Goal: Task Accomplishment & Management: Use online tool/utility

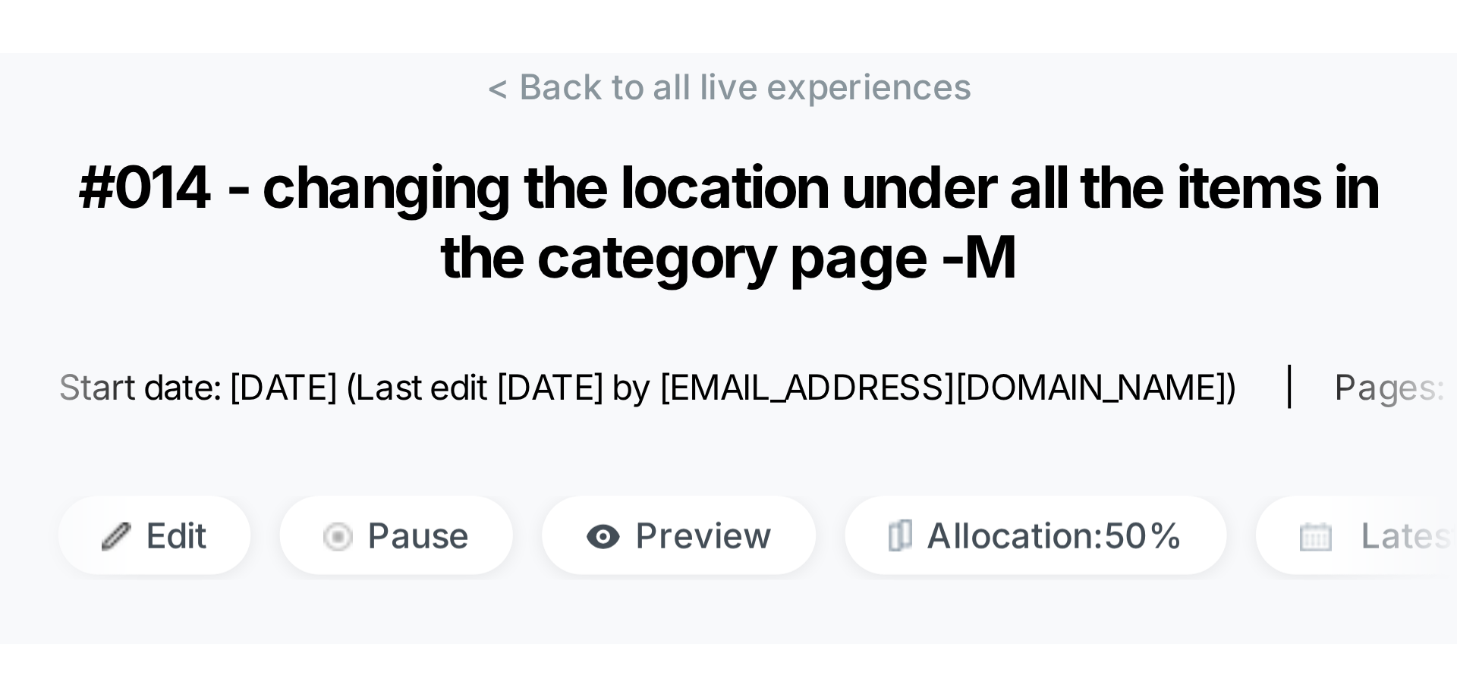
scroll to position [76, 0]
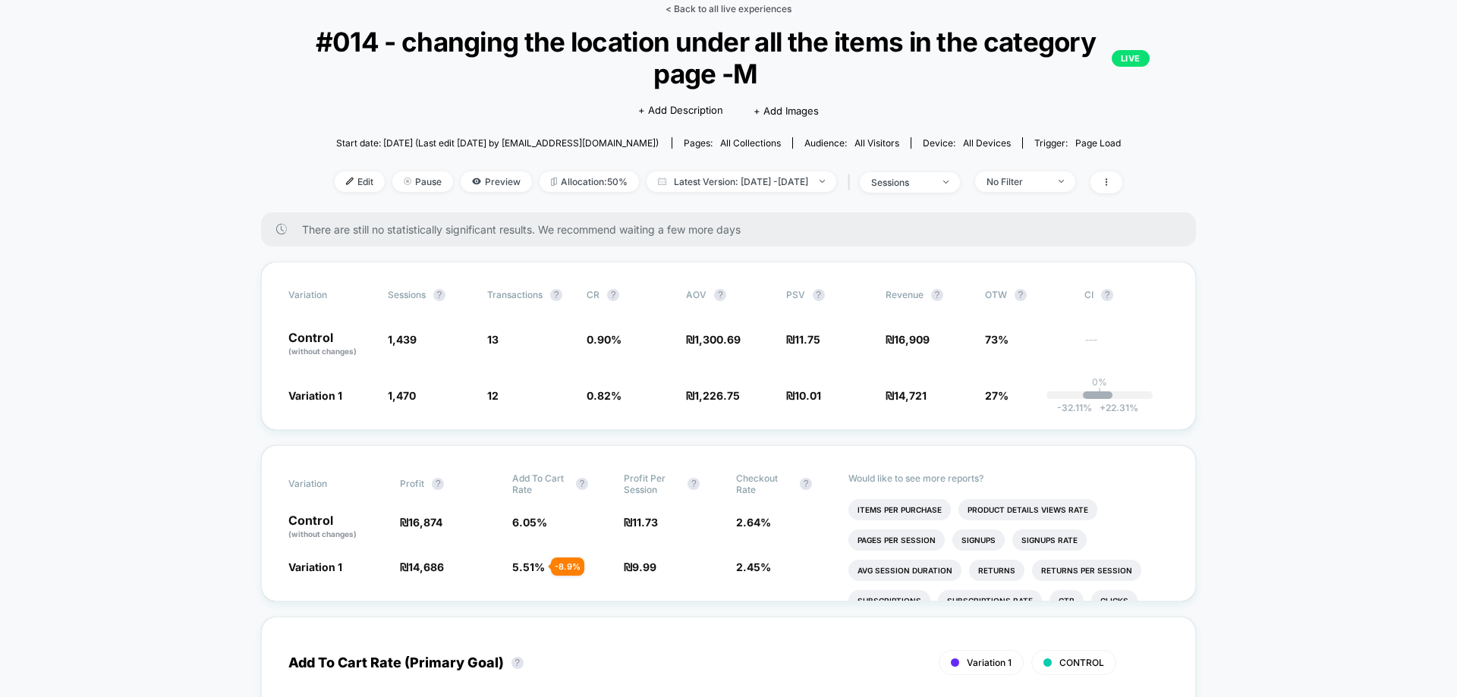
click at [769, 12] on link "< Back to all live experiences" at bounding box center [729, 8] width 126 height 11
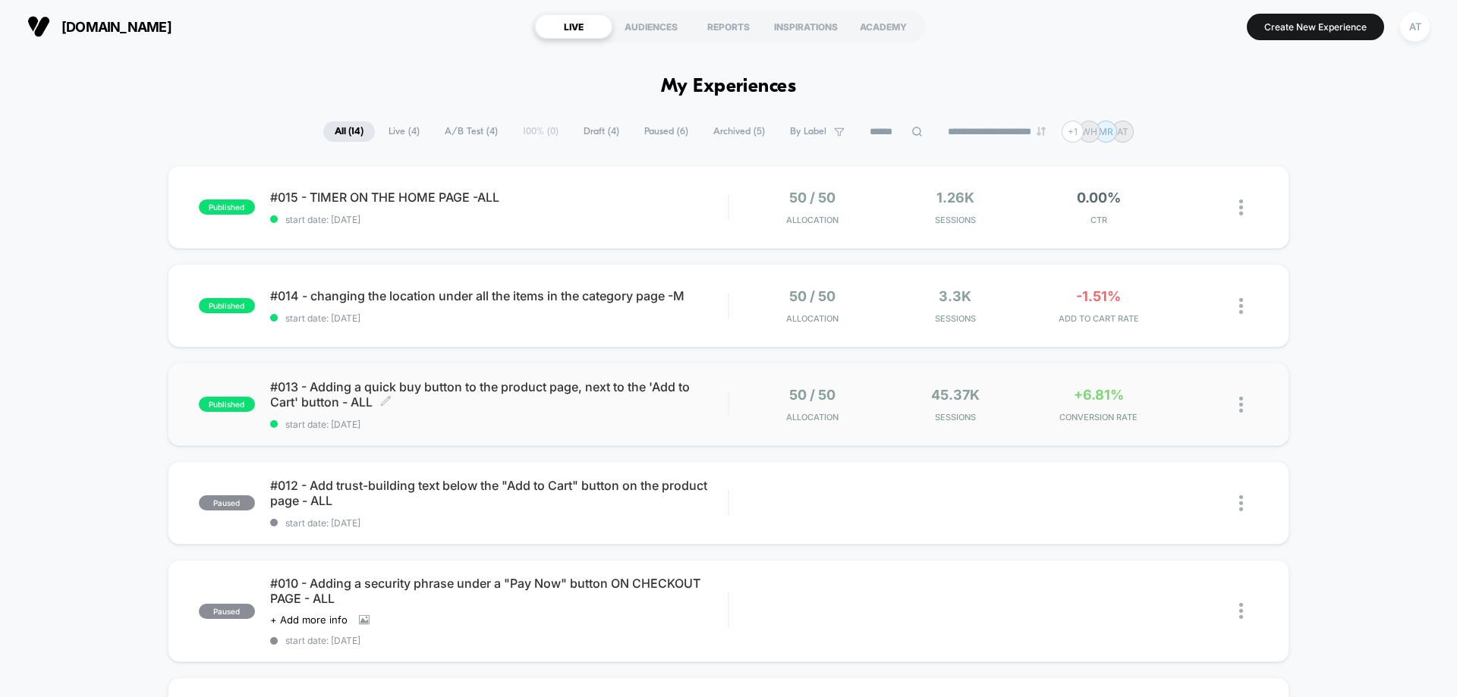
click at [599, 402] on span "#013 - Adding a quick buy button to the product page, next to the 'Add to Cart'…" at bounding box center [499, 394] width 458 height 30
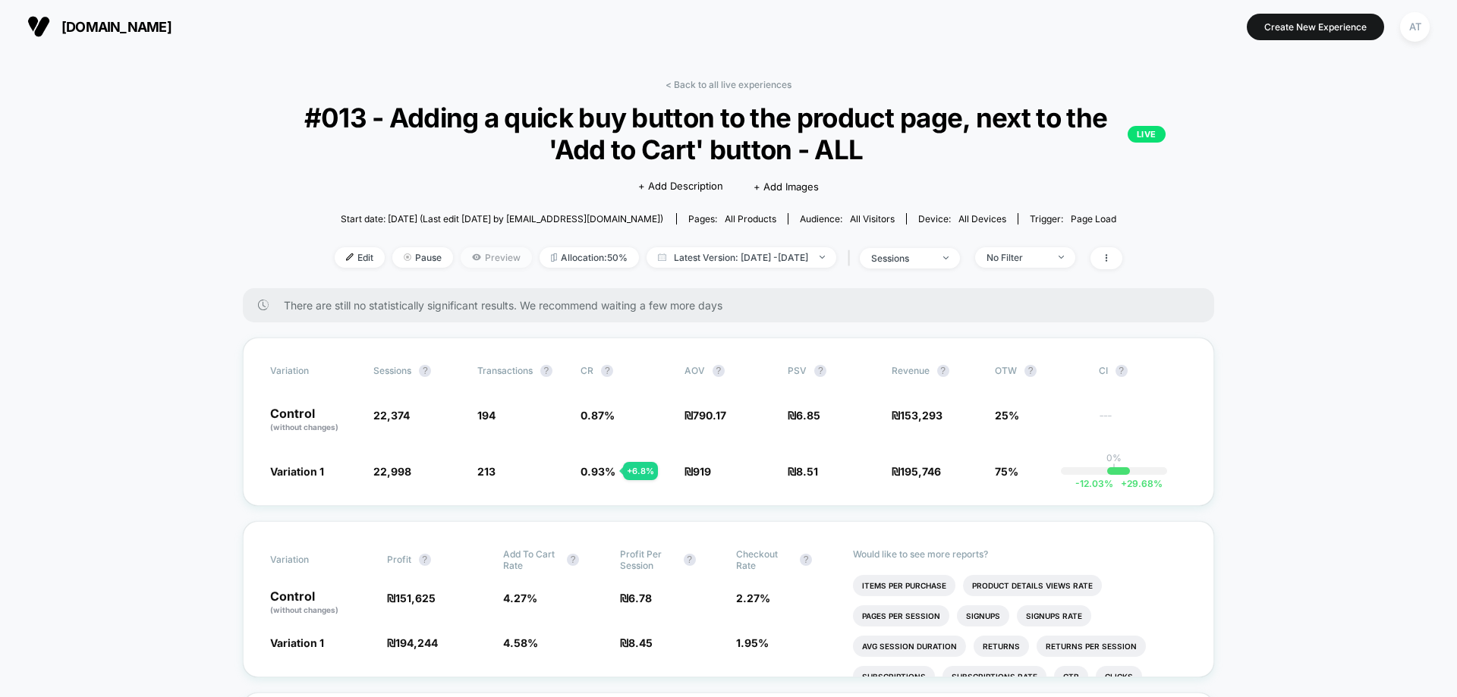
click at [489, 260] on span "Preview" at bounding box center [496, 257] width 71 height 20
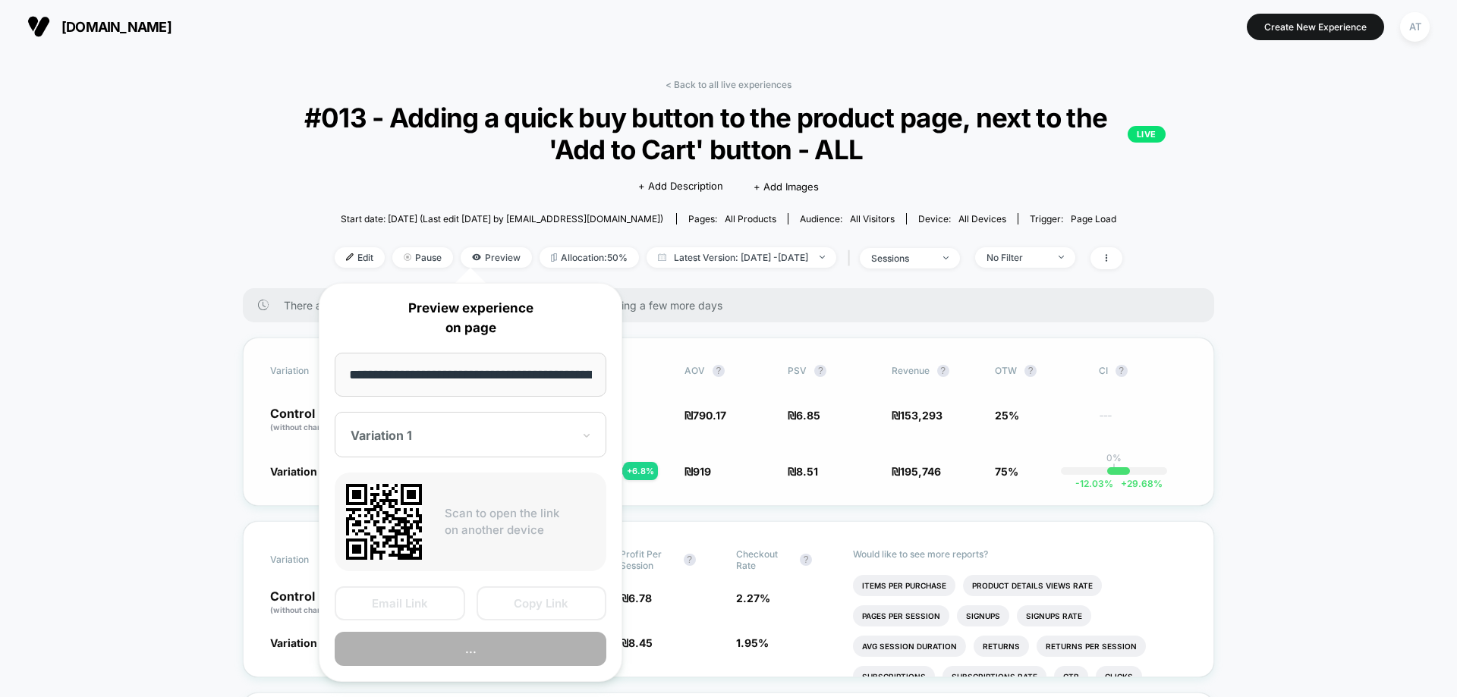
scroll to position [0, 1902]
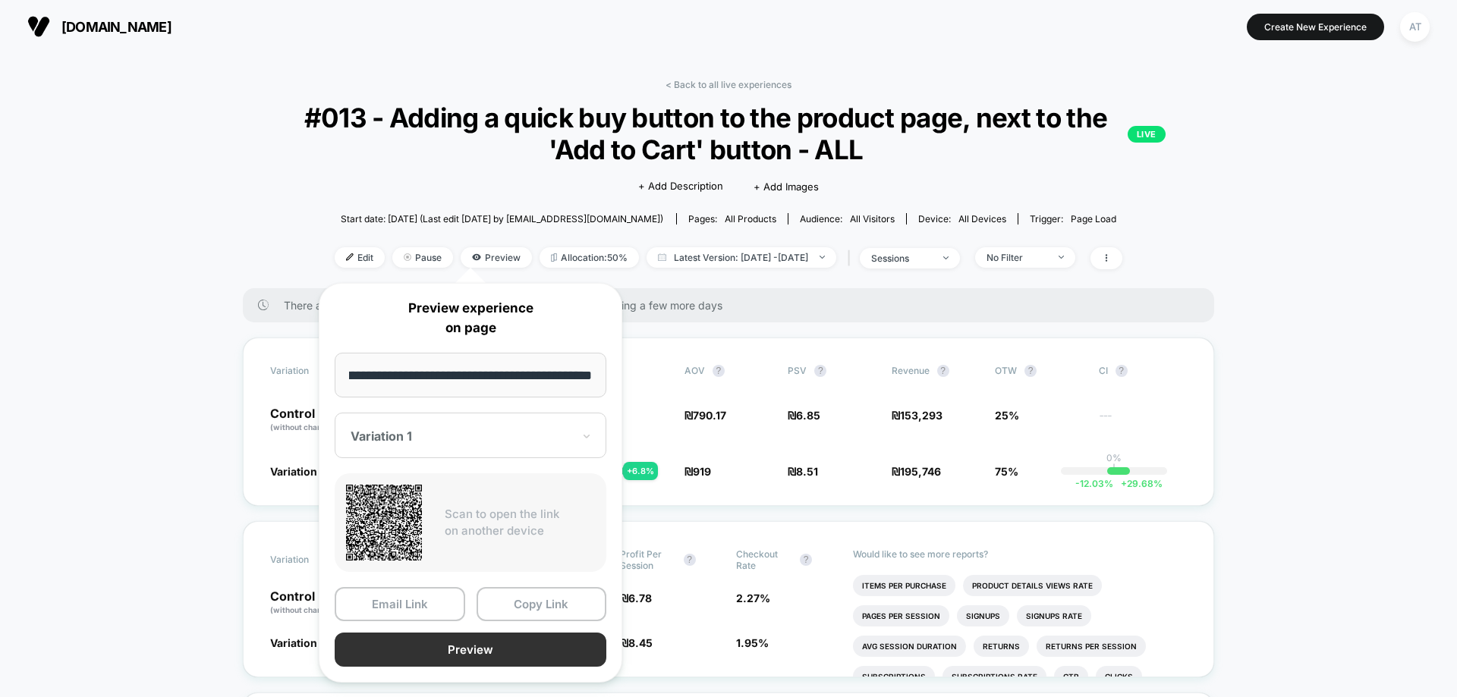
click at [495, 533] on button "Preview" at bounding box center [471, 650] width 272 height 34
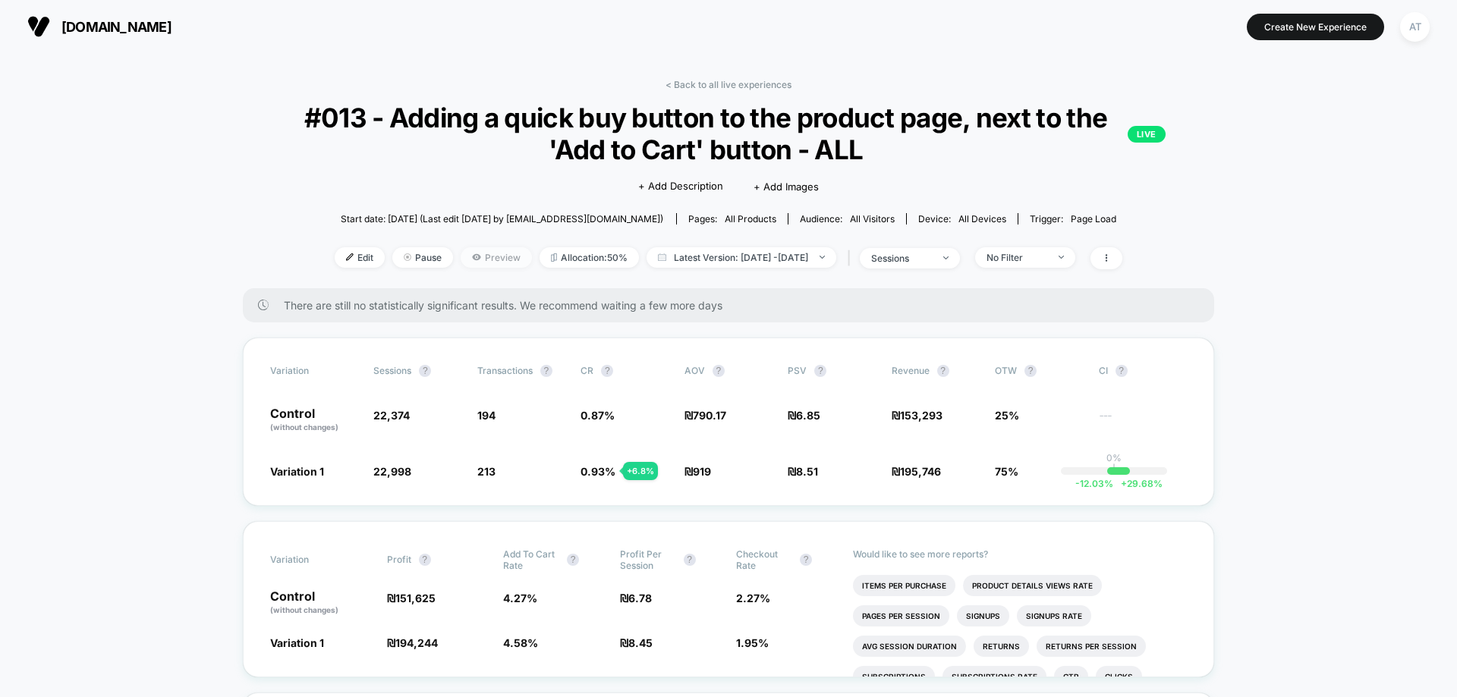
drag, startPoint x: 459, startPoint y: 249, endPoint x: 659, endPoint y: 389, distance: 243.6
click at [461, 249] on span "Preview" at bounding box center [496, 257] width 71 height 20
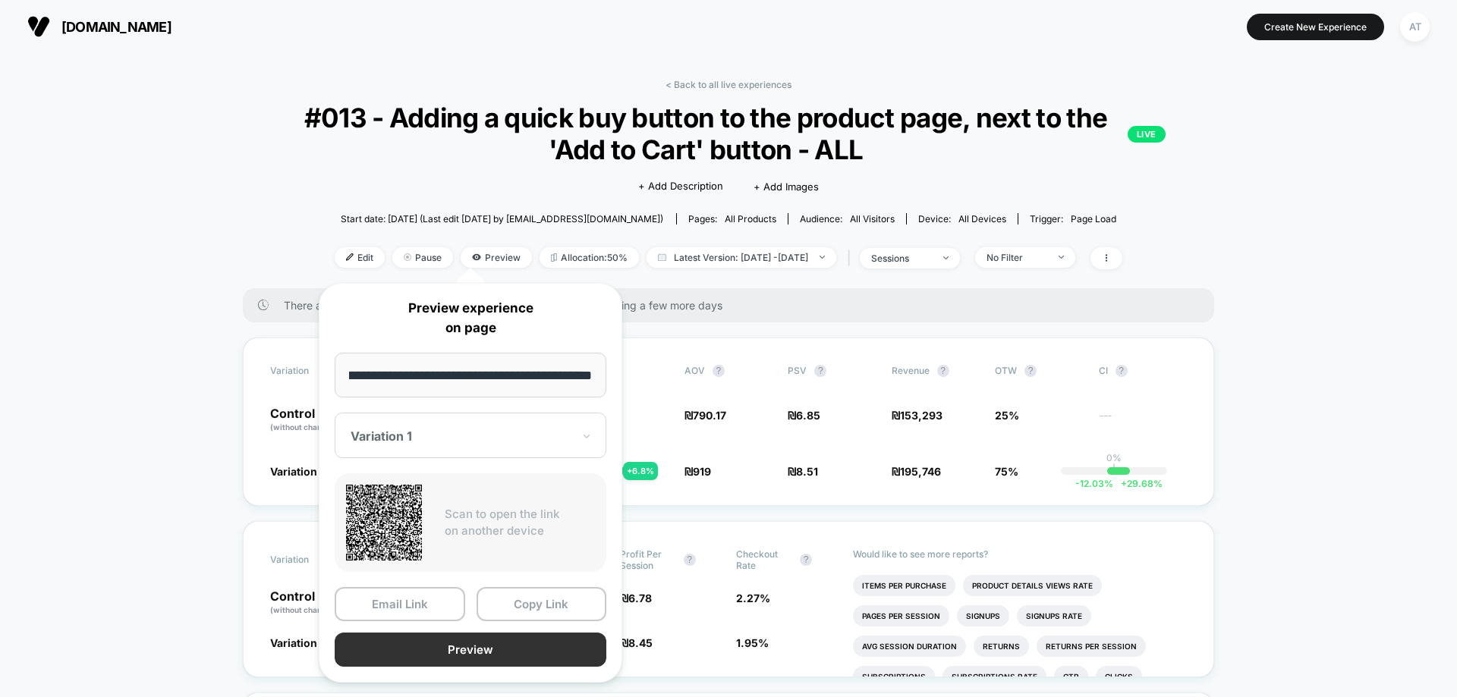
scroll to position [0, 0]
click at [531, 533] on button "Preview" at bounding box center [471, 650] width 272 height 34
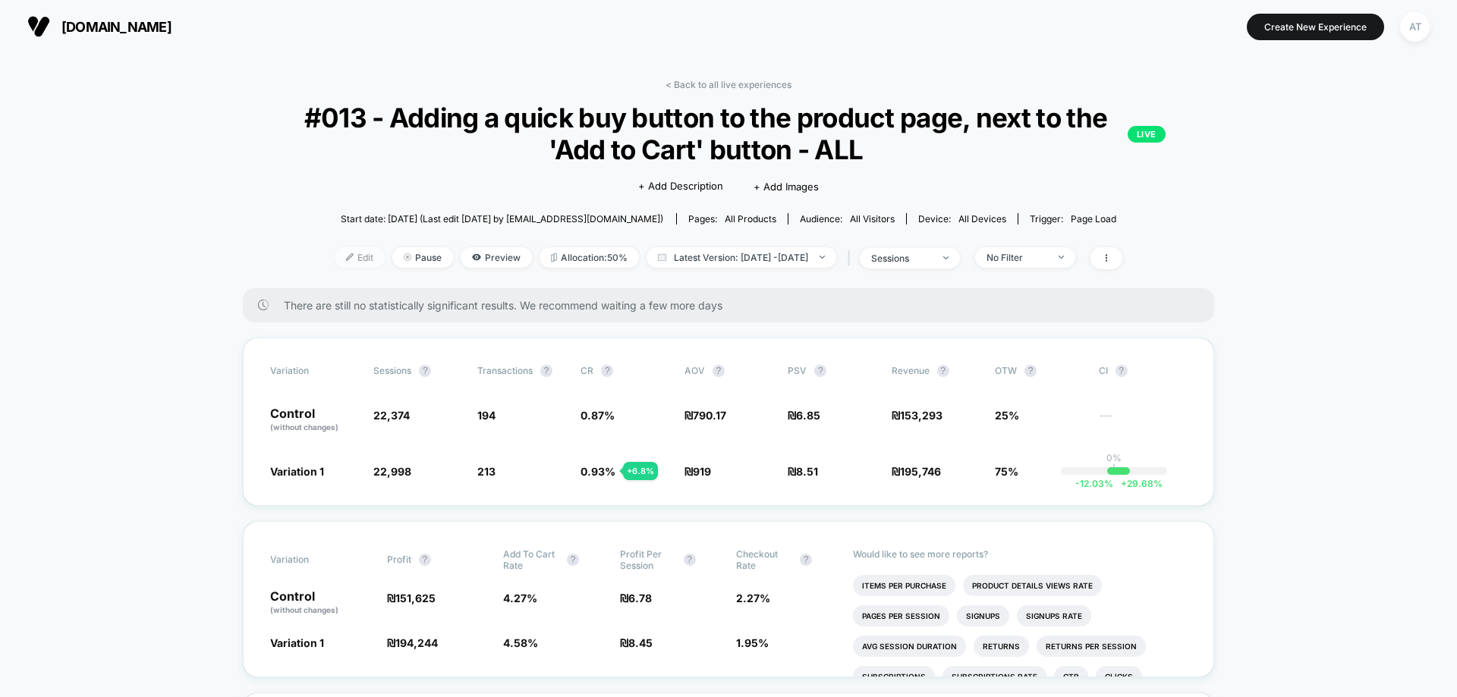
click at [335, 261] on span "Edit" at bounding box center [360, 257] width 50 height 20
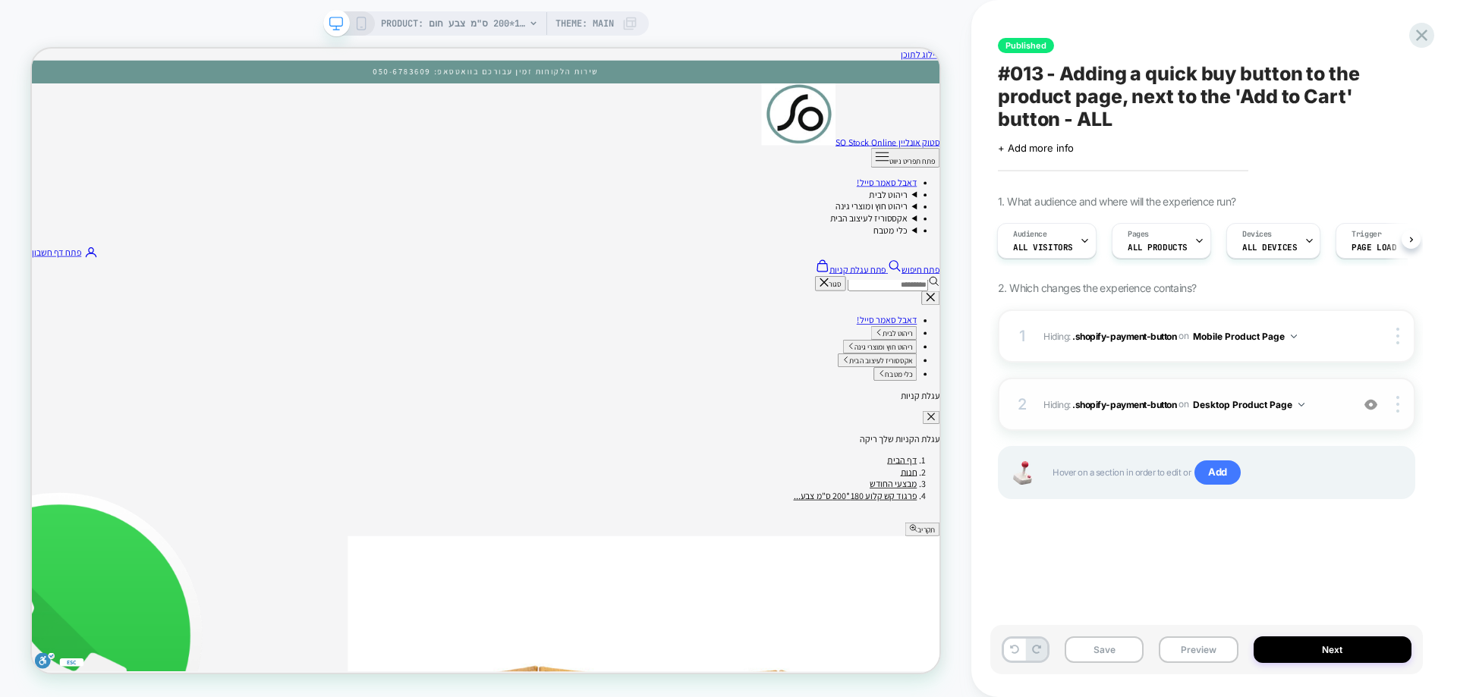
click at [1165, 410] on img at bounding box center [1370, 404] width 13 height 13
click at [1165, 338] on div at bounding box center [1385, 336] width 57 height 17
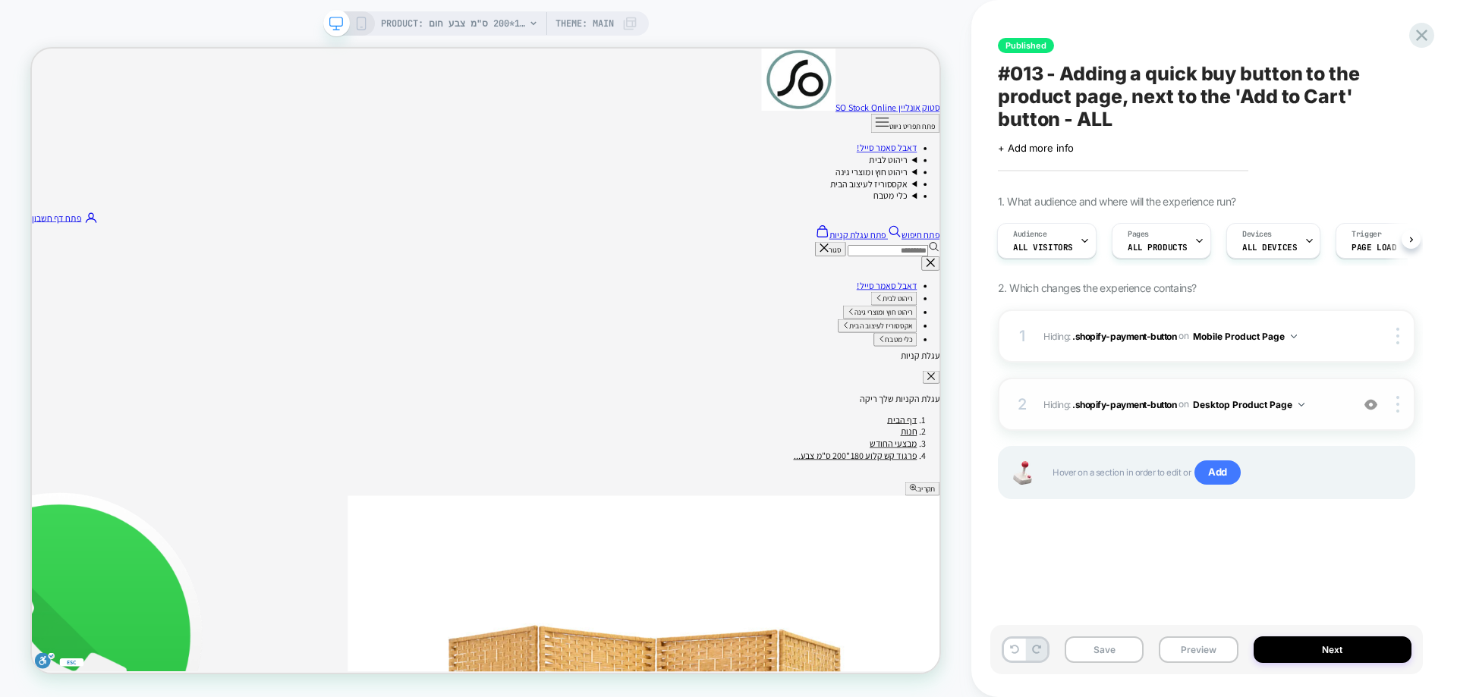
scroll to position [76, 0]
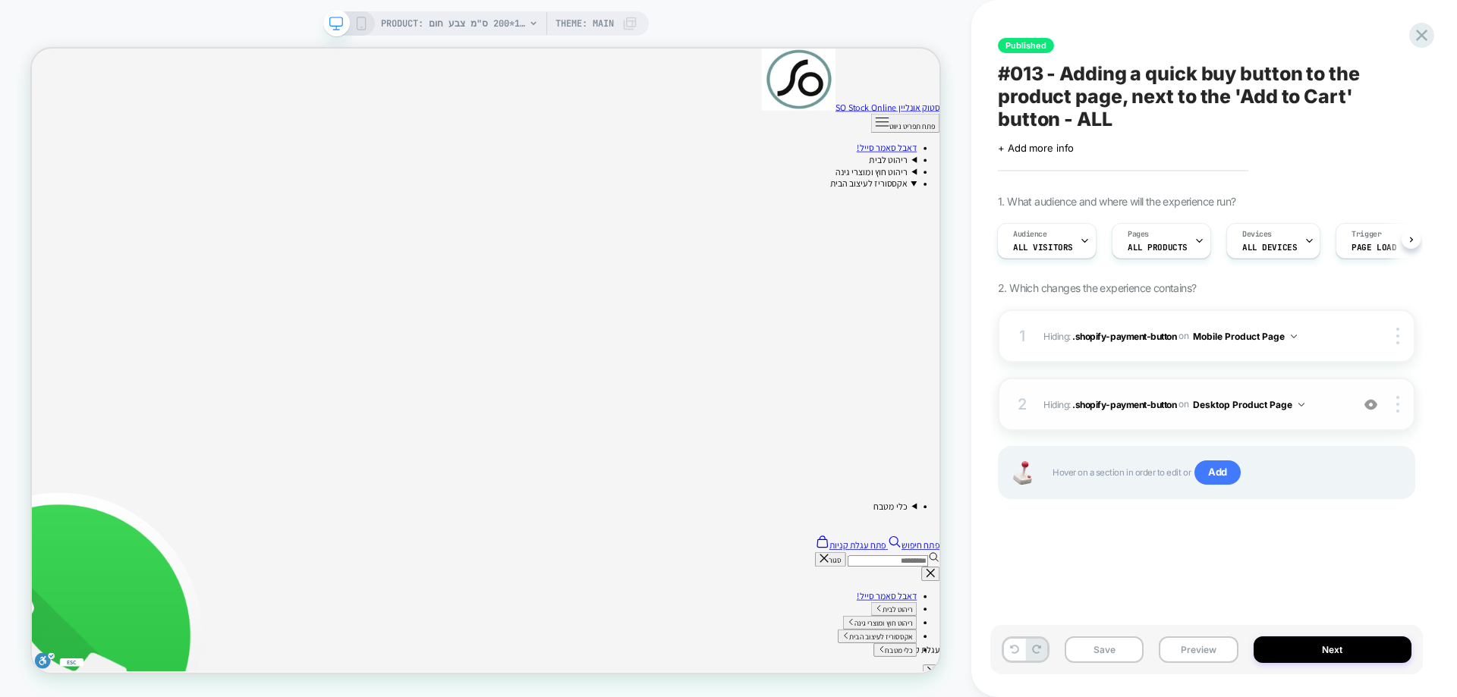
click at [366, 27] on icon at bounding box center [361, 24] width 14 height 14
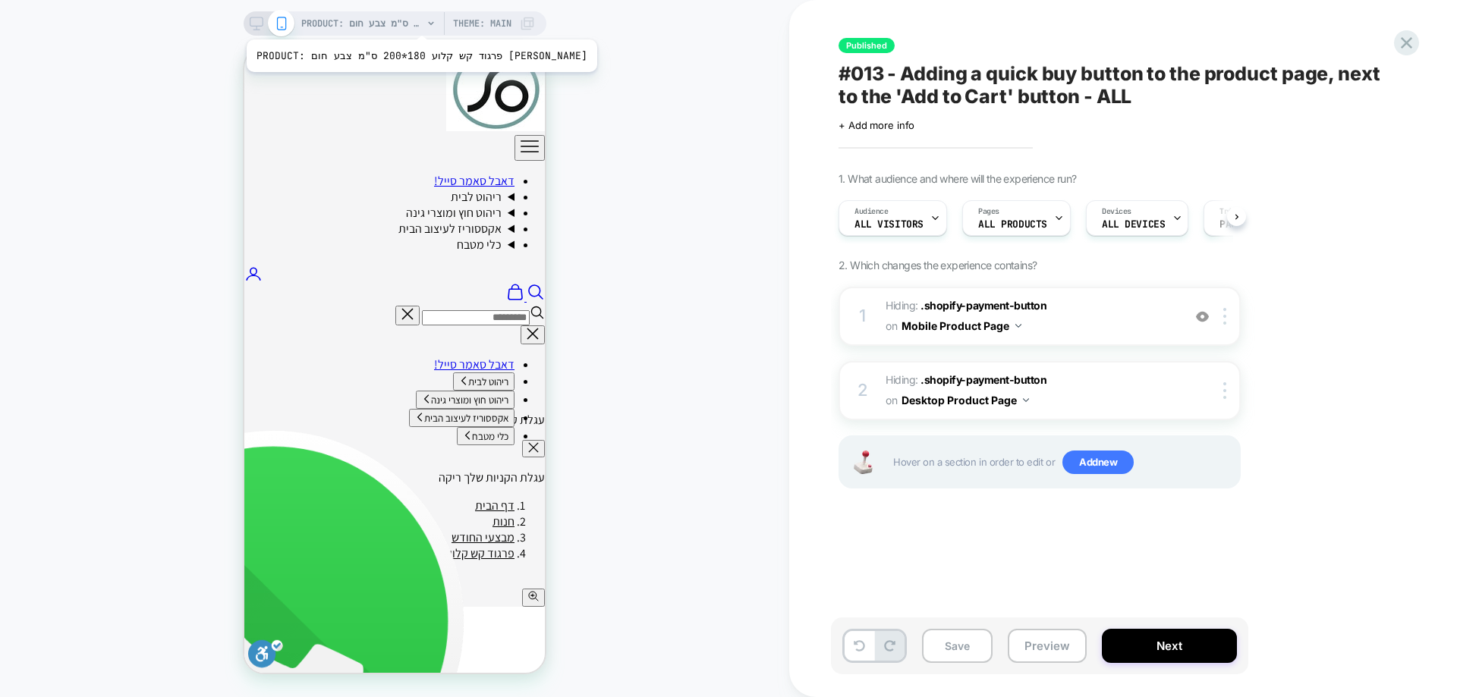
scroll to position [0, 1]
click at [376, 20] on span "PRODUCT: פרגוד קש קלוע 180*200 ס"מ צבע חום בהיר" at bounding box center [361, 23] width 121 height 24
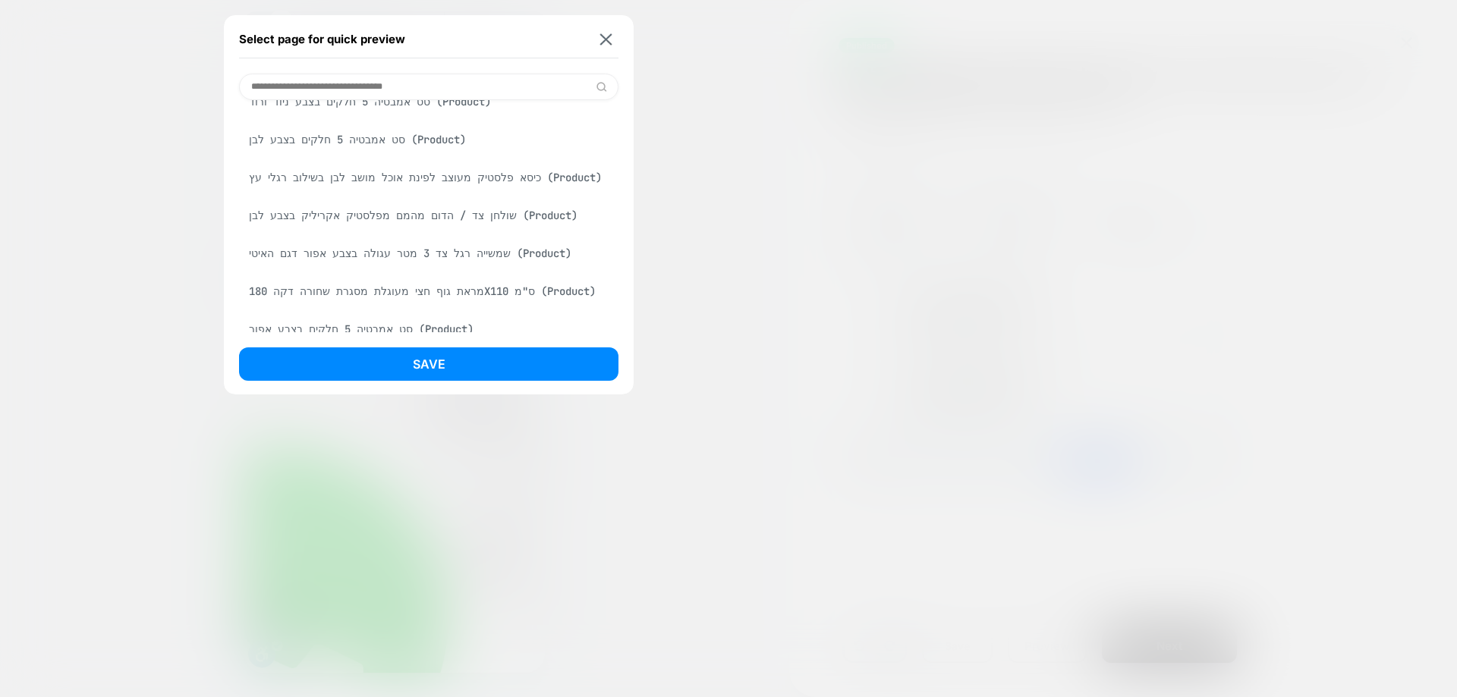
click at [407, 154] on div "סט אמבטיה 5 חלקים בצבע לבן (Product)" at bounding box center [428, 139] width 379 height 29
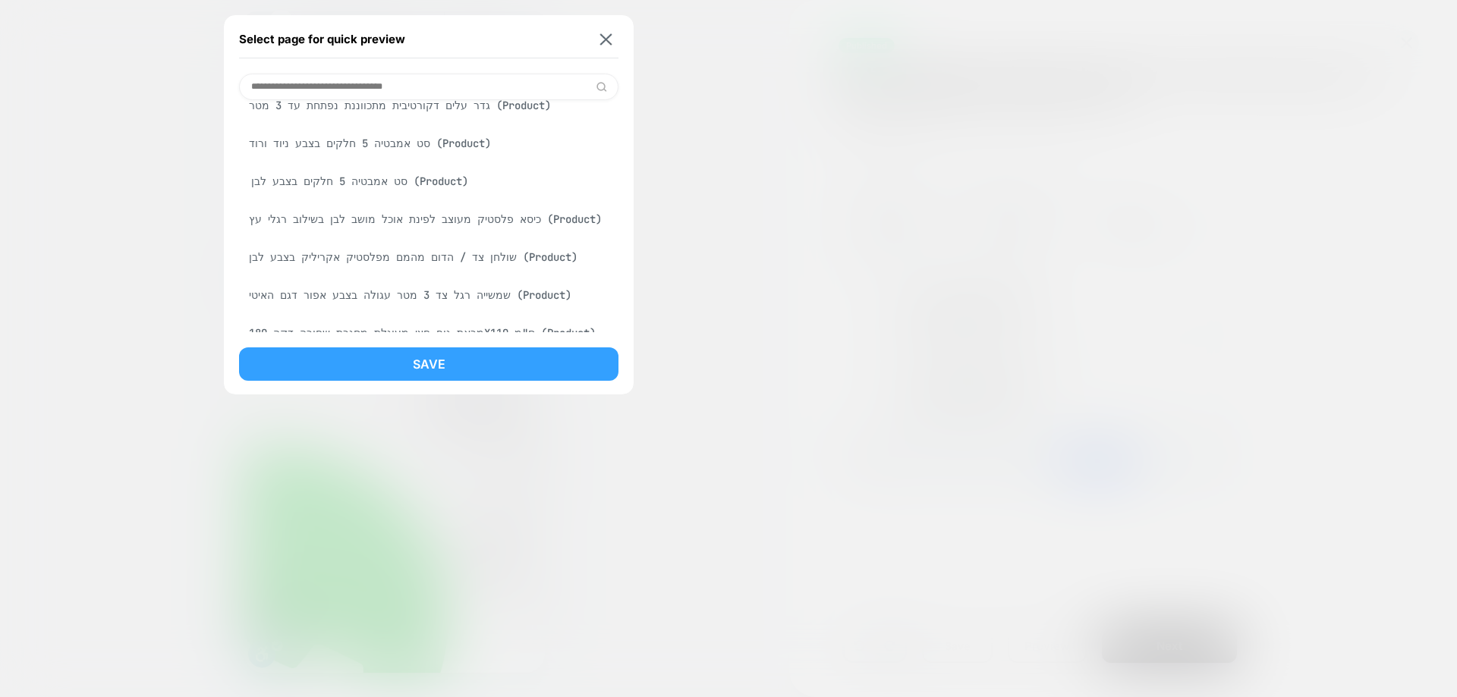
scroll to position [573, 0]
click at [431, 372] on button "Save" at bounding box center [428, 364] width 379 height 33
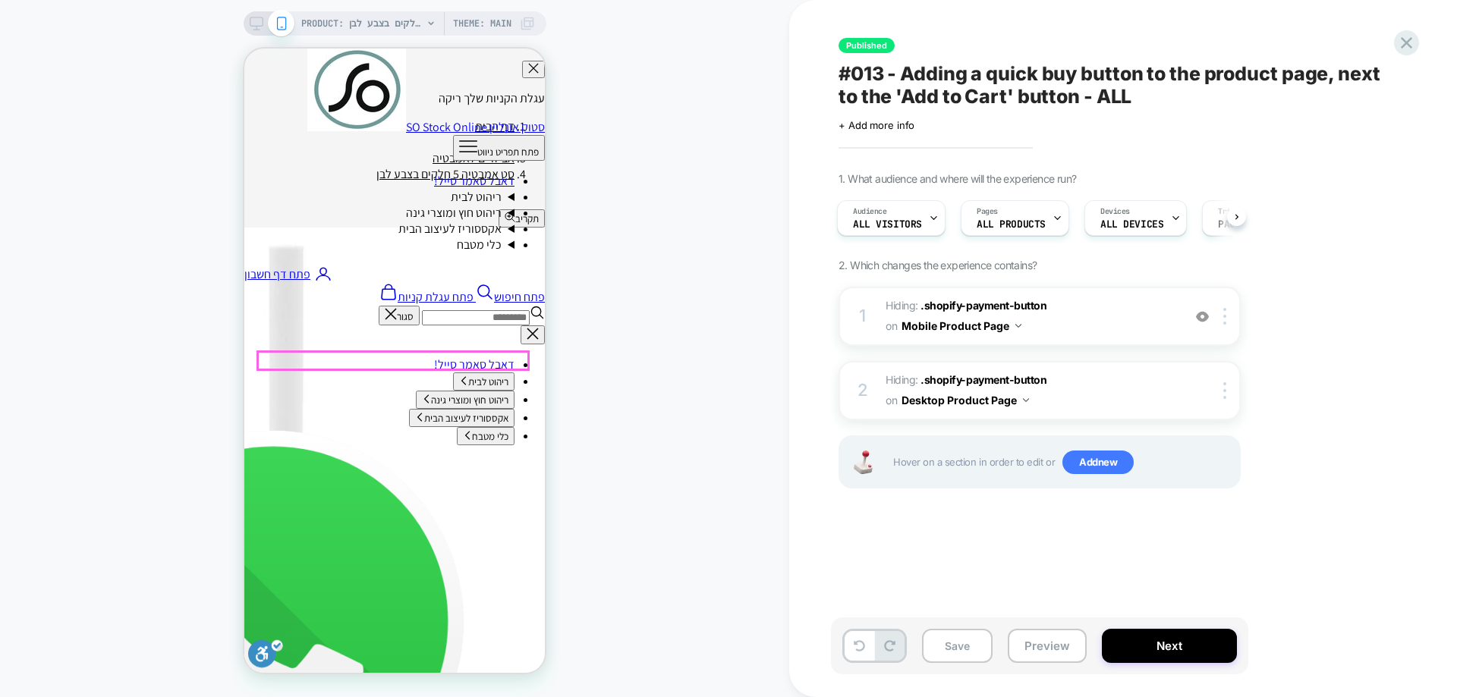
scroll to position [379, 0]
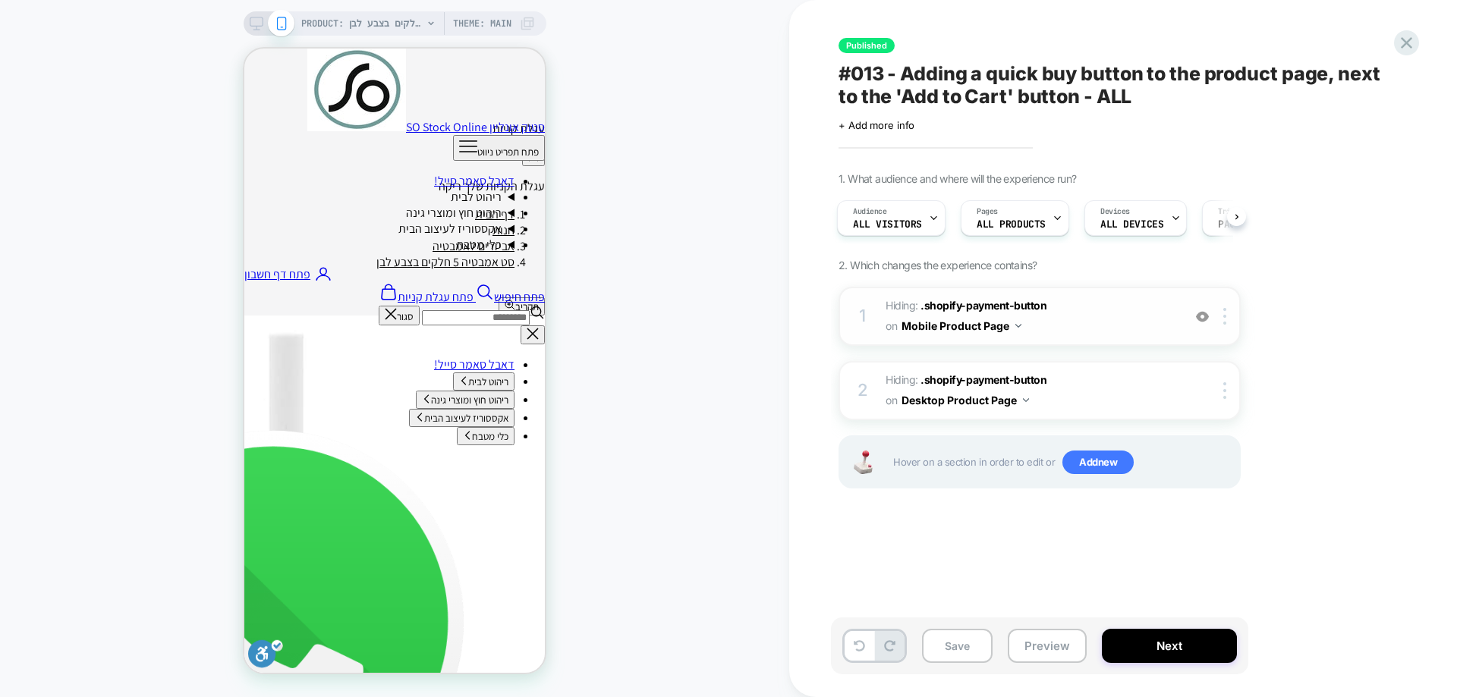
click at [1165, 316] on div at bounding box center [1202, 316] width 25 height 17
click at [1165, 322] on img at bounding box center [1202, 316] width 13 height 13
click at [1165, 320] on img at bounding box center [1202, 316] width 13 height 13
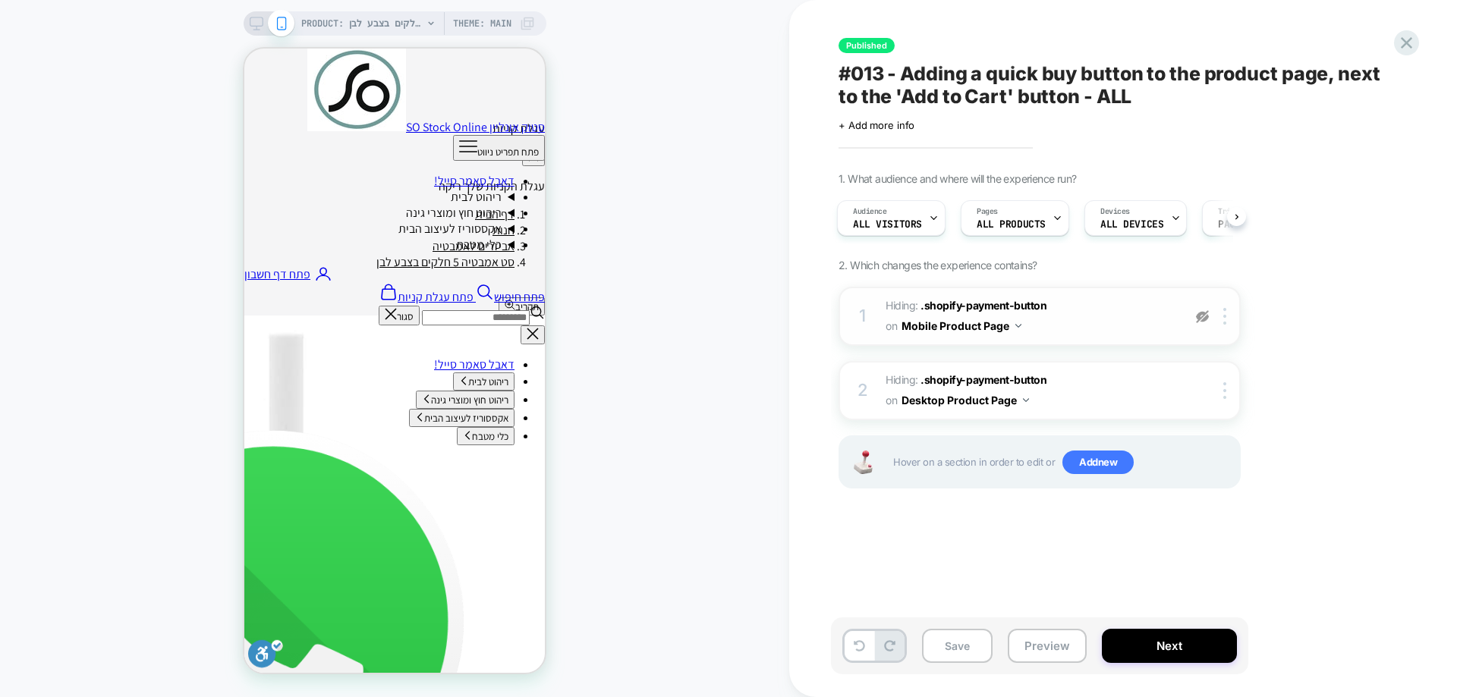
click at [1165, 320] on img at bounding box center [1202, 316] width 13 height 13
click at [1165, 317] on img at bounding box center [1202, 316] width 13 height 13
click at [1040, 533] on button "Preview" at bounding box center [1047, 646] width 79 height 34
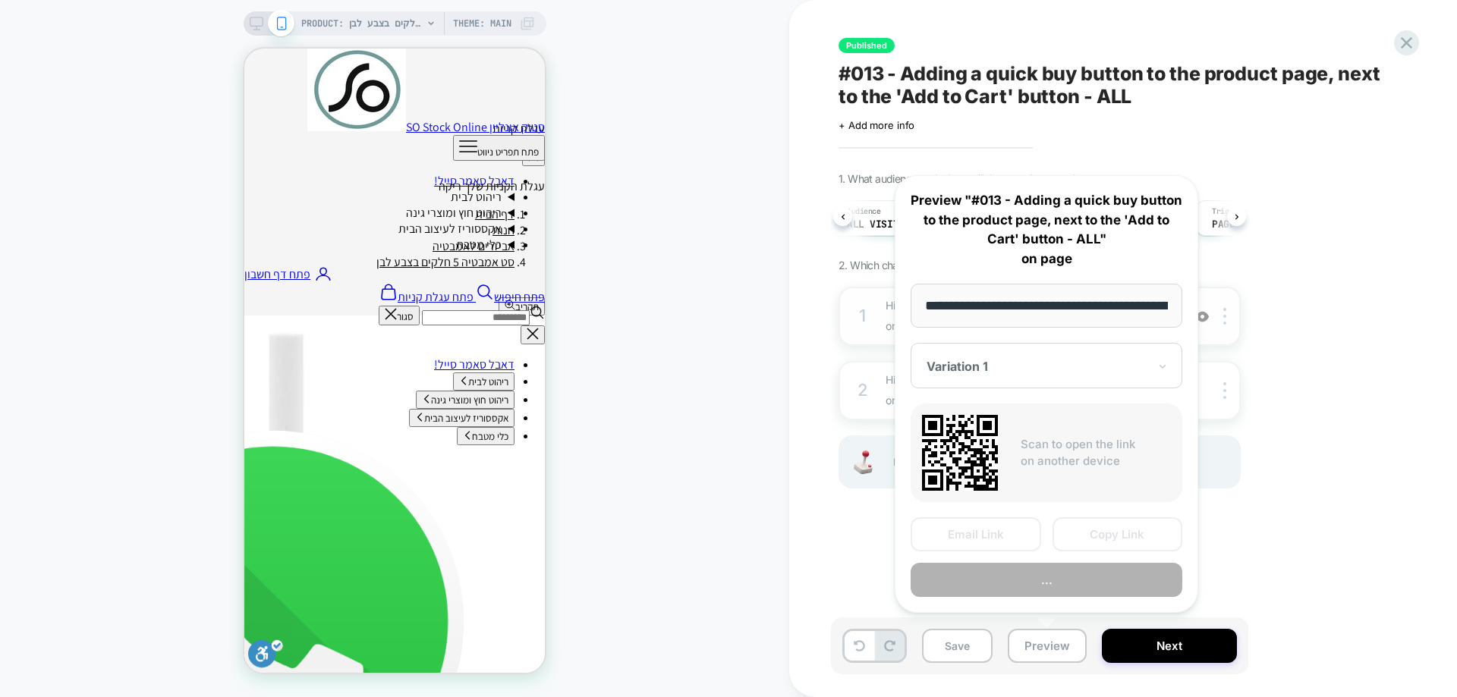
scroll to position [0, 1270]
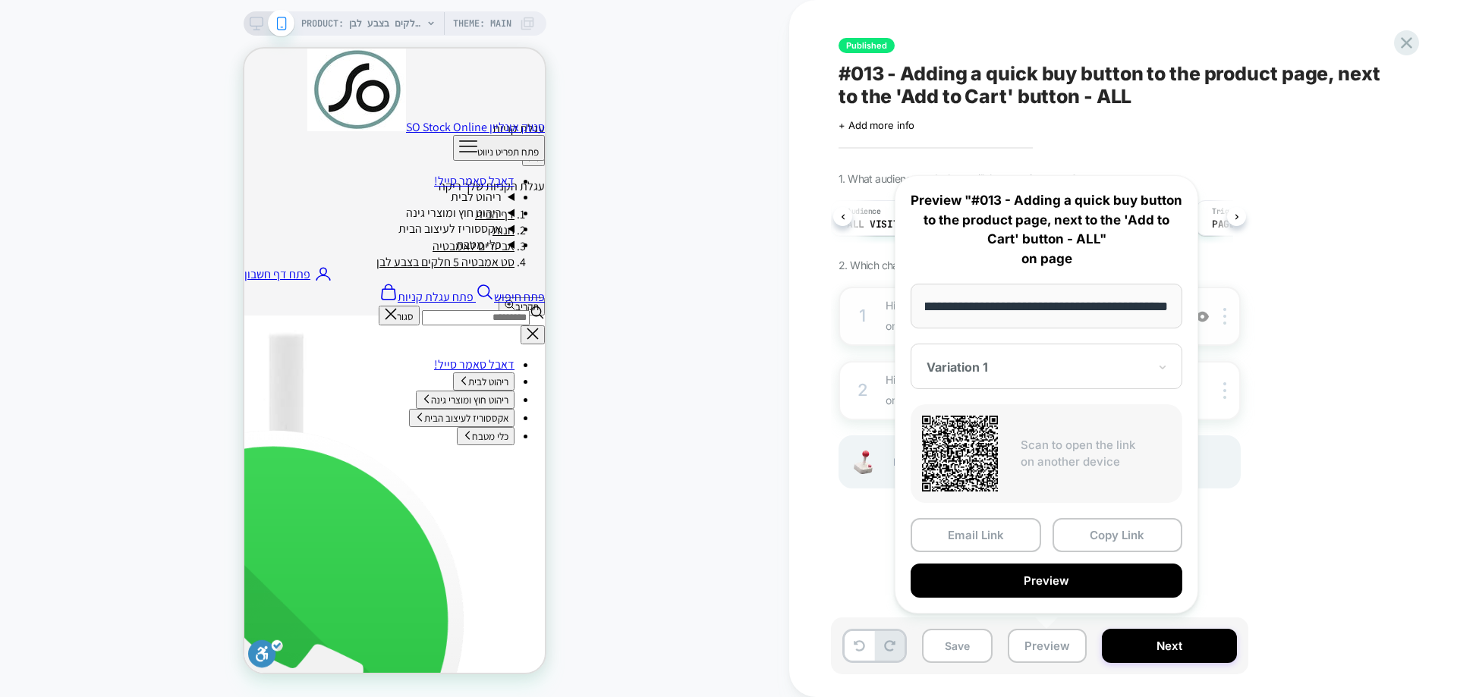
click at [999, 371] on div at bounding box center [1038, 367] width 222 height 15
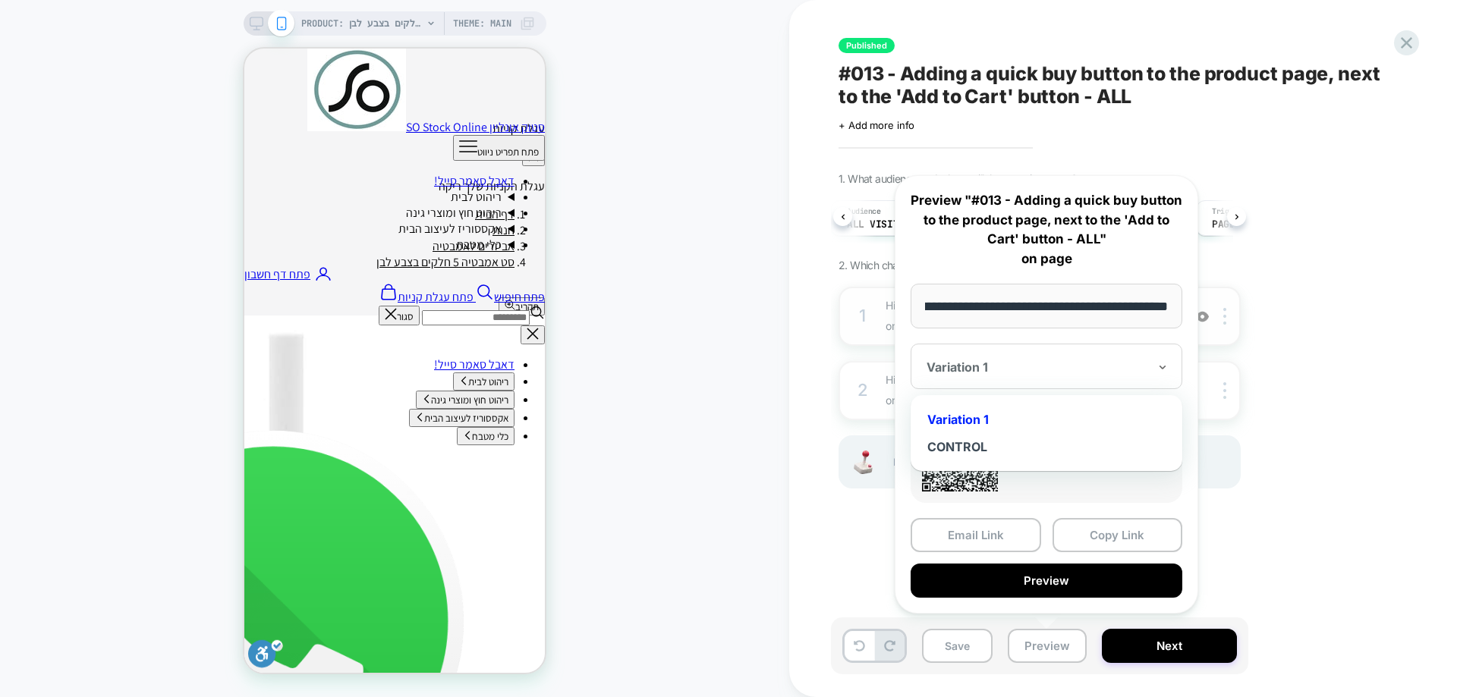
scroll to position [0, 0]
click at [963, 447] on div "CONTROL" at bounding box center [1046, 446] width 256 height 27
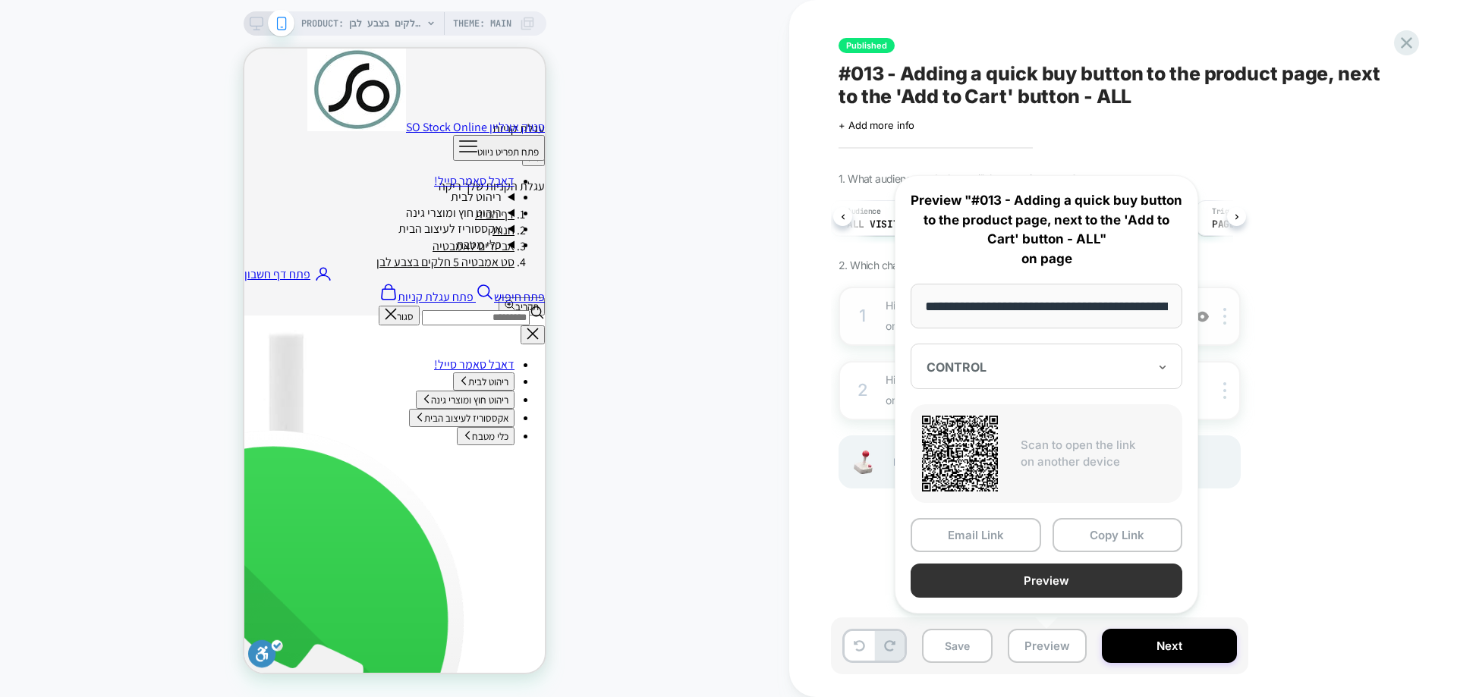
click at [1009, 533] on button "Preview" at bounding box center [1047, 581] width 272 height 34
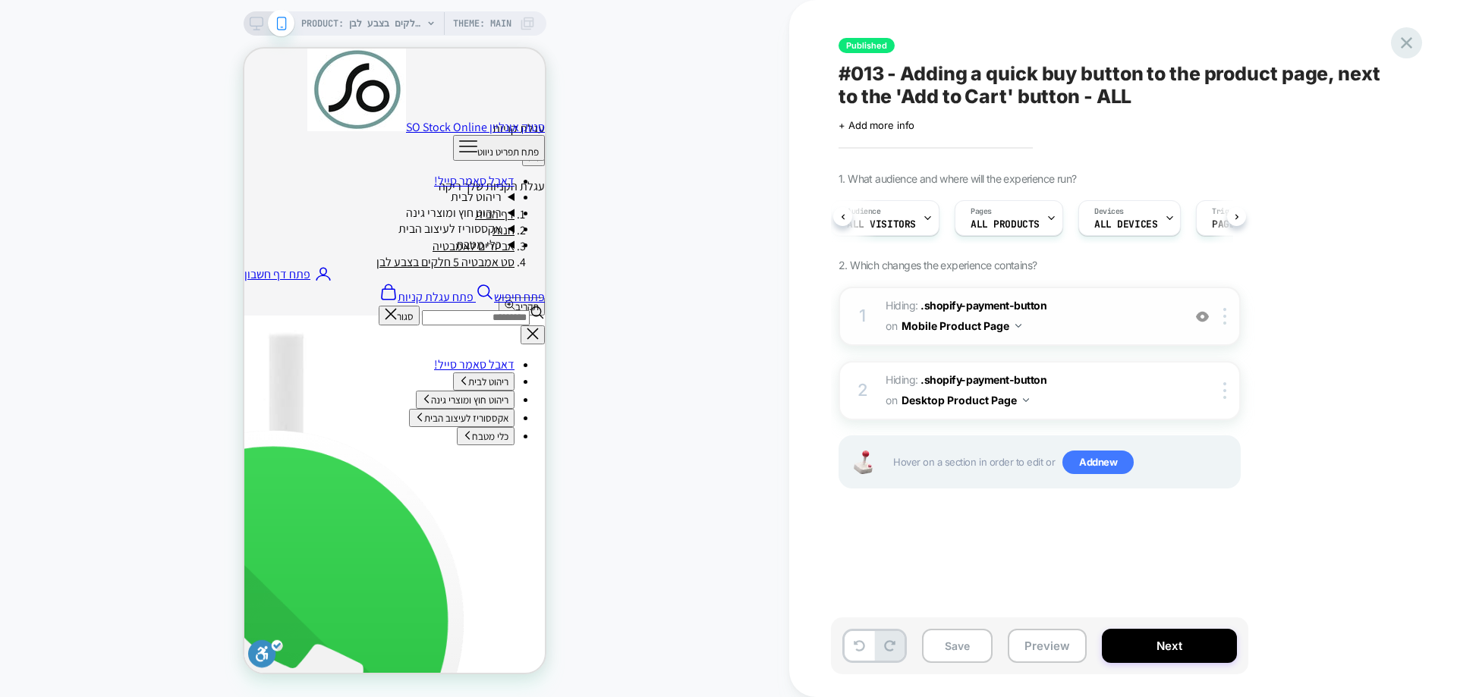
click at [1165, 37] on icon at bounding box center [1406, 43] width 20 height 20
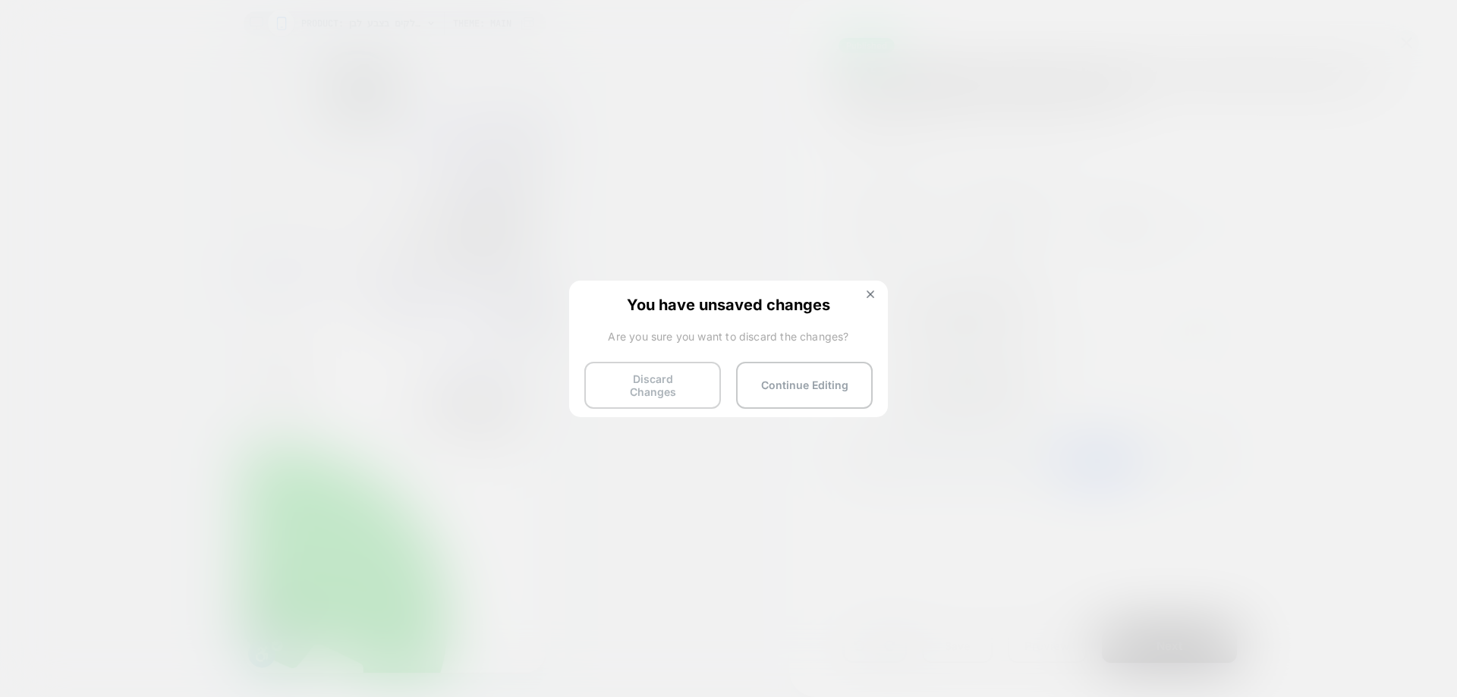
click at [664, 385] on button "Discard Changes" at bounding box center [652, 385] width 137 height 47
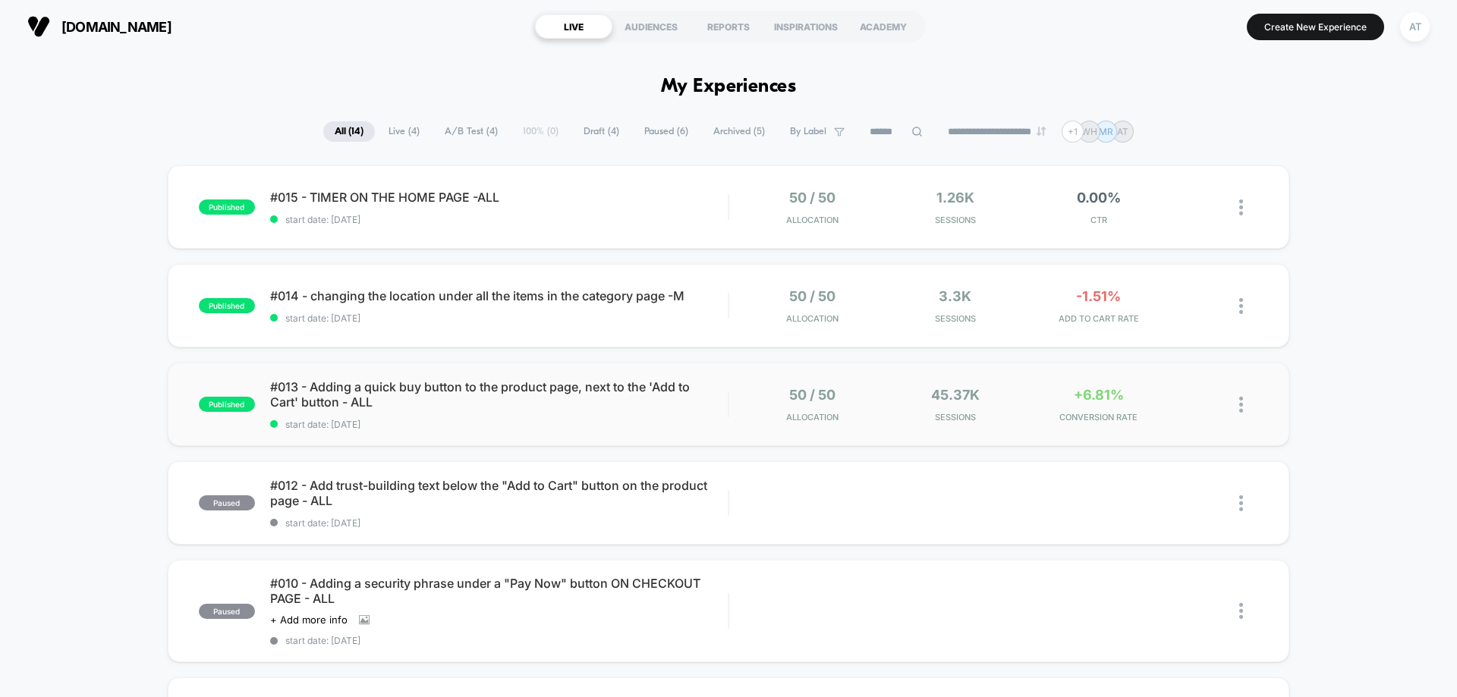
click at [523, 421] on span "start date: [DATE]" at bounding box center [499, 424] width 458 height 11
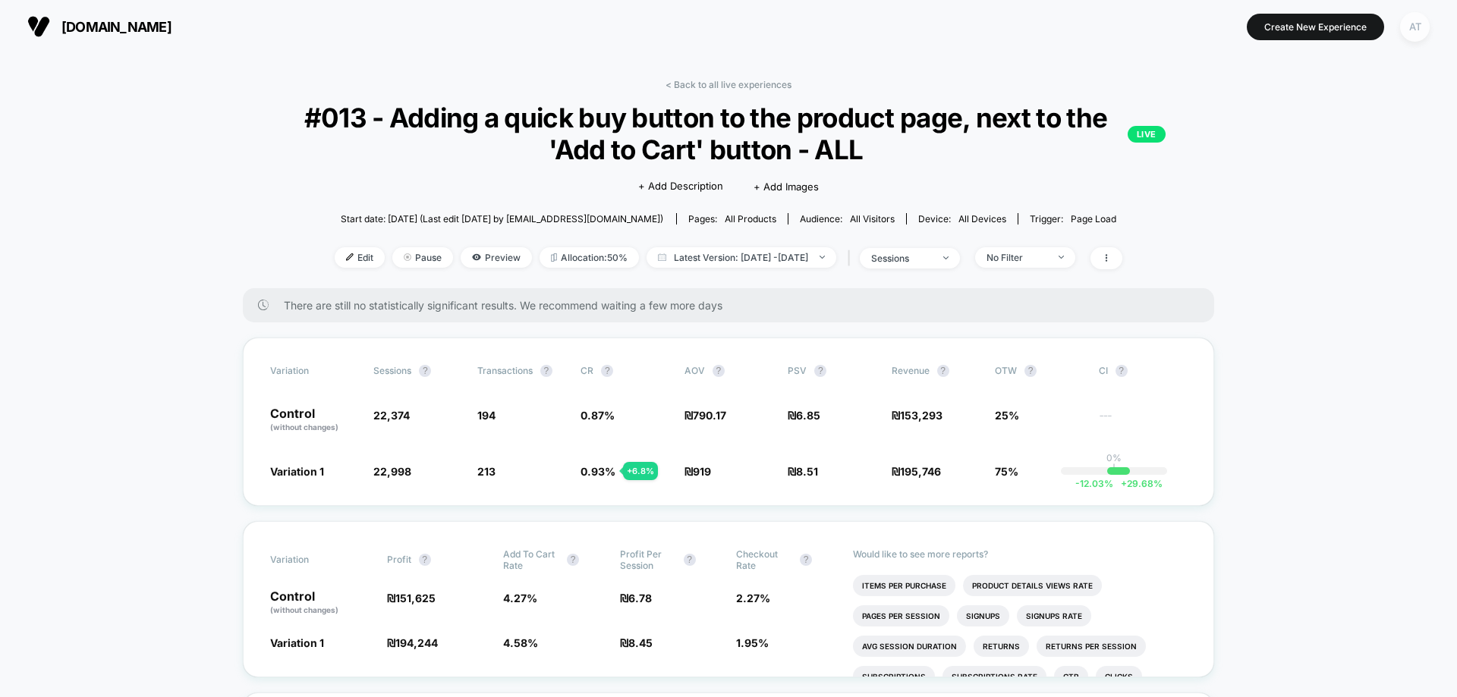
click at [1165, 39] on div "AT" at bounding box center [1415, 27] width 30 height 30
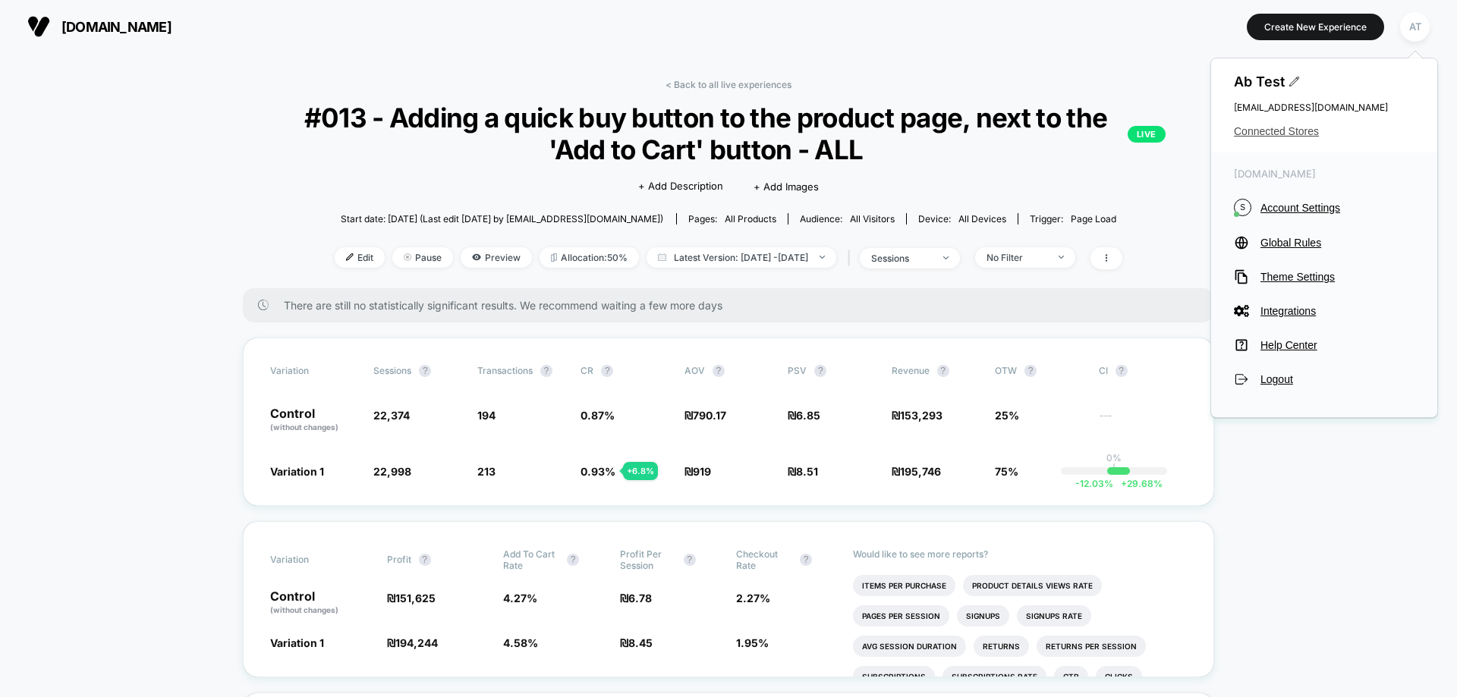
click at [1165, 137] on span "Connected Stores" at bounding box center [1324, 131] width 181 height 12
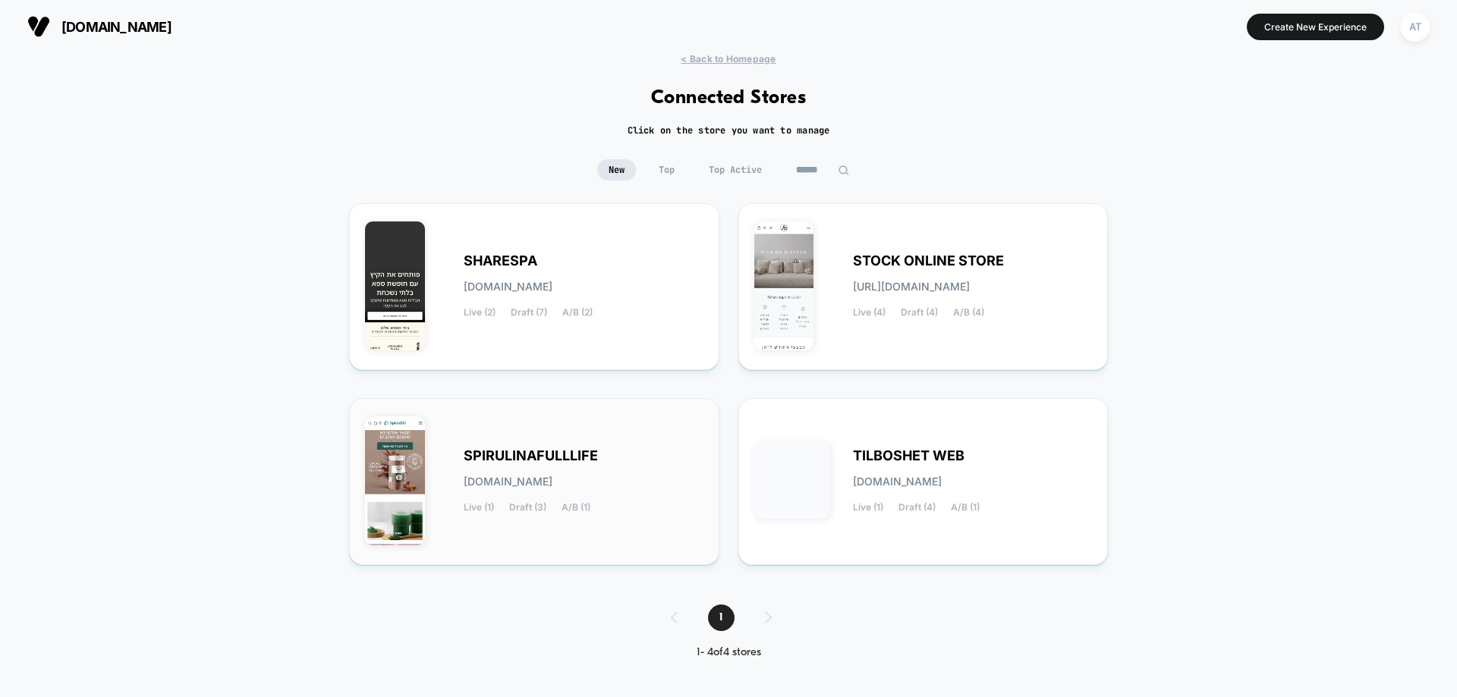
click at [584, 490] on div "SPIRULINAFULLLIFE [DOMAIN_NAME] Live (1) Draft (3) A/B (1)" at bounding box center [584, 482] width 240 height 62
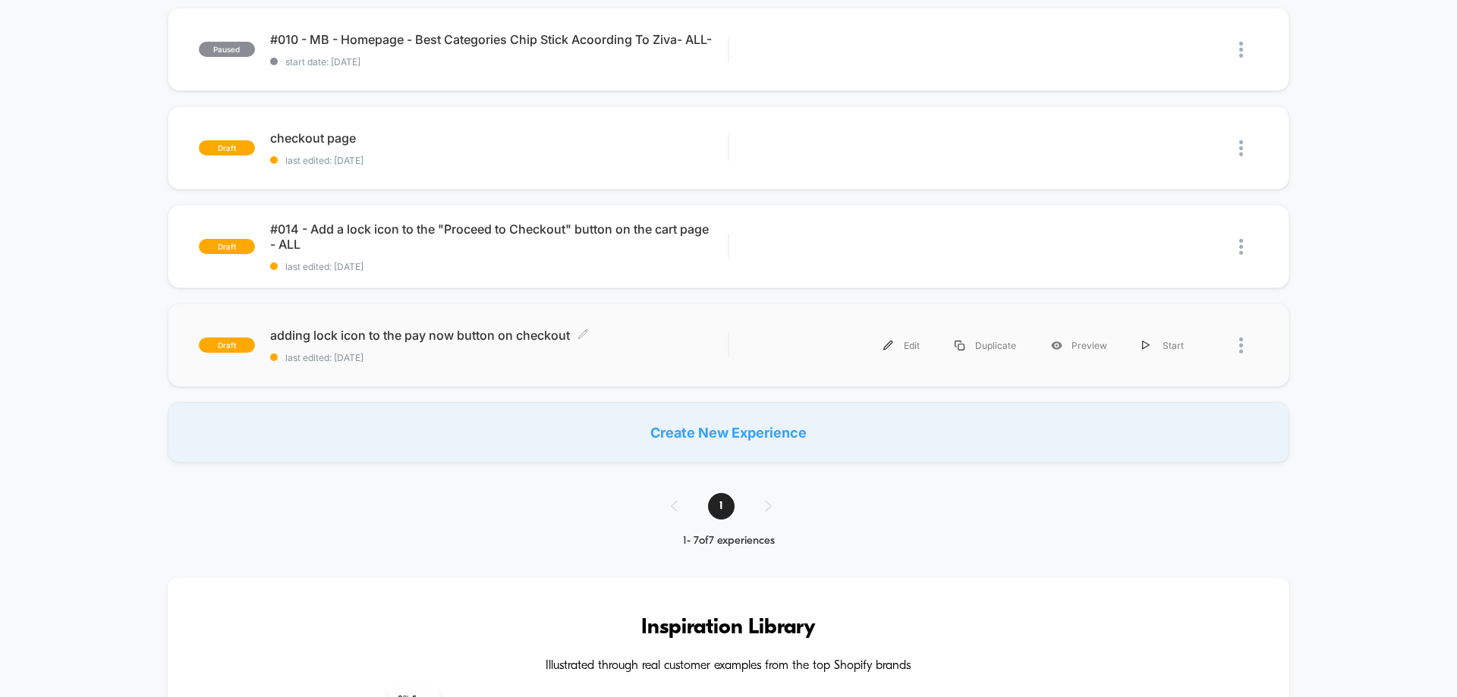
scroll to position [455, 0]
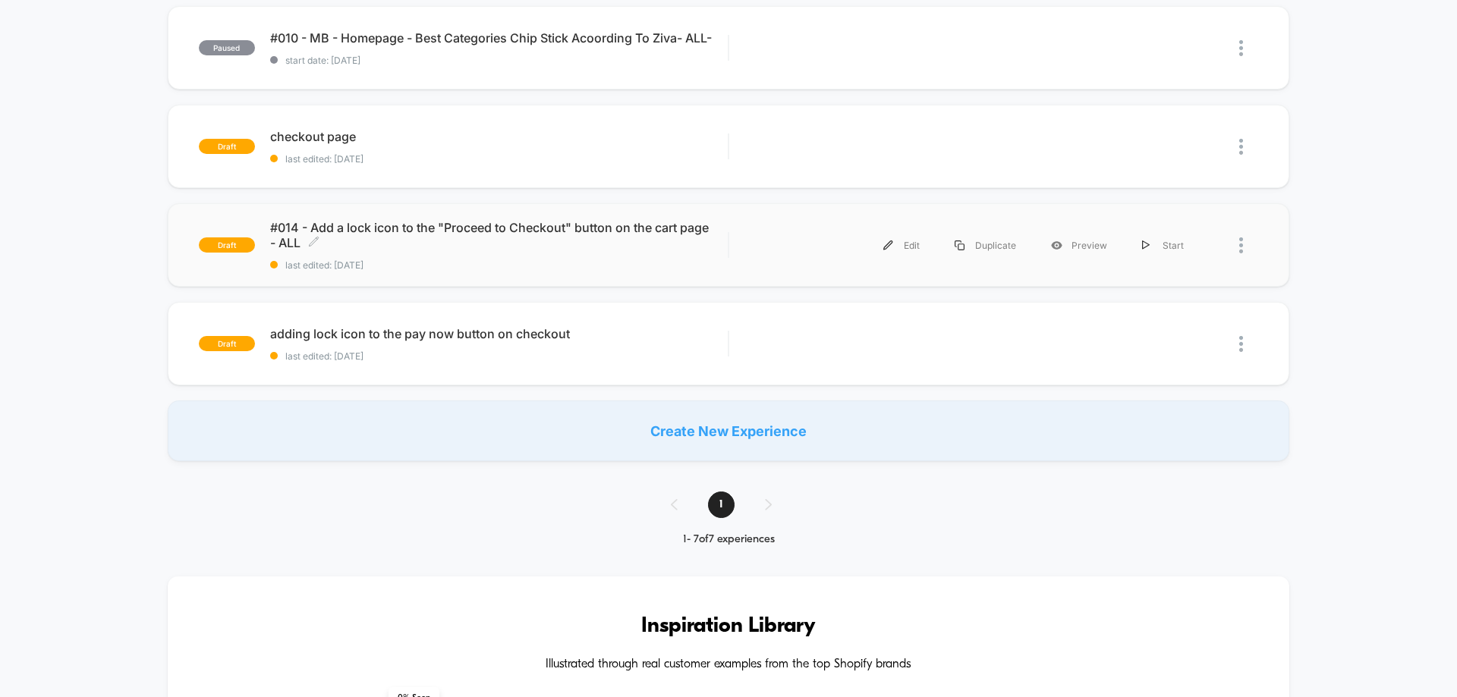
click at [533, 247] on span "#014 - Add a lock icon to the "Proceed to Checkout" button on the cart page - A…" at bounding box center [499, 235] width 458 height 30
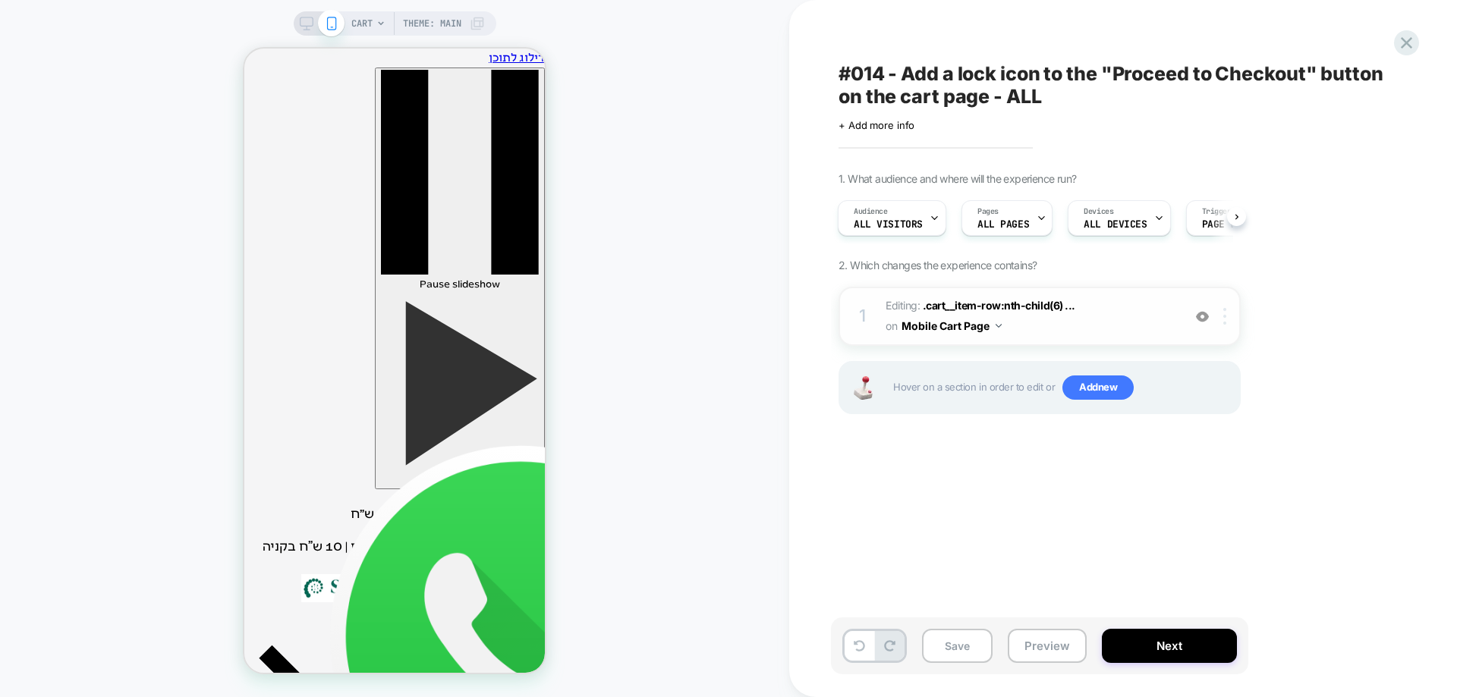
click at [1165, 316] on div at bounding box center [1227, 316] width 25 height 17
click at [1165, 445] on div "Delete" at bounding box center [1226, 437] width 135 height 41
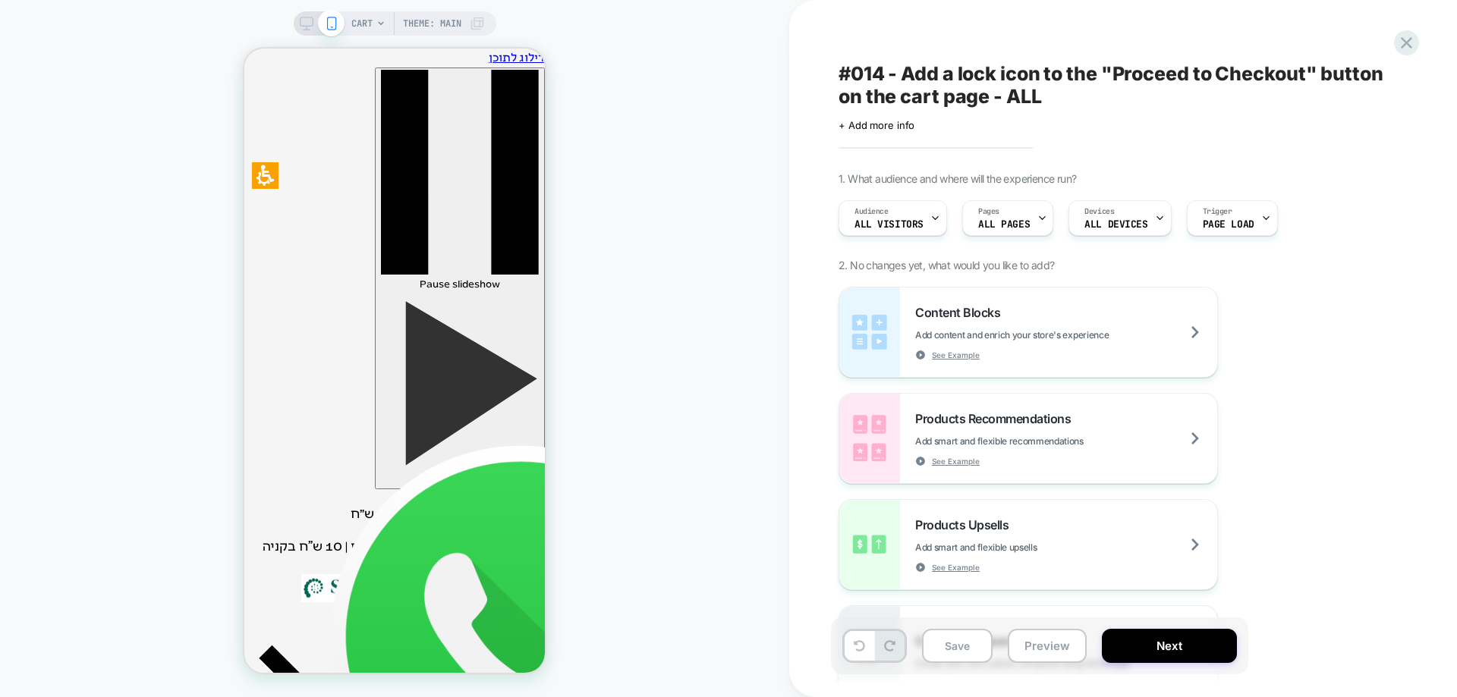
click at [354, 19] on span "CART" at bounding box center [361, 23] width 21 height 24
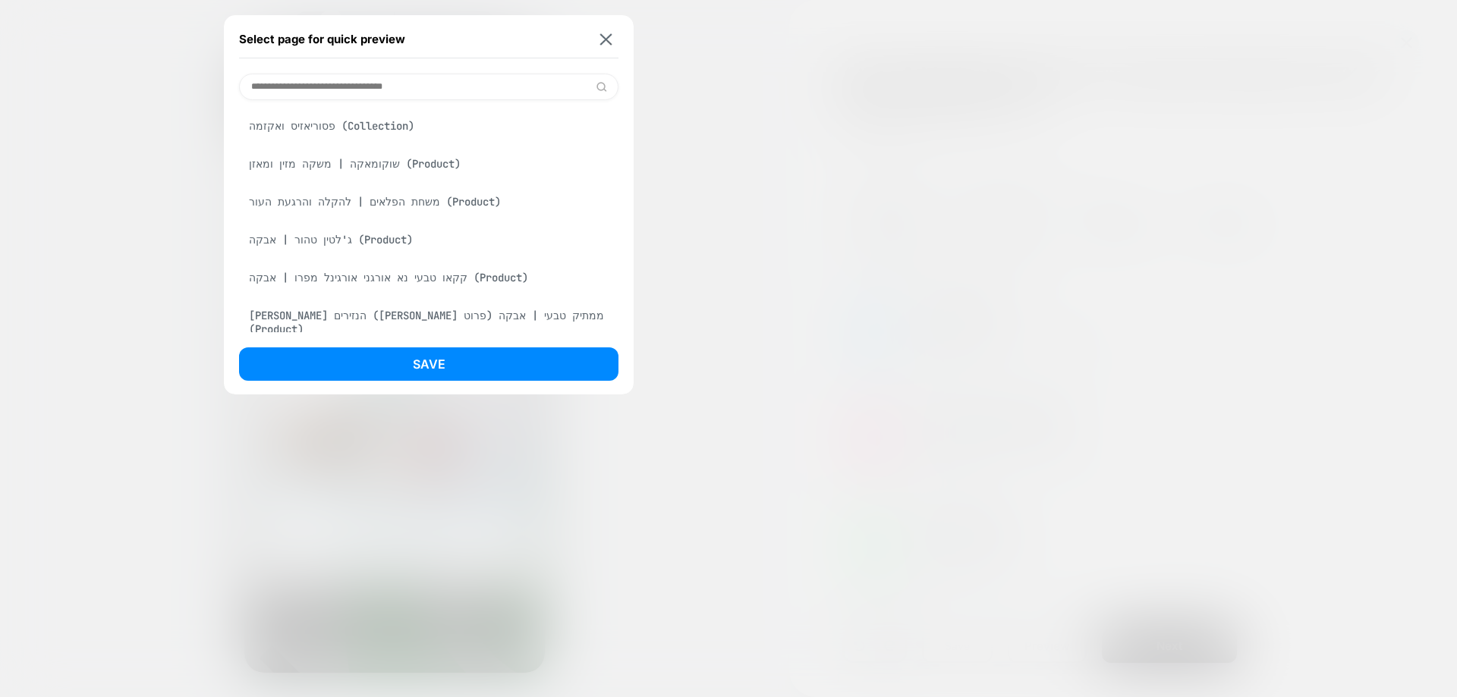
scroll to position [987, 0]
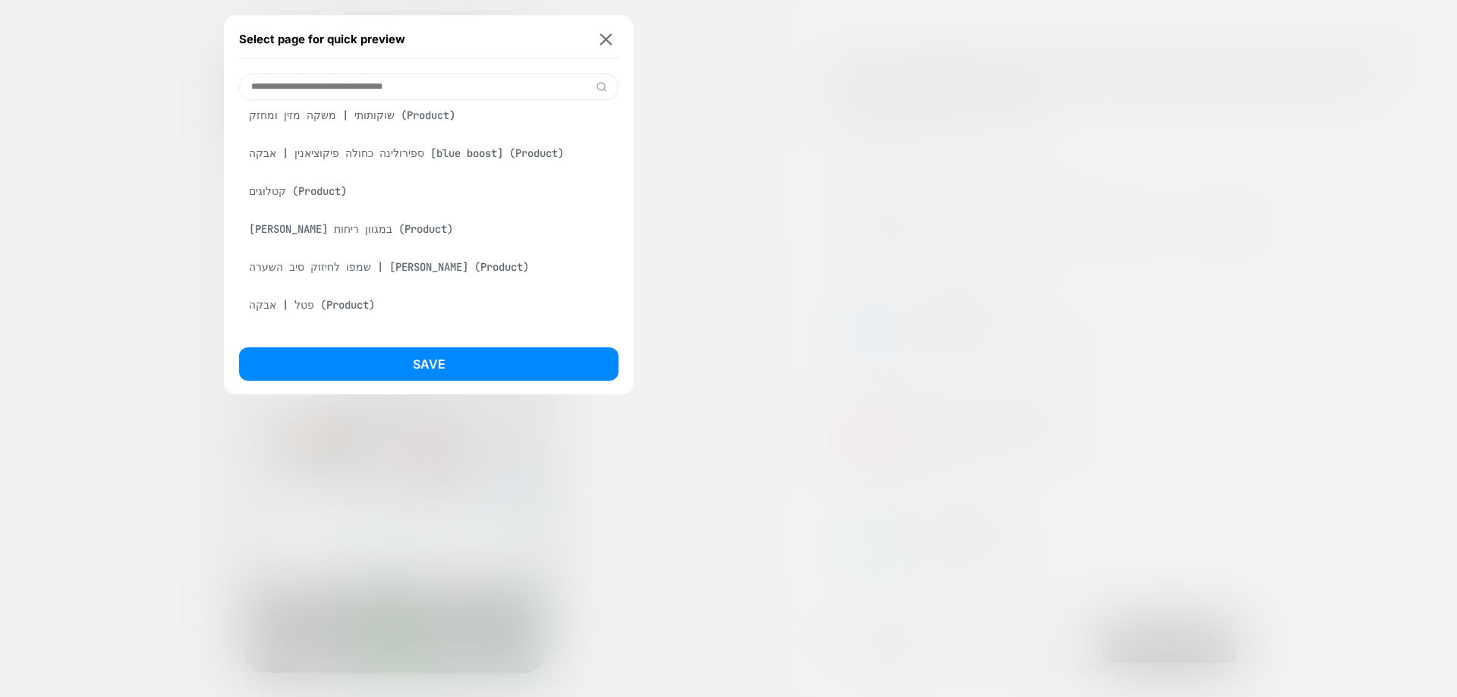
click at [434, 168] on div "ספירולינה כחולה פיקוציאנין | אבקה [blue boost] (Product)" at bounding box center [428, 153] width 379 height 29
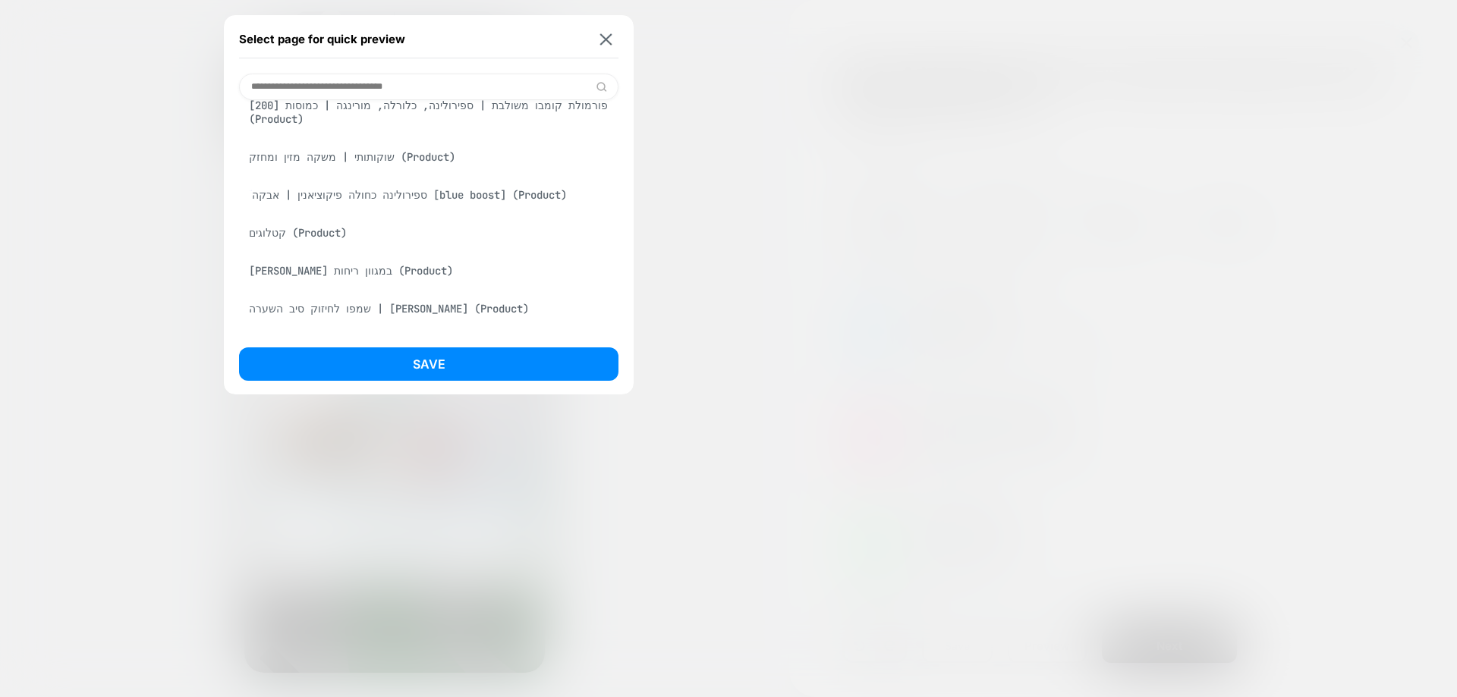
scroll to position [1028, 0]
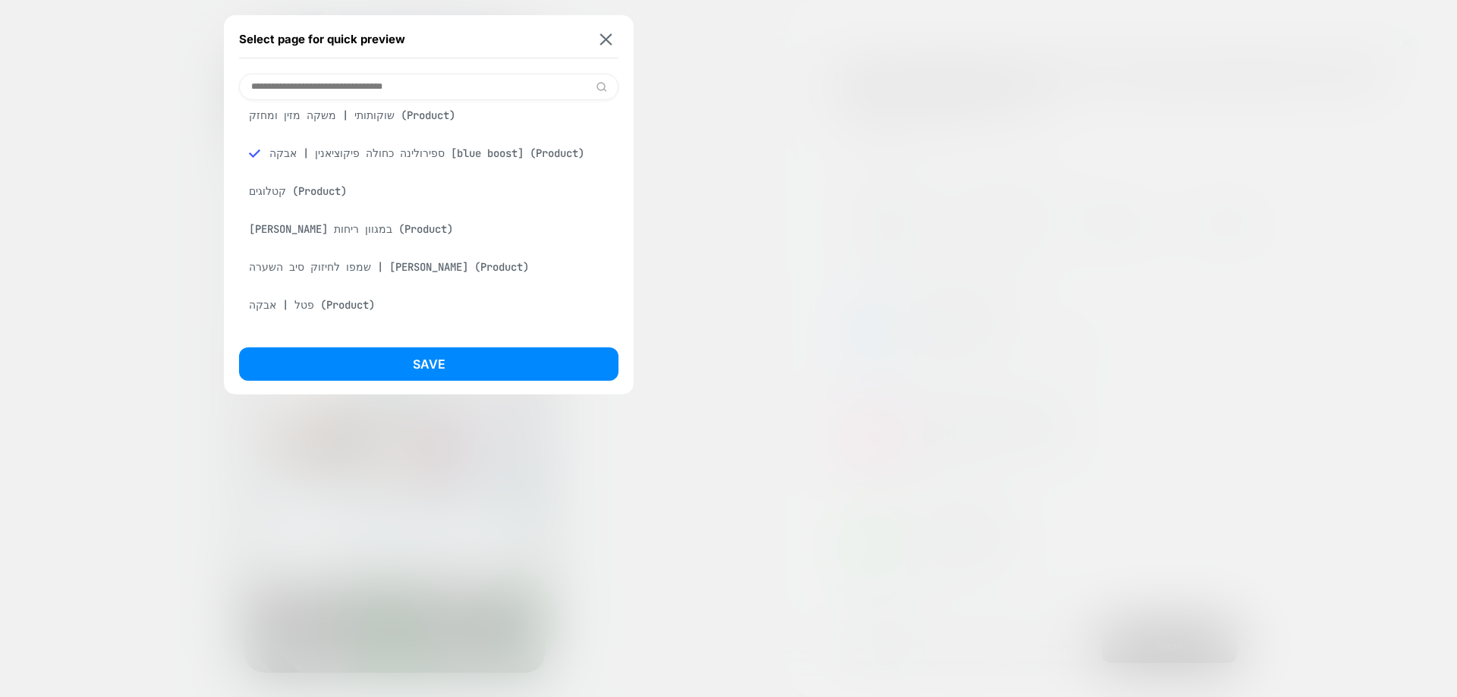
click at [454, 383] on div "Save" at bounding box center [428, 369] width 379 height 42
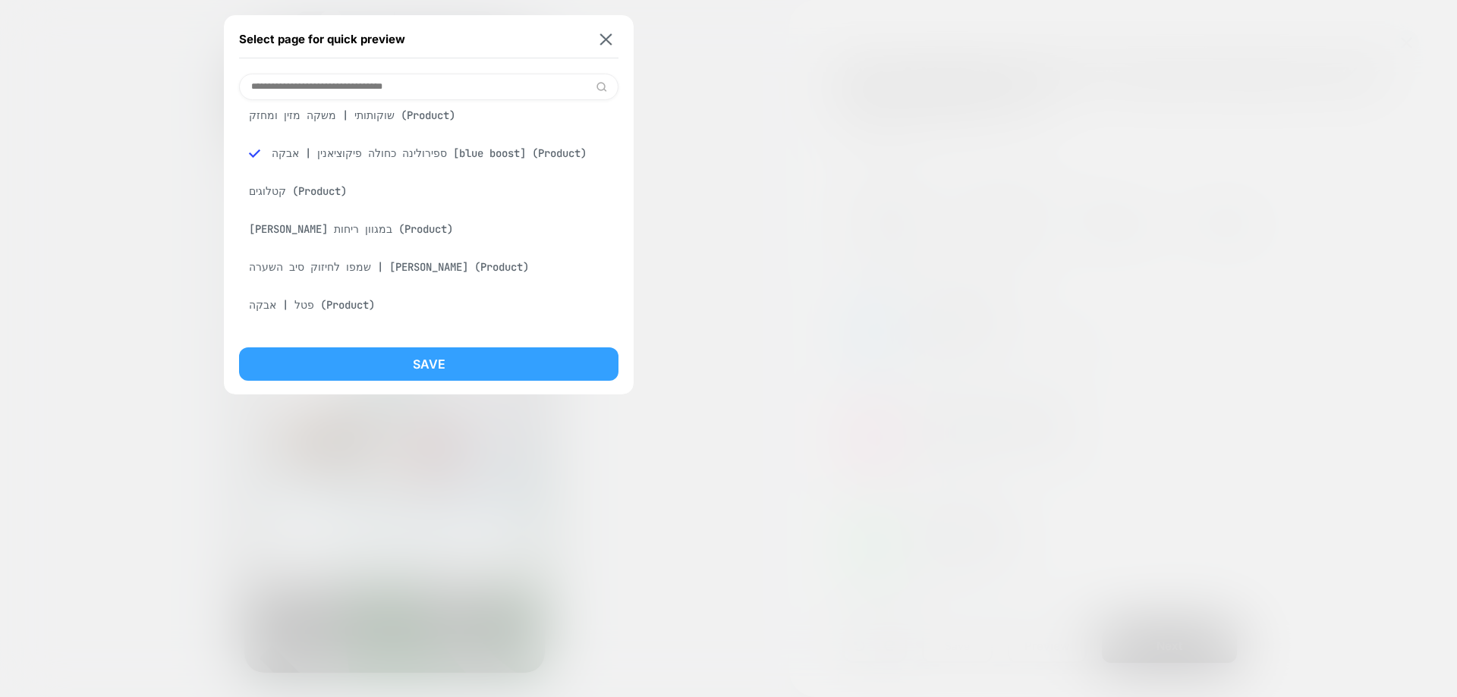
click at [460, 363] on button "Save" at bounding box center [428, 364] width 379 height 33
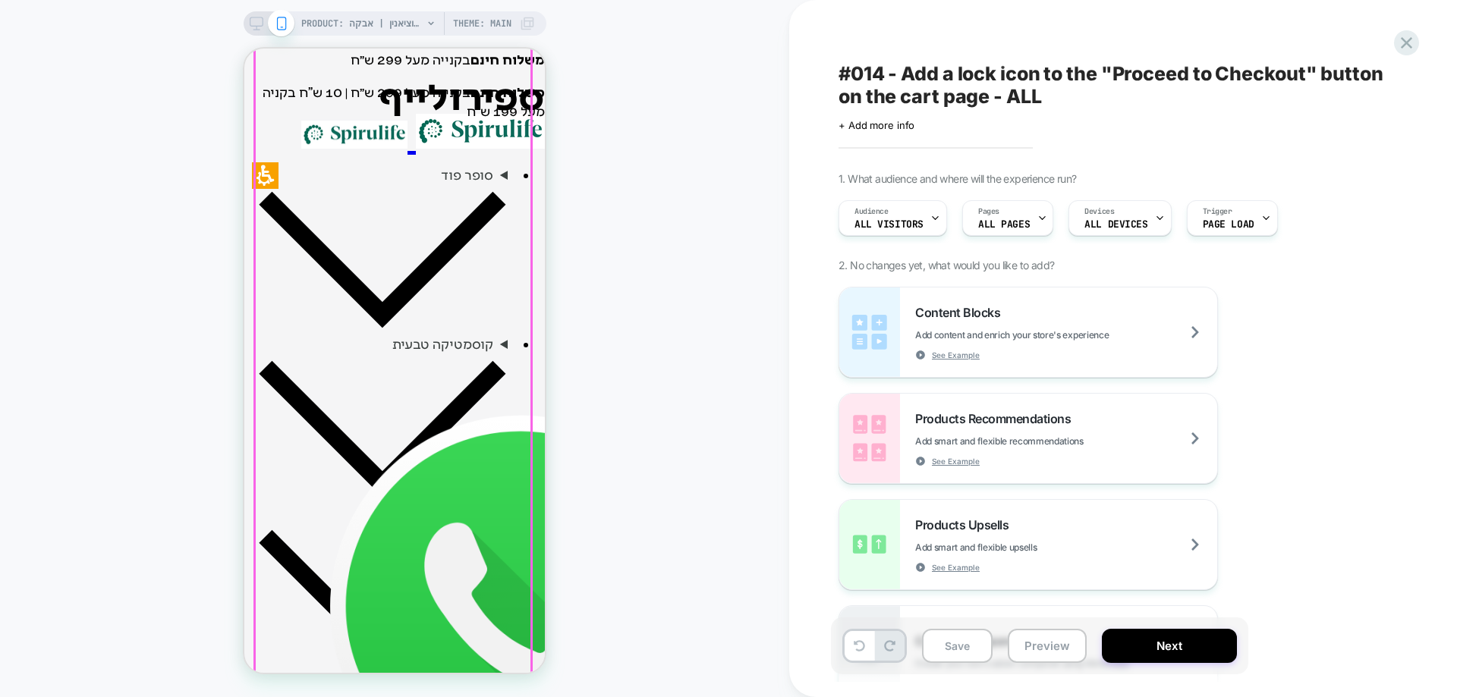
scroll to position [455, 0]
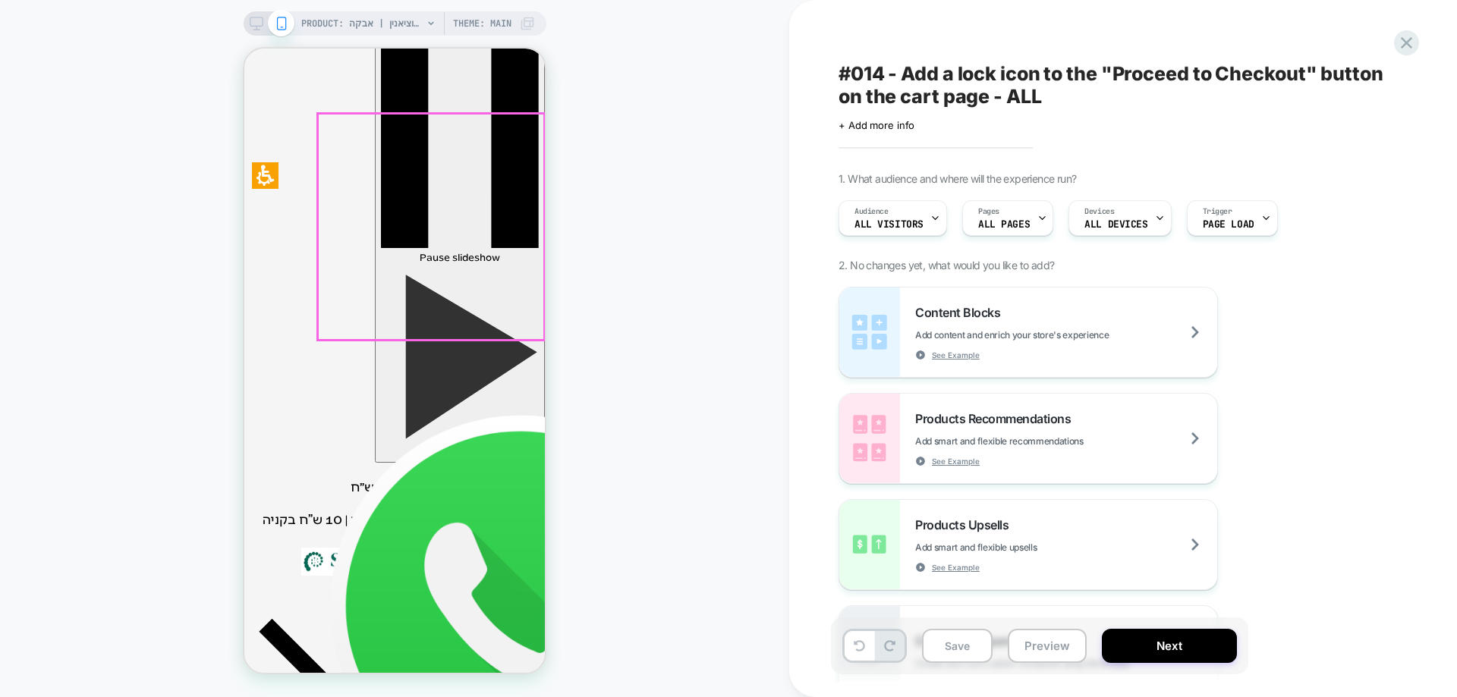
scroll to position [0, 0]
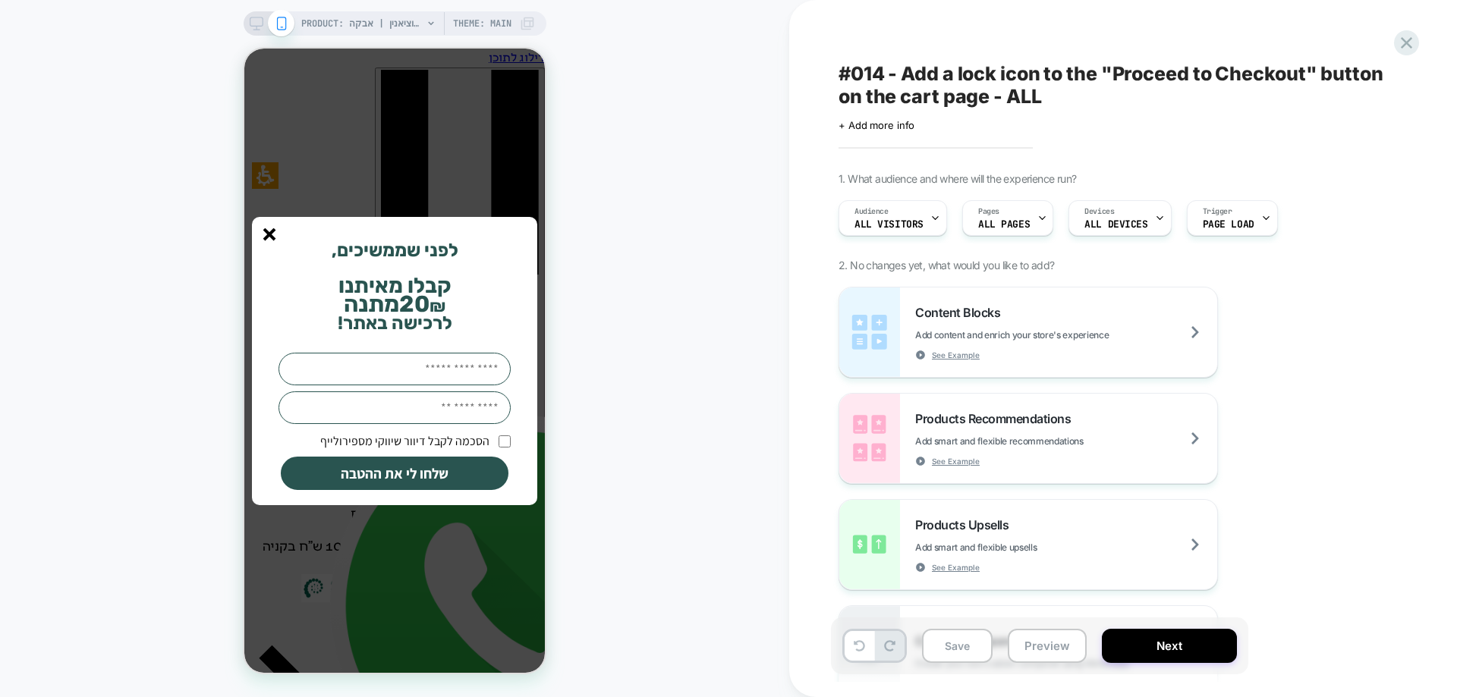
click at [273, 235] on icon "סגור" at bounding box center [269, 234] width 13 height 13
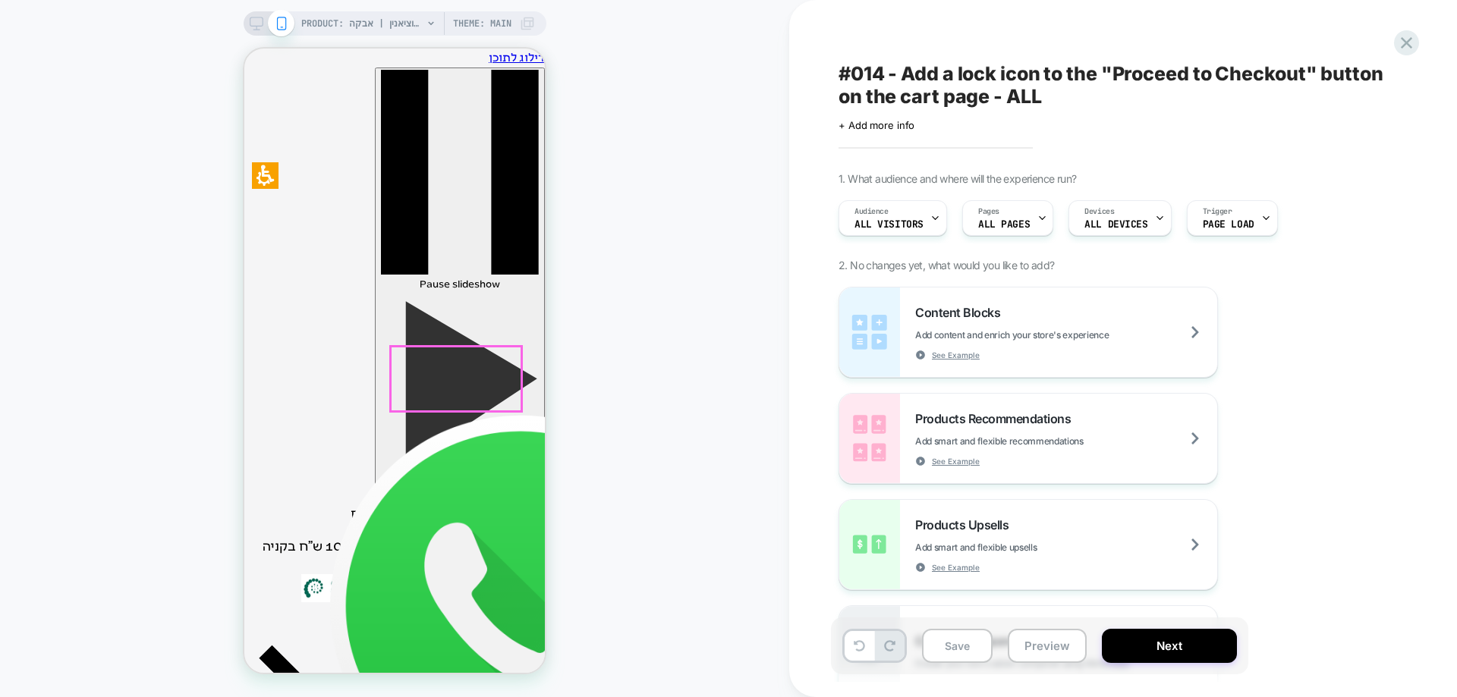
scroll to position [76, 0]
click at [998, 221] on span "ALL PAGES" at bounding box center [1004, 224] width 52 height 11
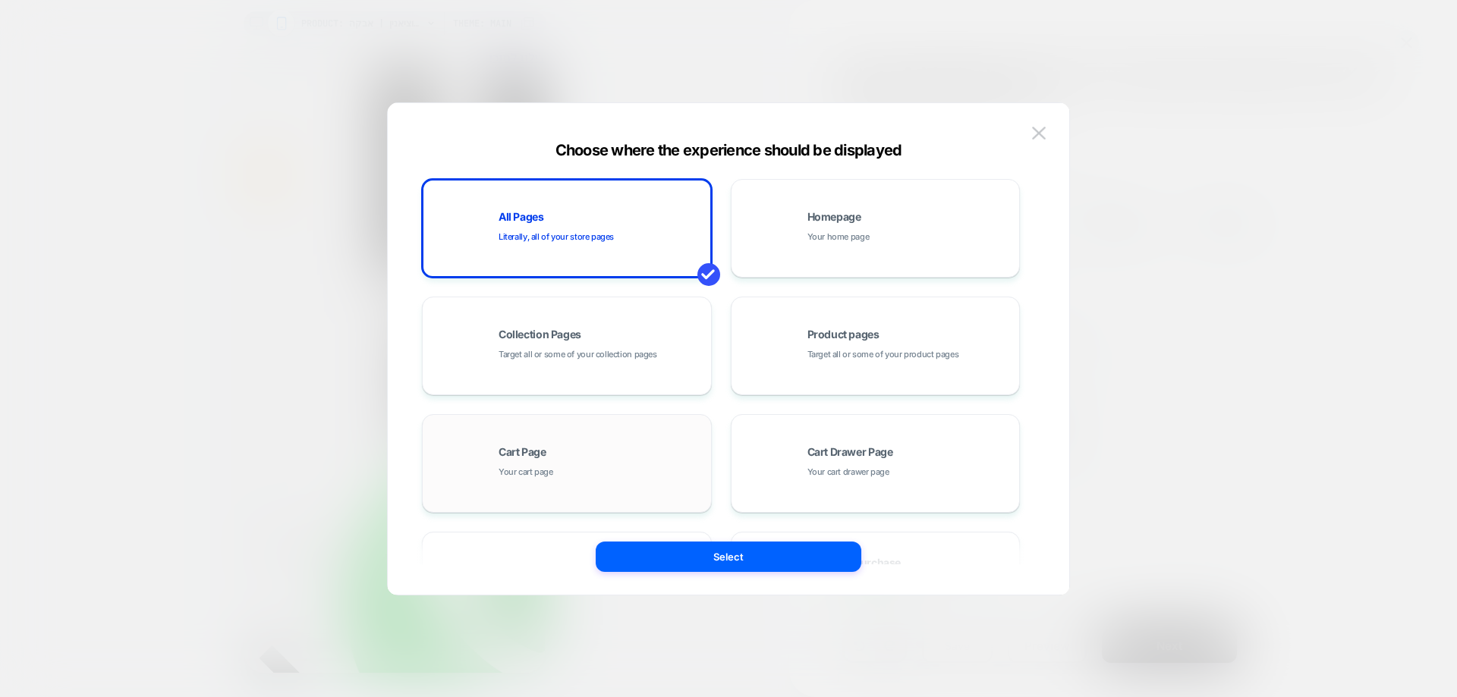
click at [596, 430] on div "Cart Page Your cart page" at bounding box center [566, 463] width 273 height 83
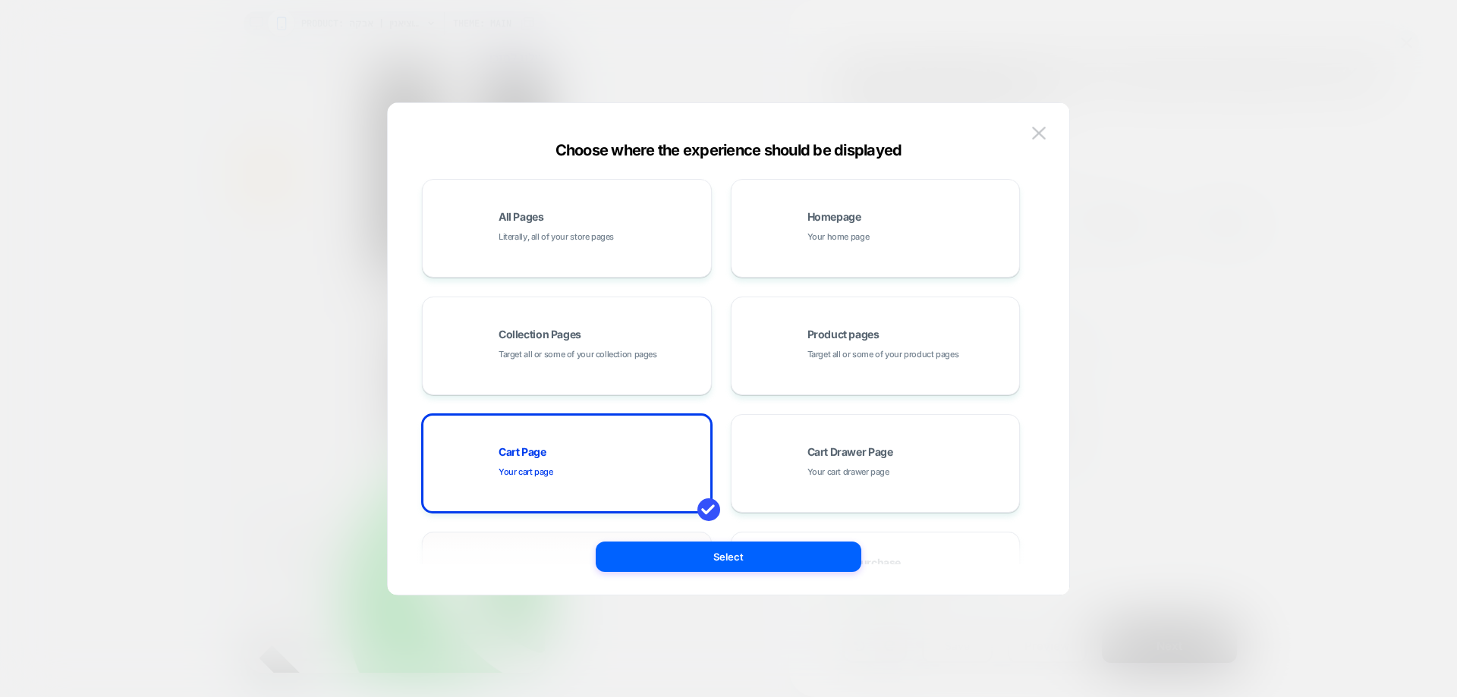
click at [672, 533] on div "Checkout Page Customize your checkout page (Shopify Plus)" at bounding box center [567, 581] width 290 height 99
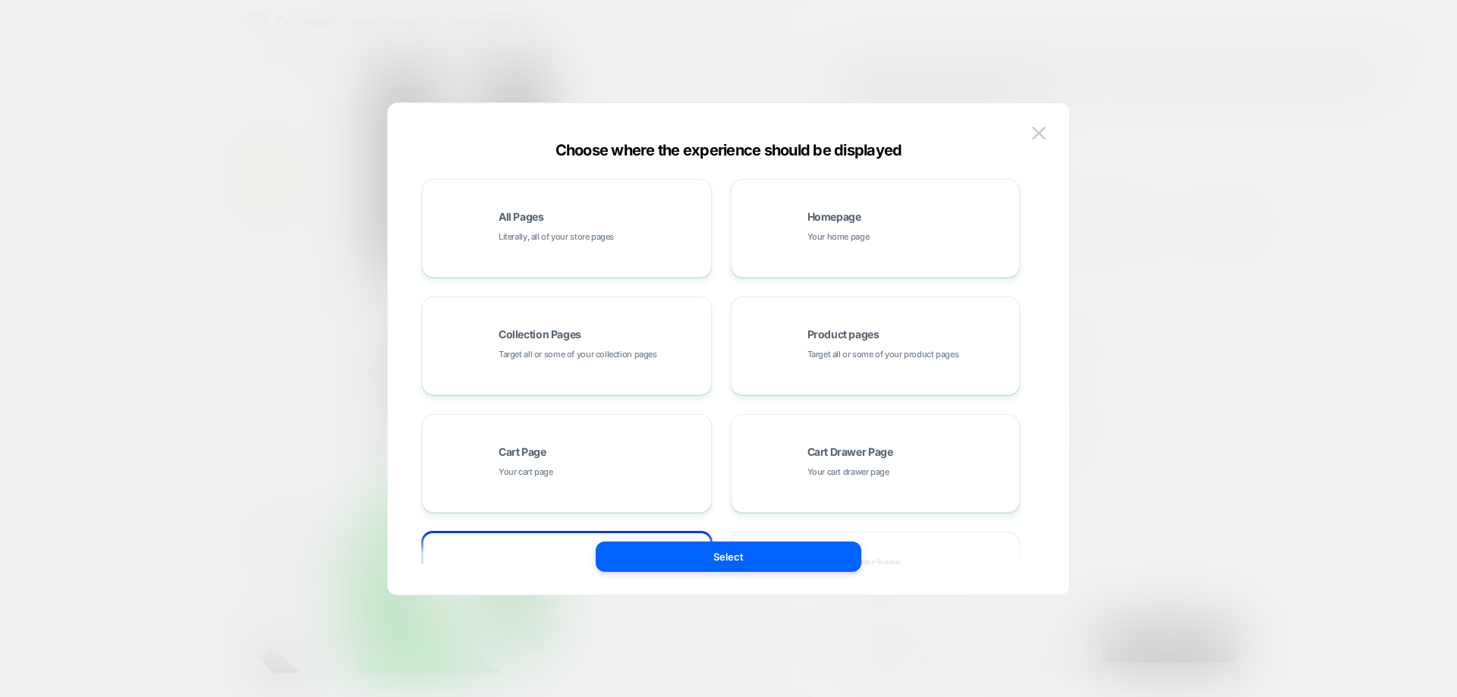
click at [691, 533] on button "Select" at bounding box center [729, 557] width 266 height 30
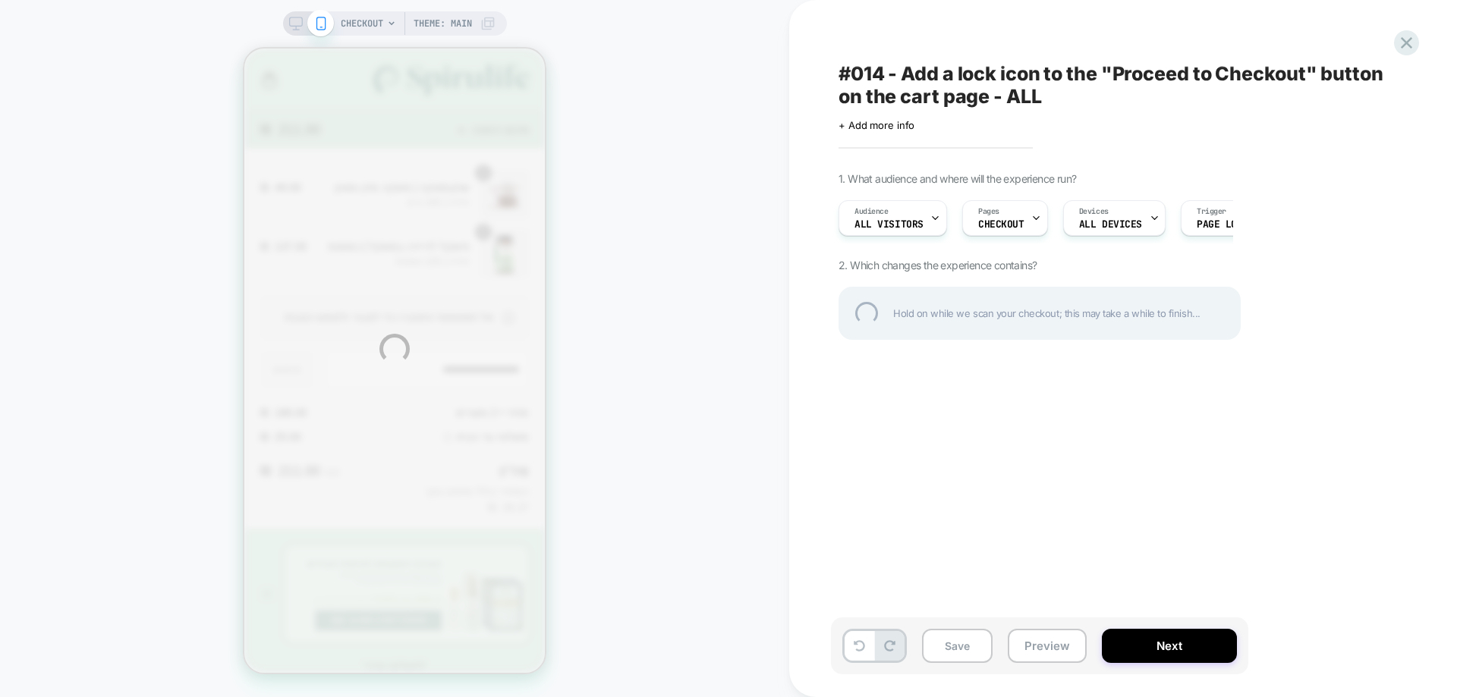
scroll to position [0, 0]
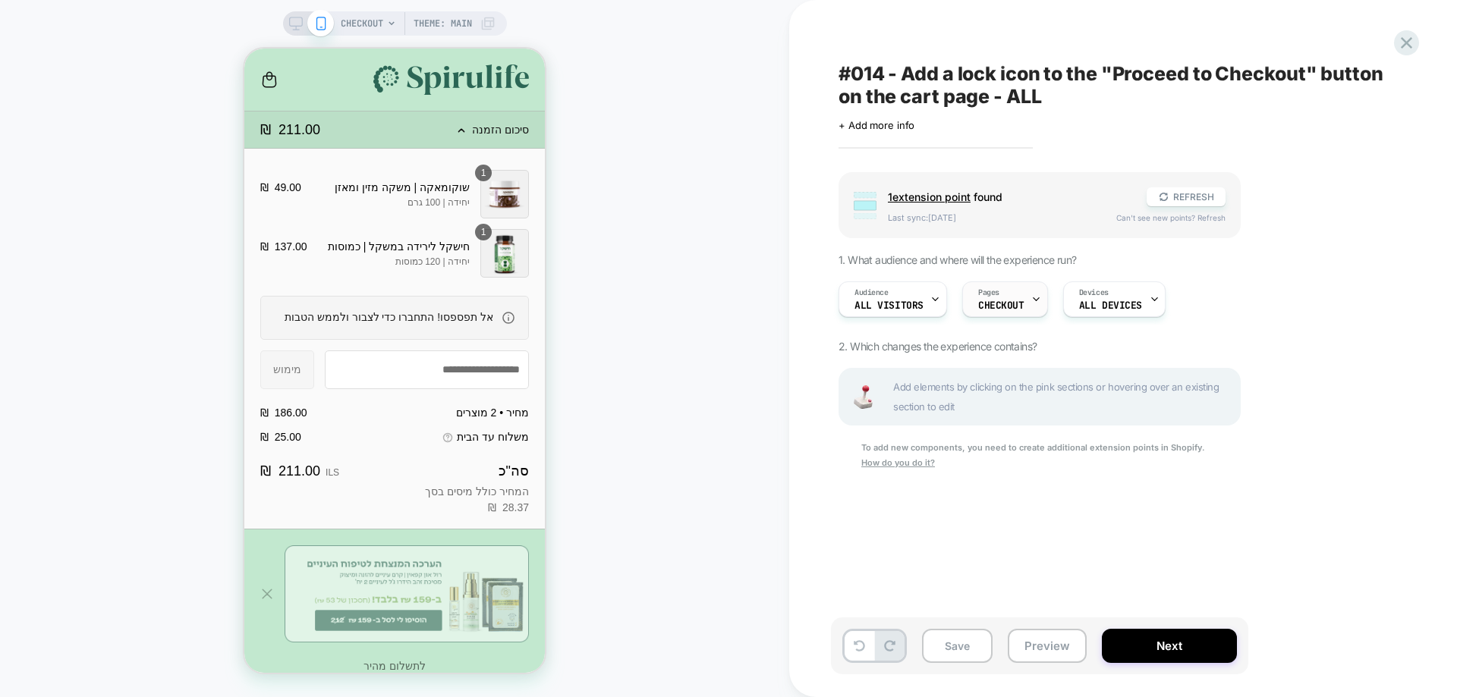
click at [1002, 313] on div "Pages CHECKOUT" at bounding box center [1001, 299] width 77 height 34
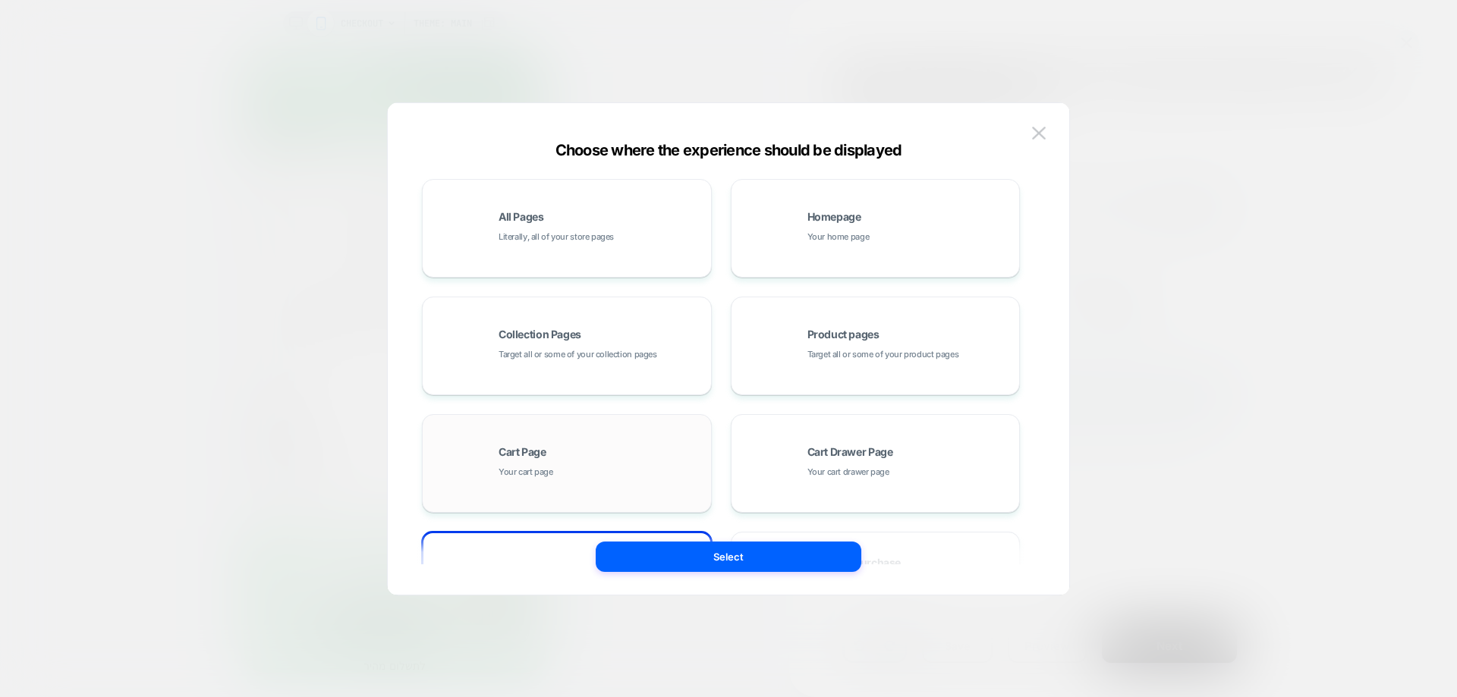
click at [601, 423] on div "Cart Page Your cart page" at bounding box center [566, 463] width 273 height 83
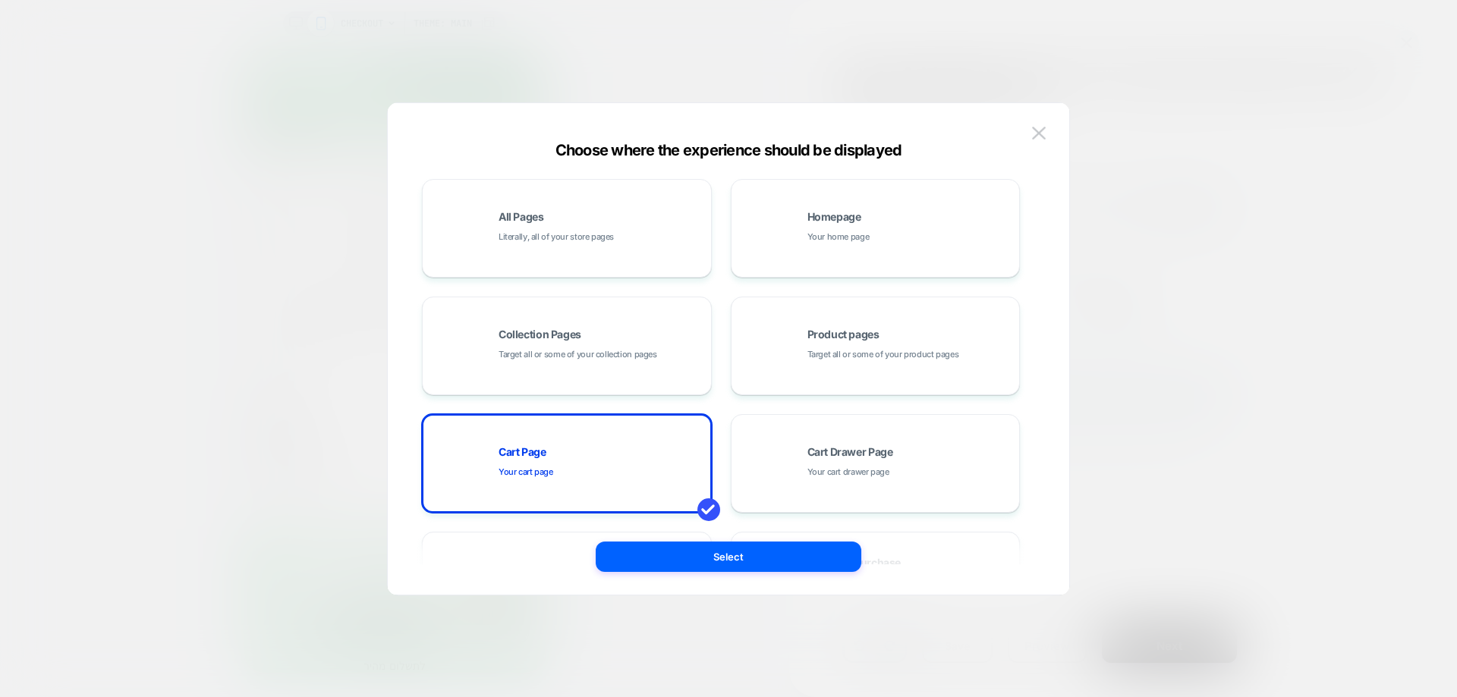
drag, startPoint x: 719, startPoint y: 571, endPoint x: 728, endPoint y: 567, distance: 9.9
click at [719, 533] on button "Select" at bounding box center [729, 557] width 266 height 30
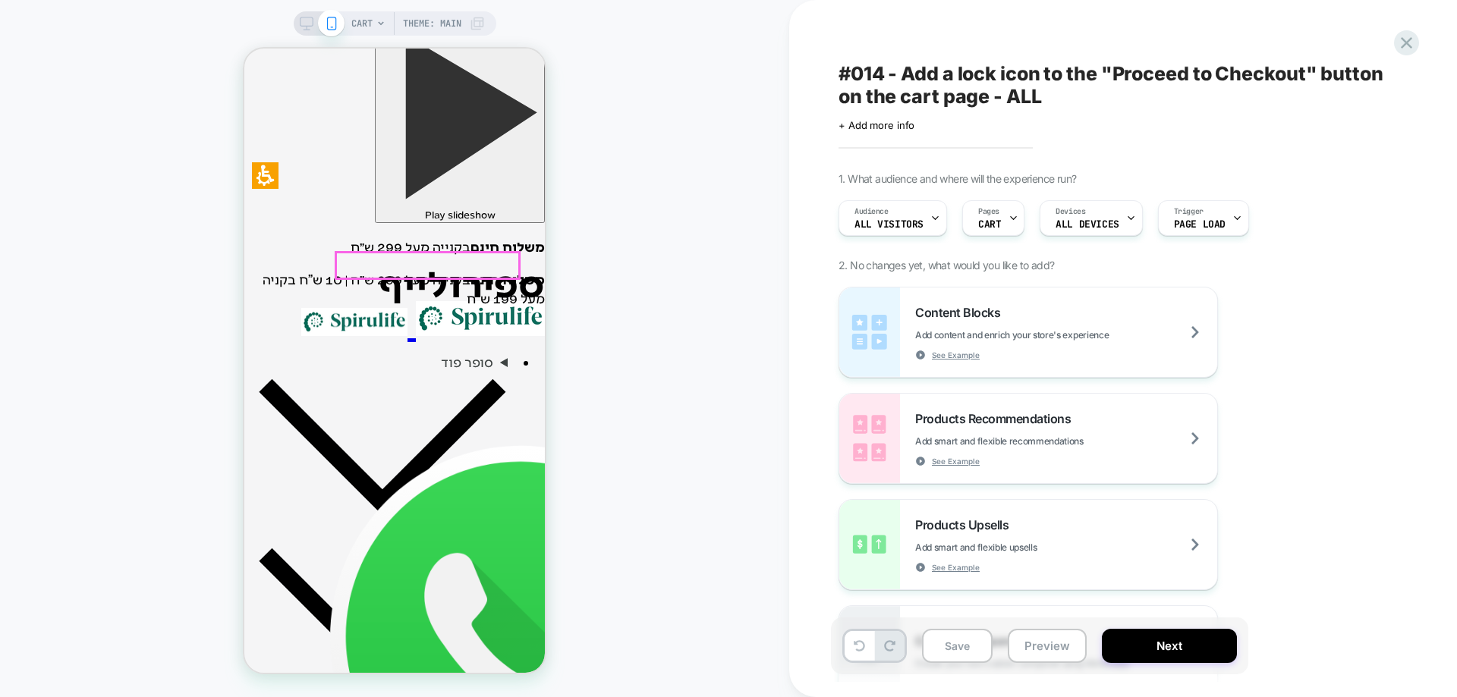
scroll to position [304, 0]
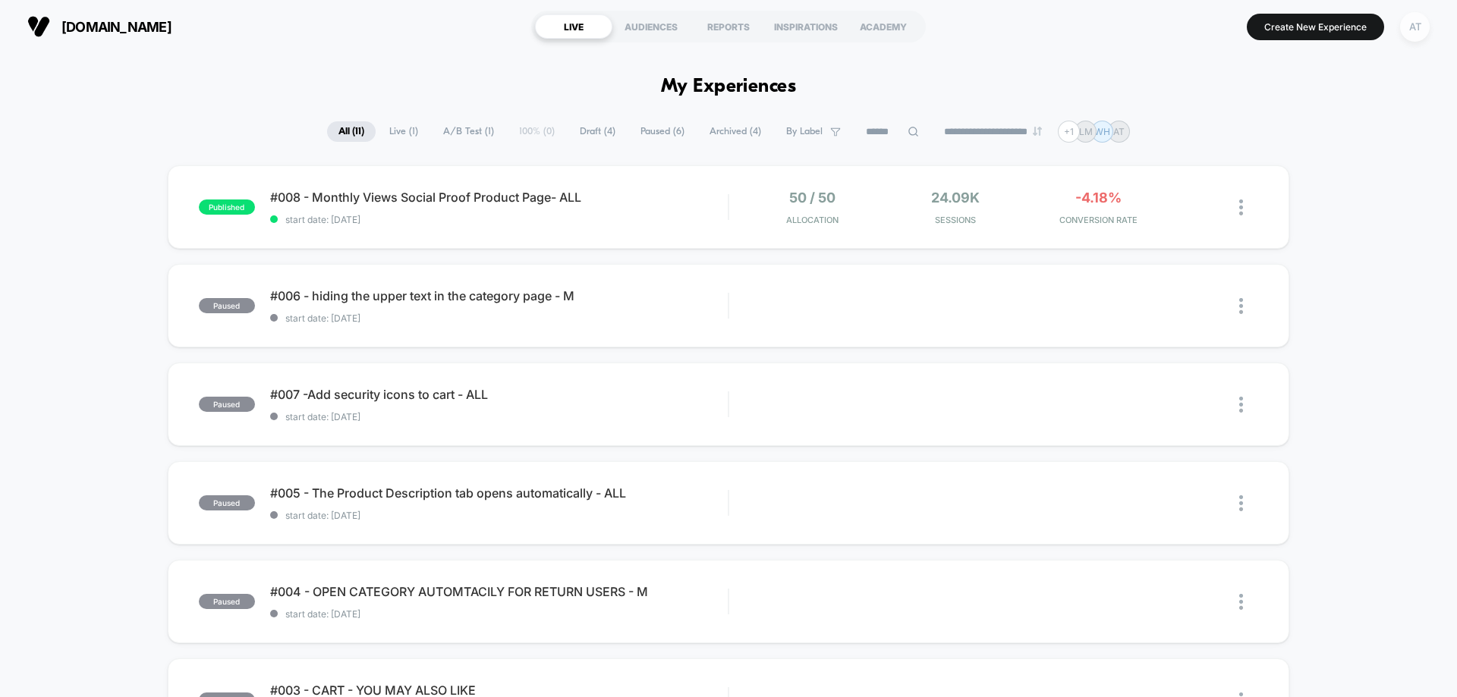
click at [1422, 35] on div "AT" at bounding box center [1415, 27] width 30 height 30
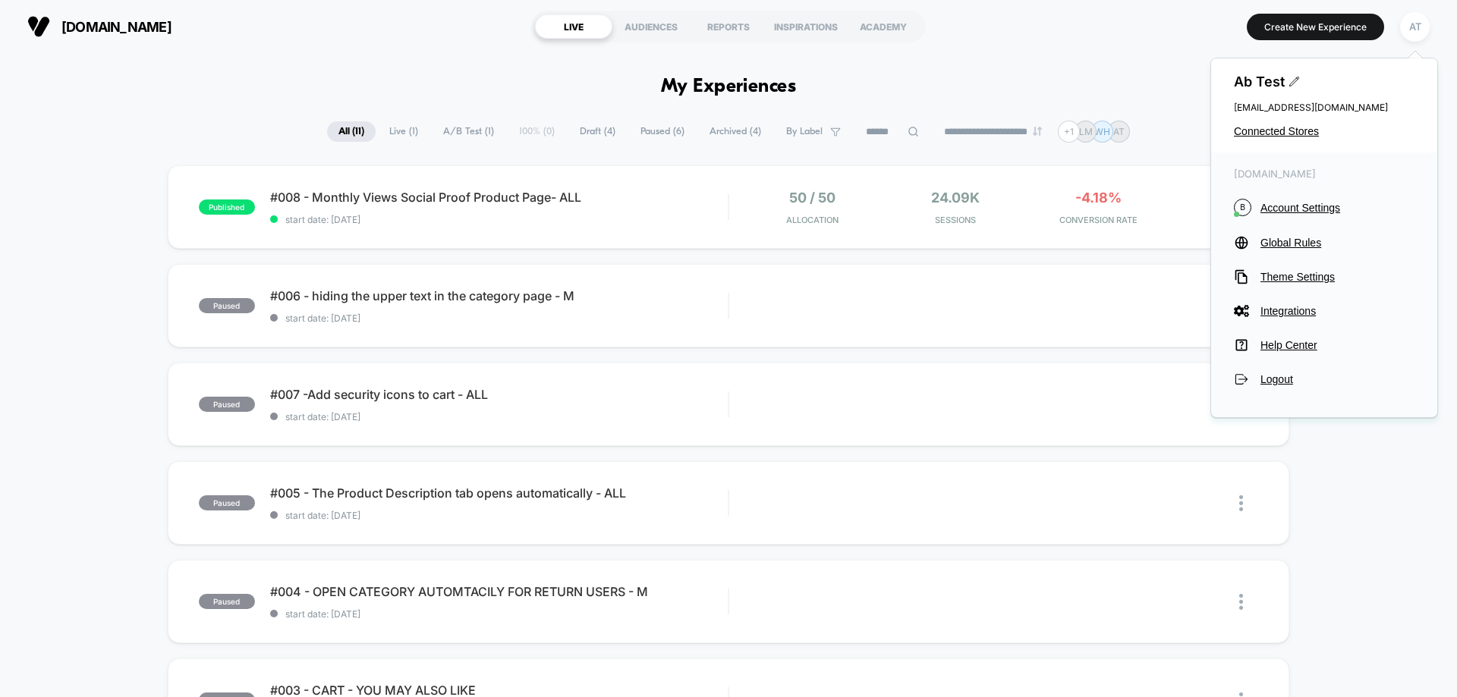
click at [1242, 122] on div "Ab Test [EMAIL_ADDRESS][DOMAIN_NAME] Connected Stores" at bounding box center [1324, 105] width 226 height 94
click at [1276, 139] on div "Ab Test [EMAIL_ADDRESS][DOMAIN_NAME] Connected Stores" at bounding box center [1324, 105] width 226 height 94
click at [1277, 134] on span "Connected Stores" at bounding box center [1324, 131] width 181 height 12
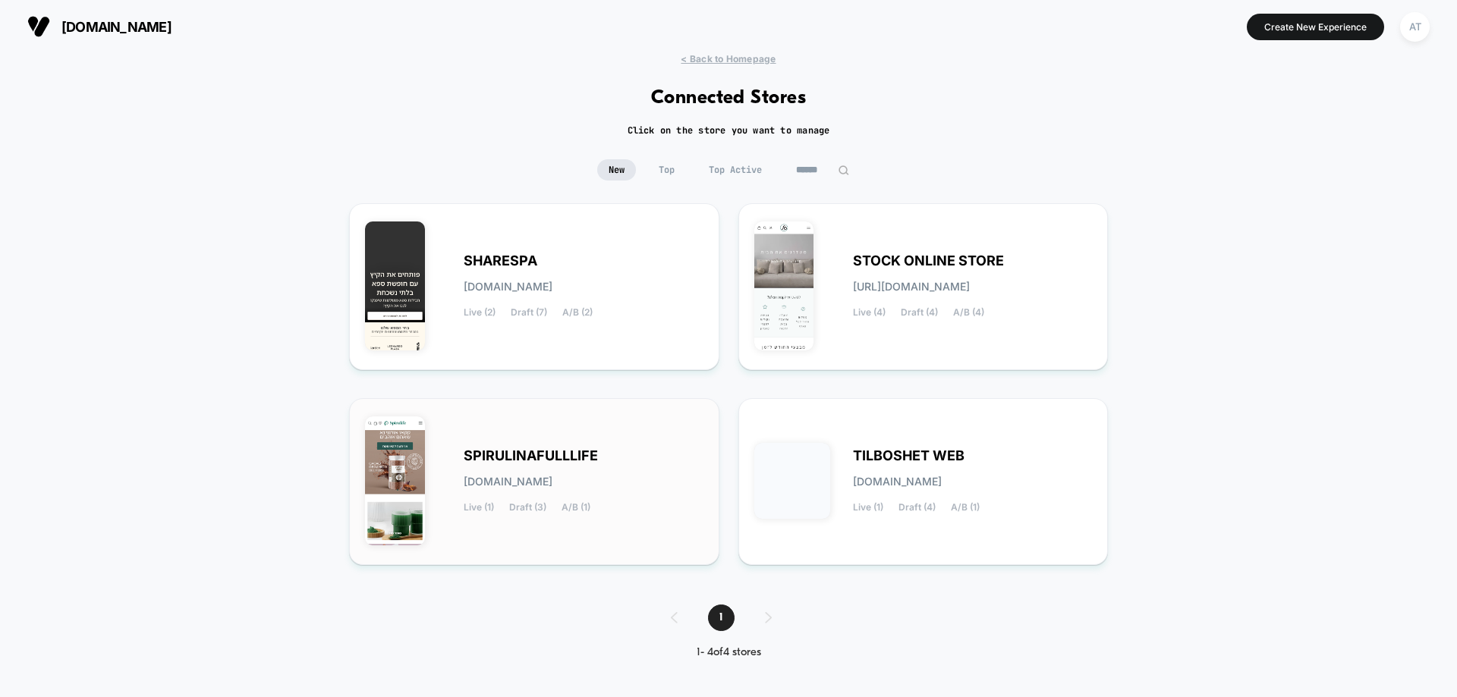
click at [537, 464] on div "SPIRULINAFULLLIFE [DOMAIN_NAME] Live (1) Draft (3) A/B (1)" at bounding box center [584, 482] width 240 height 62
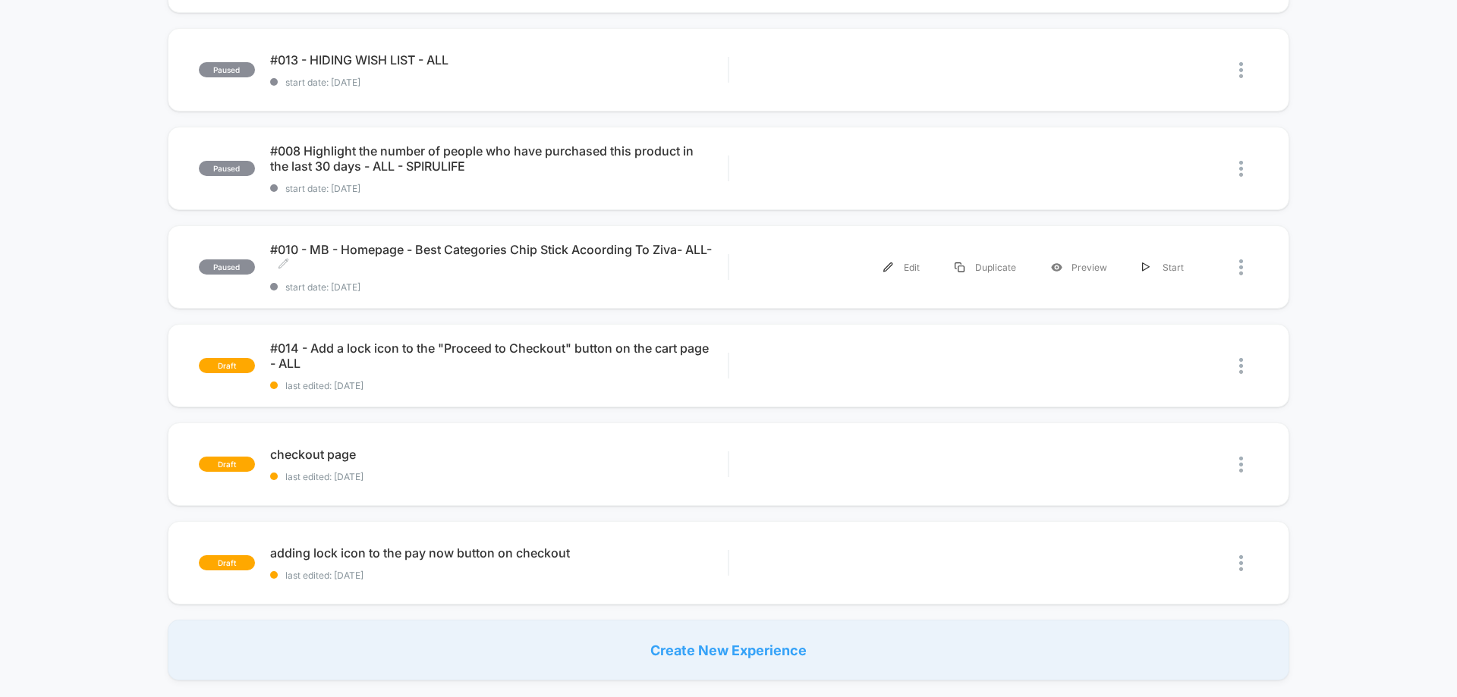
scroll to position [379, 0]
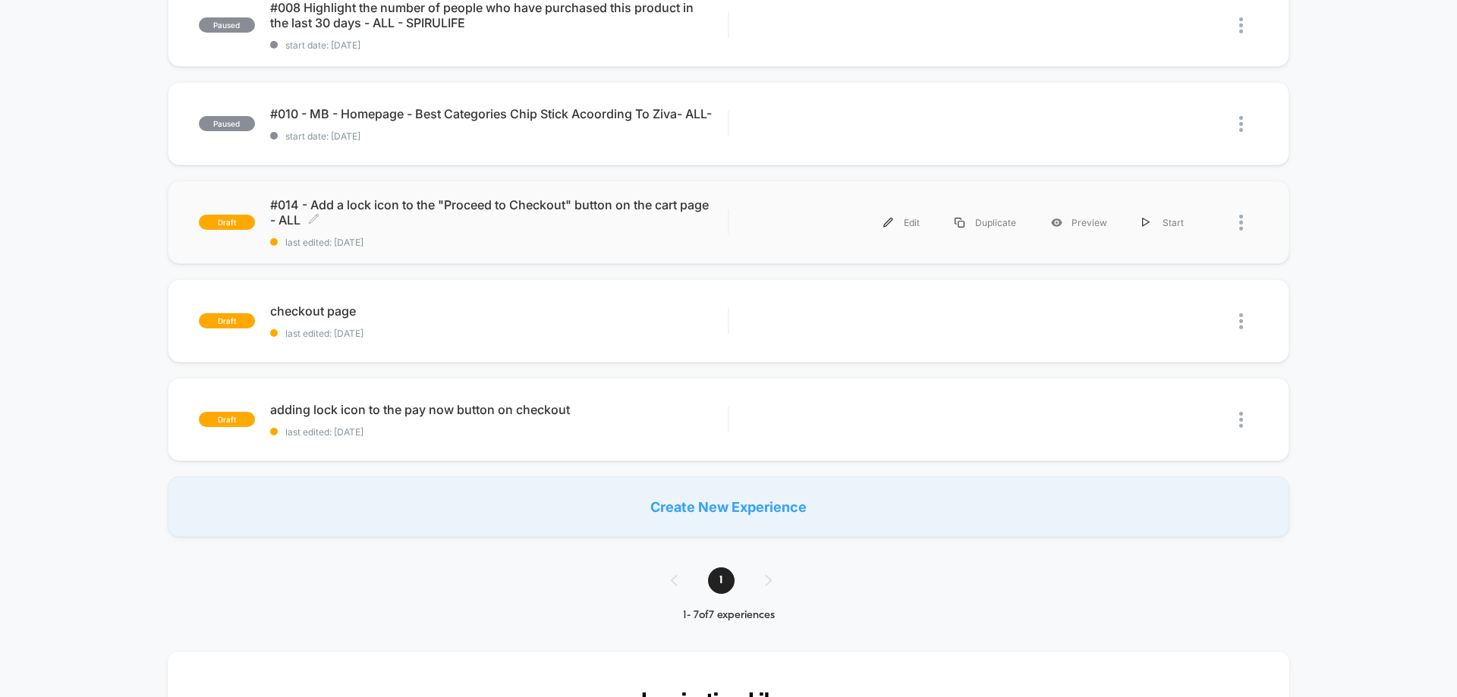
click at [423, 216] on span "#014 - Add a lock icon to the "Proceed to Checkout" button on the cart page - A…" at bounding box center [499, 212] width 458 height 30
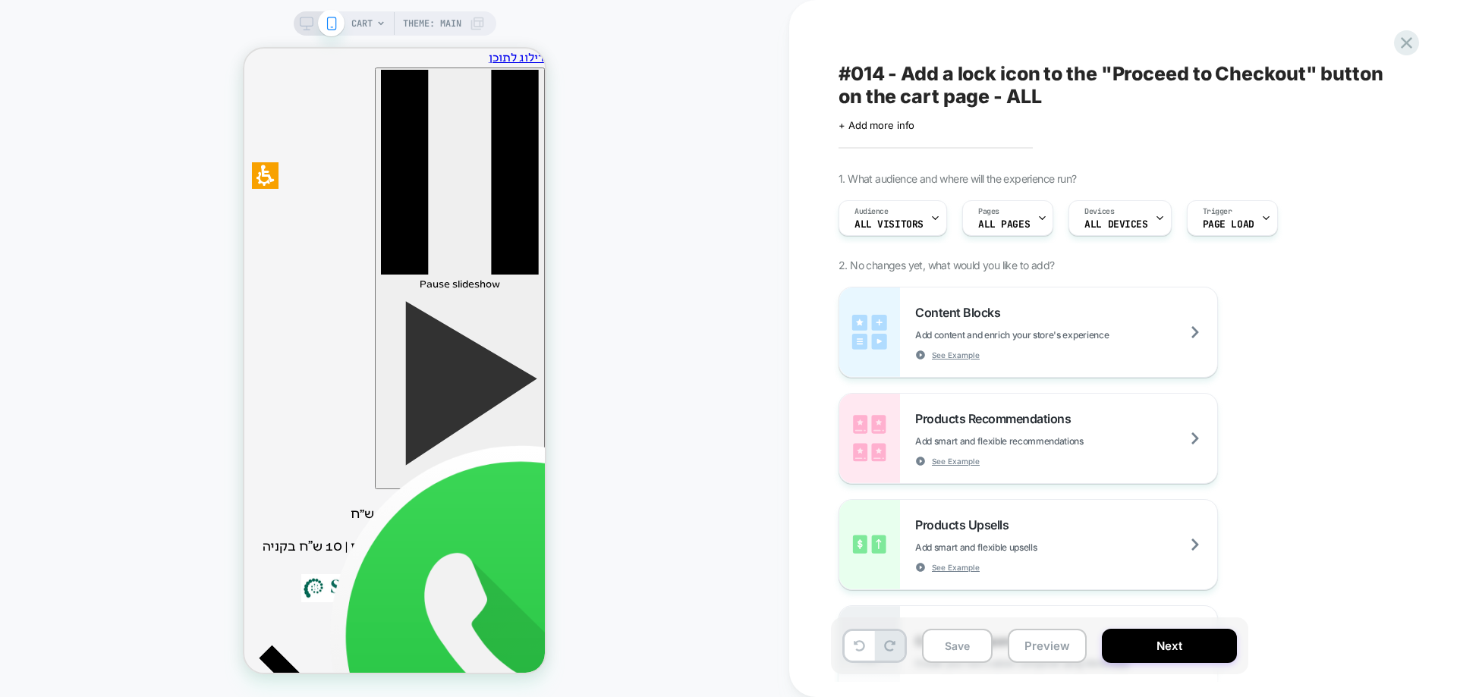
click at [370, 24] on span "CART" at bounding box center [361, 23] width 21 height 24
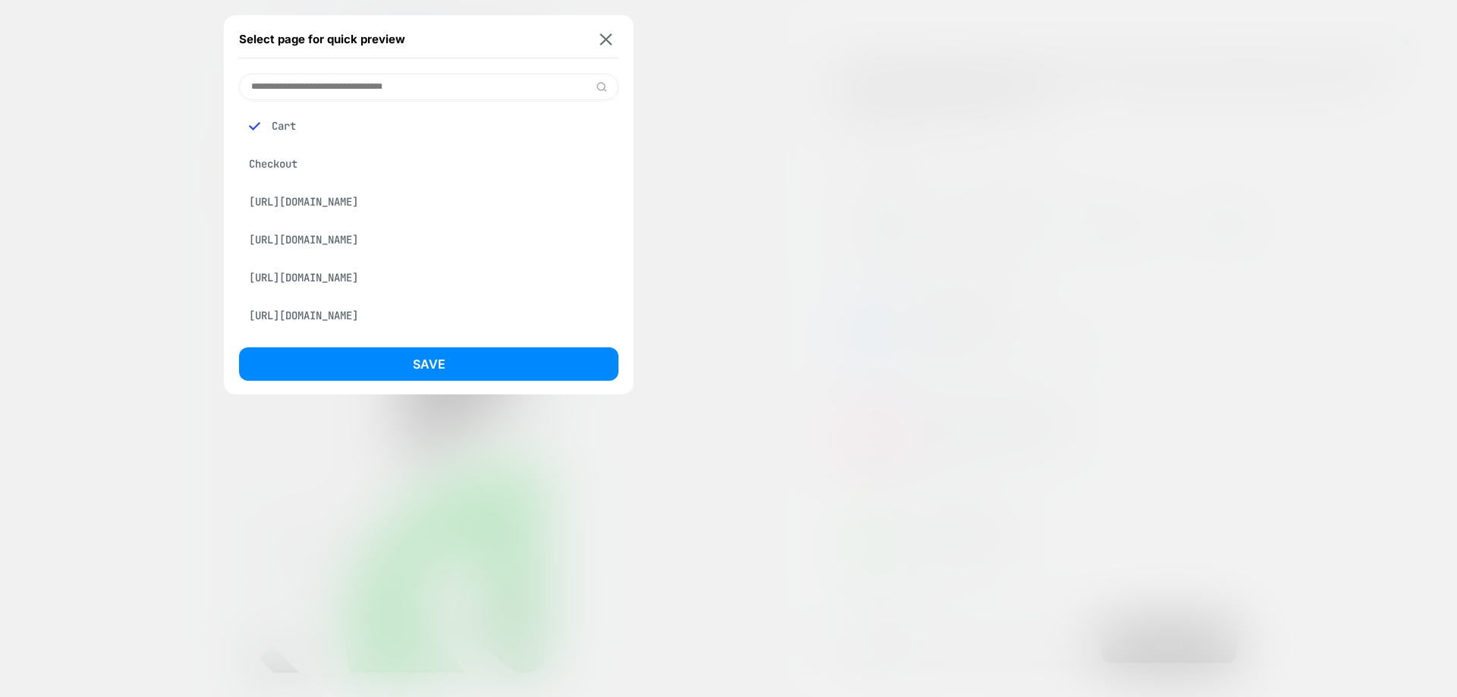
scroll to position [455, 0]
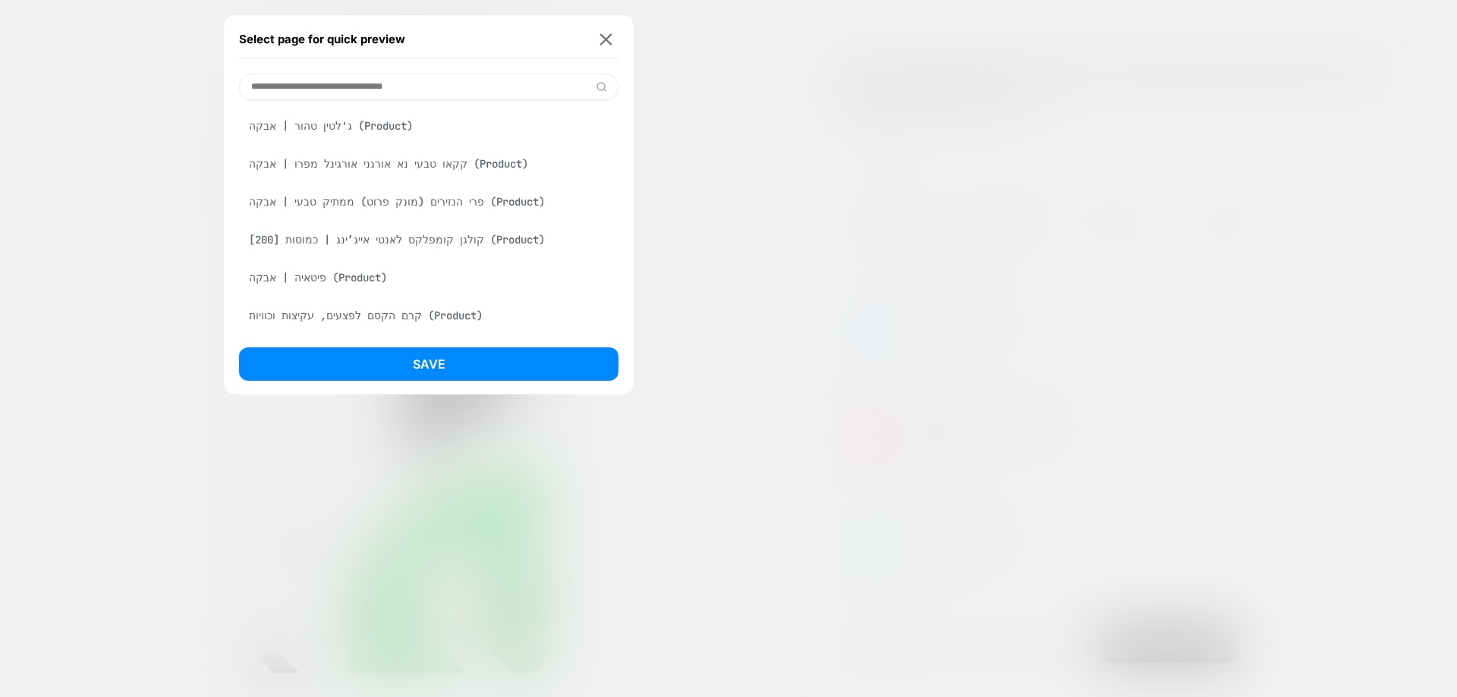
click at [388, 65] on div "שוקומאקה | משקה מזין ומאזן (Product)" at bounding box center [428, 50] width 379 height 29
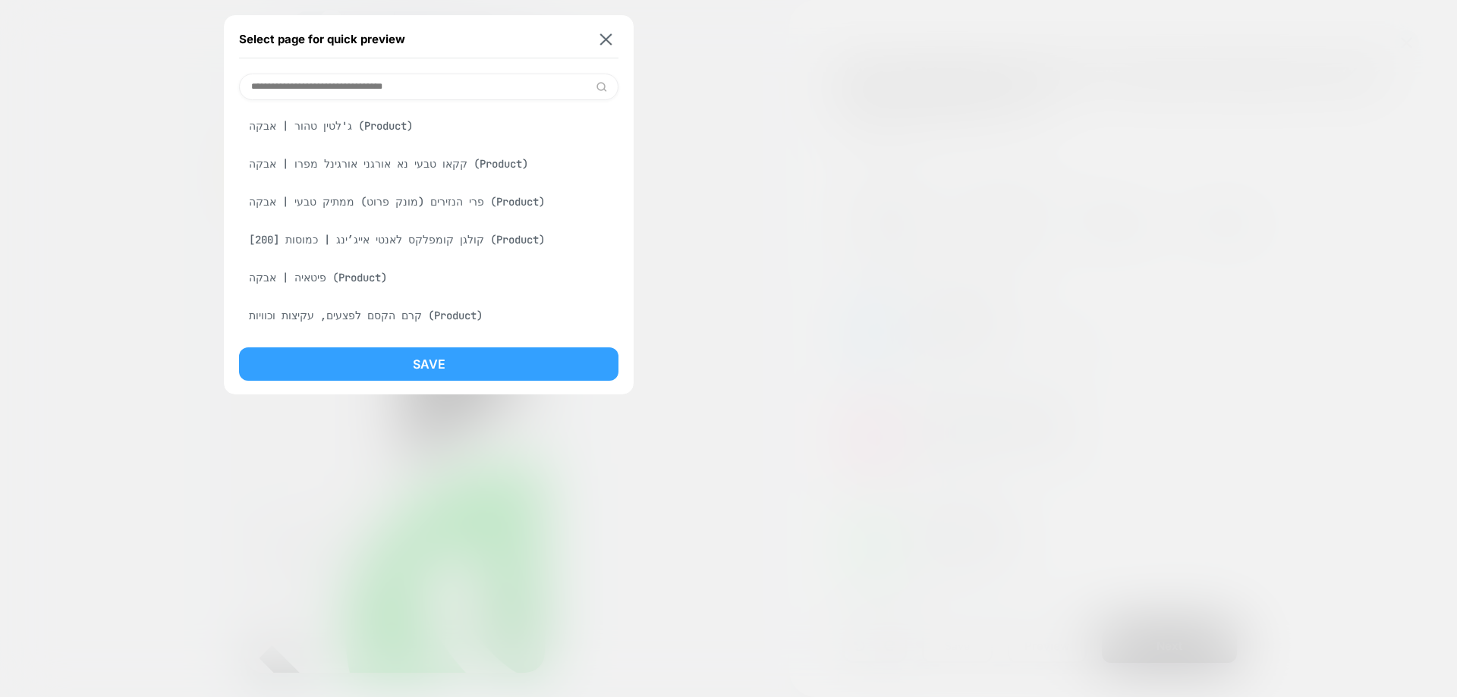
click at [414, 359] on button "Save" at bounding box center [428, 364] width 379 height 33
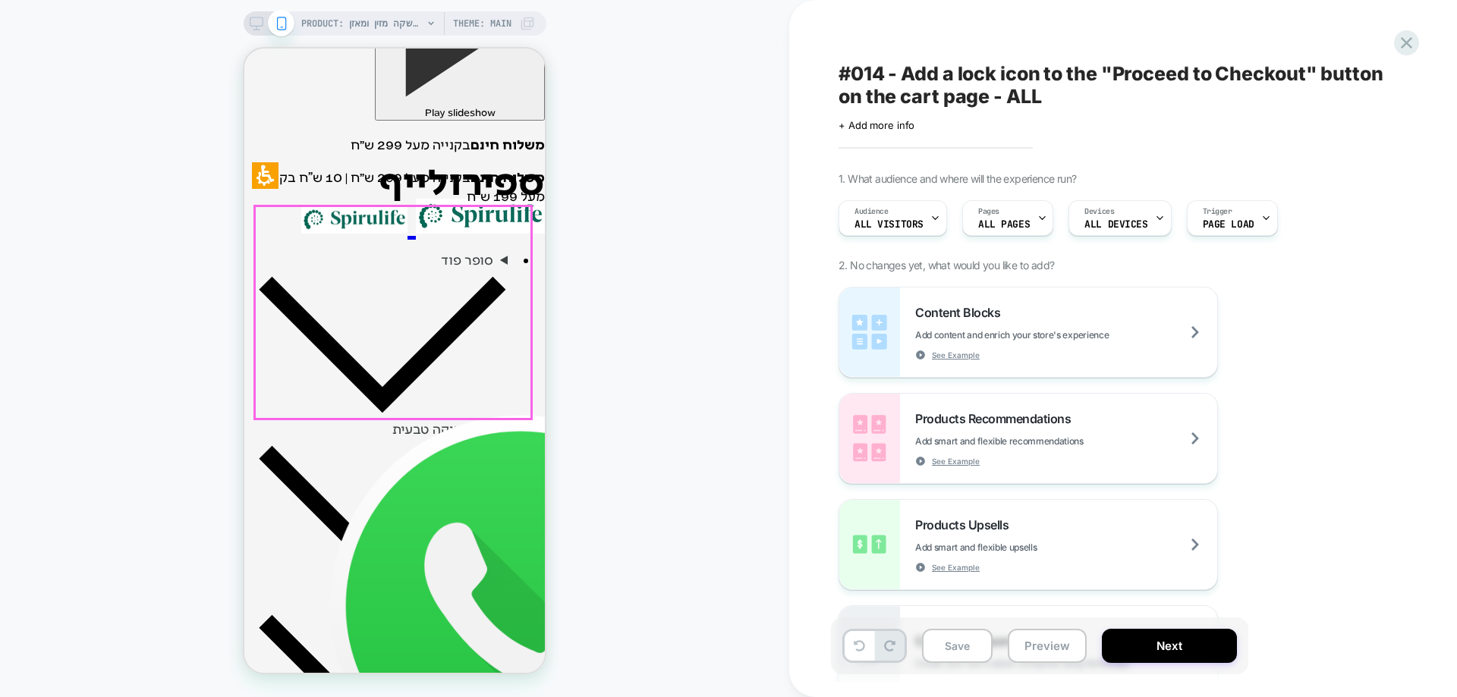
scroll to position [379, 0]
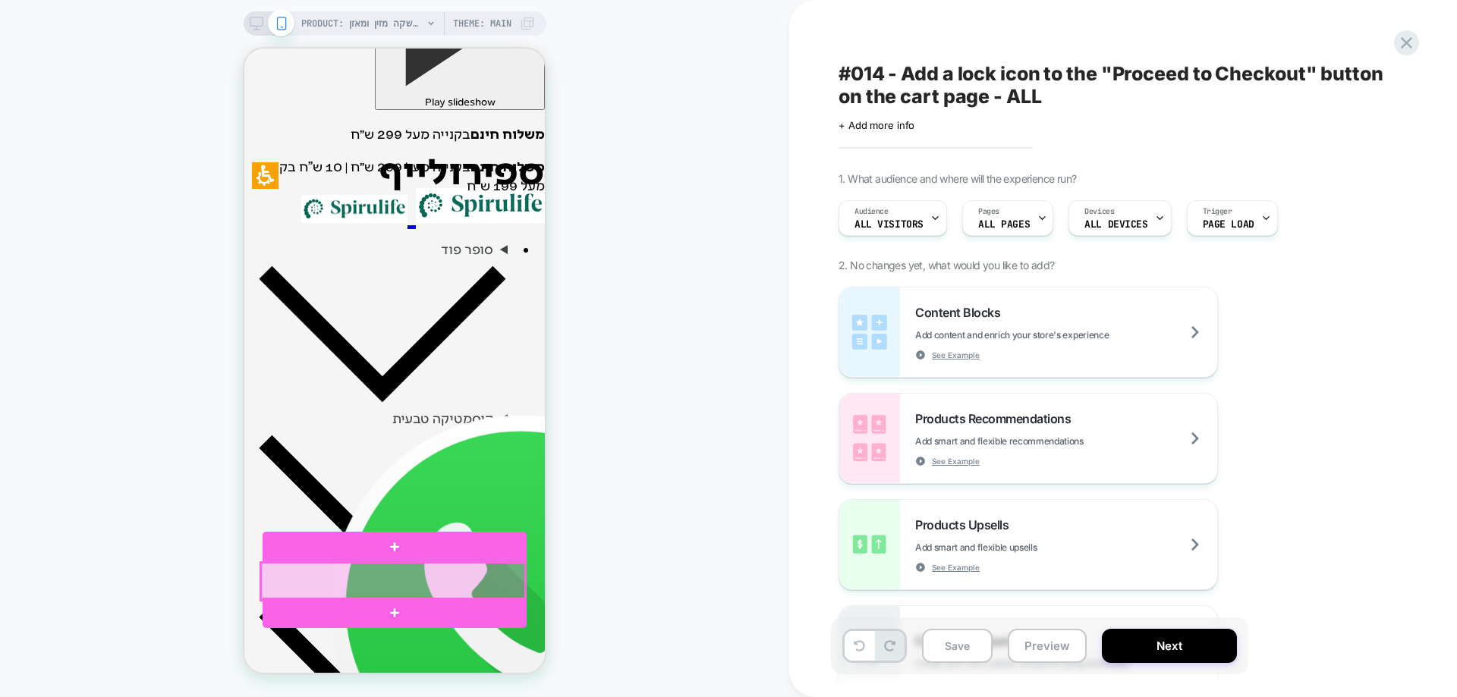
click at [361, 579] on div at bounding box center [393, 581] width 264 height 37
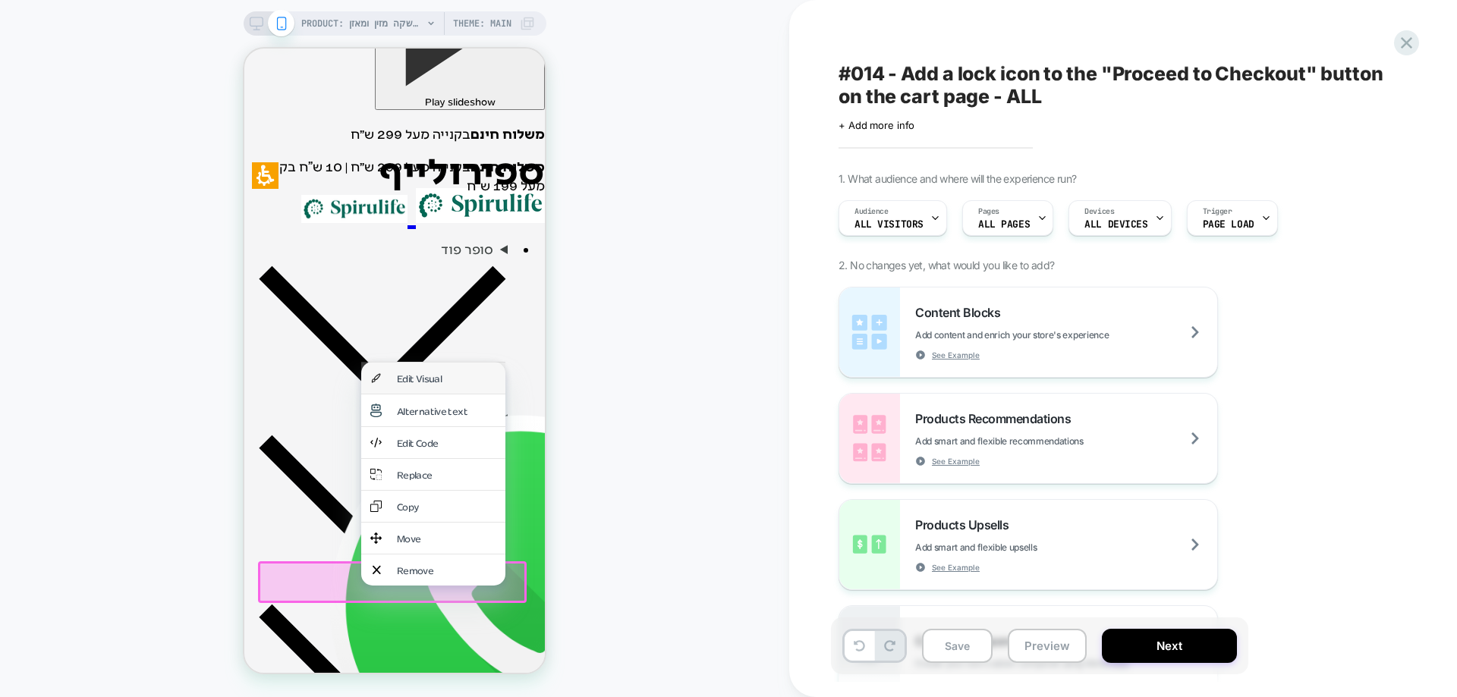
click at [403, 386] on div "Edit Visual" at bounding box center [433, 378] width 144 height 31
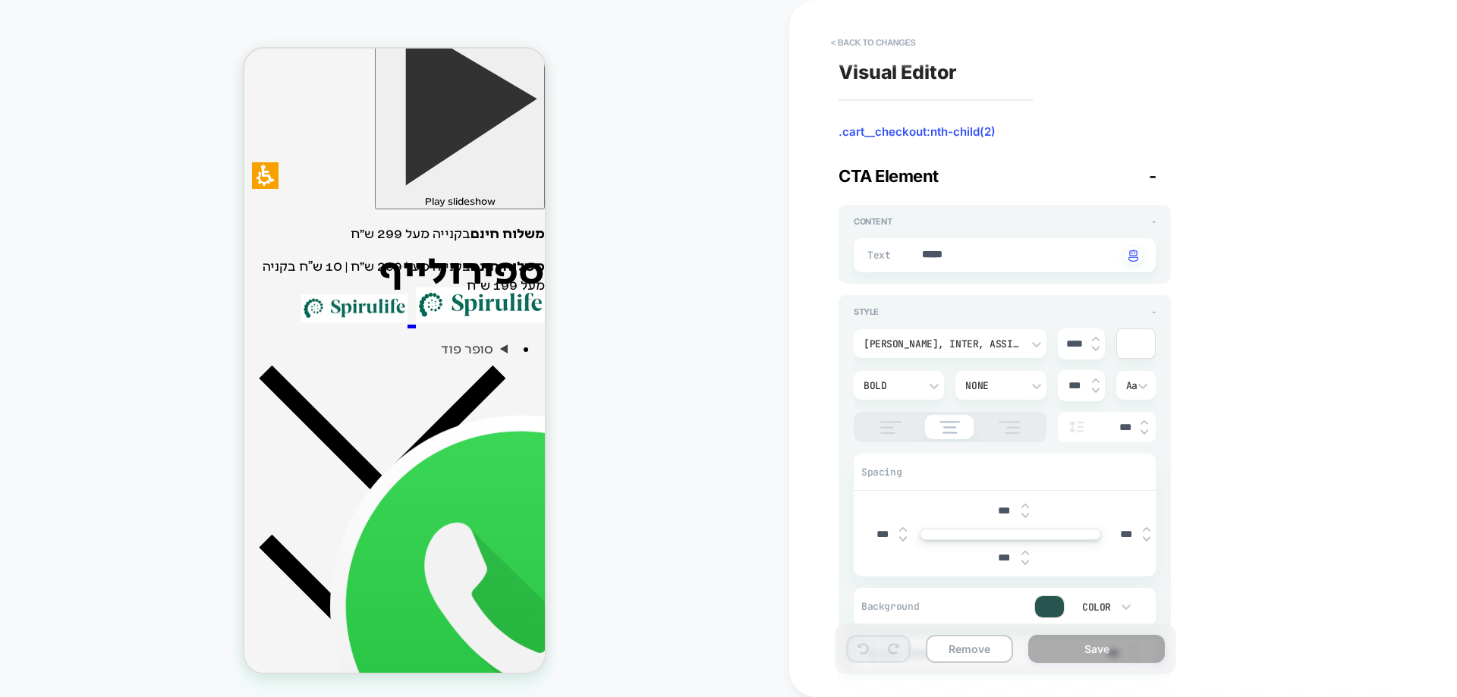
scroll to position [222, 0]
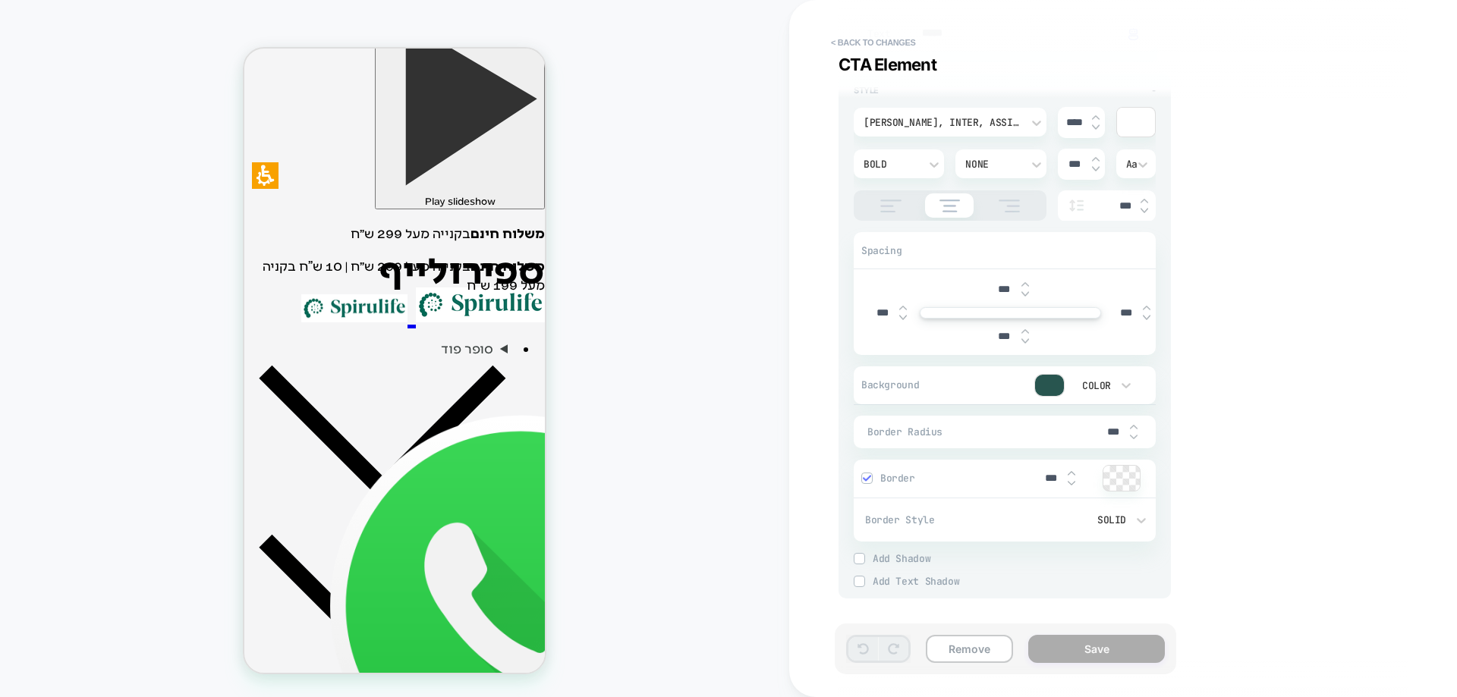
click at [905, 40] on button "< Back to changes" at bounding box center [873, 42] width 100 height 24
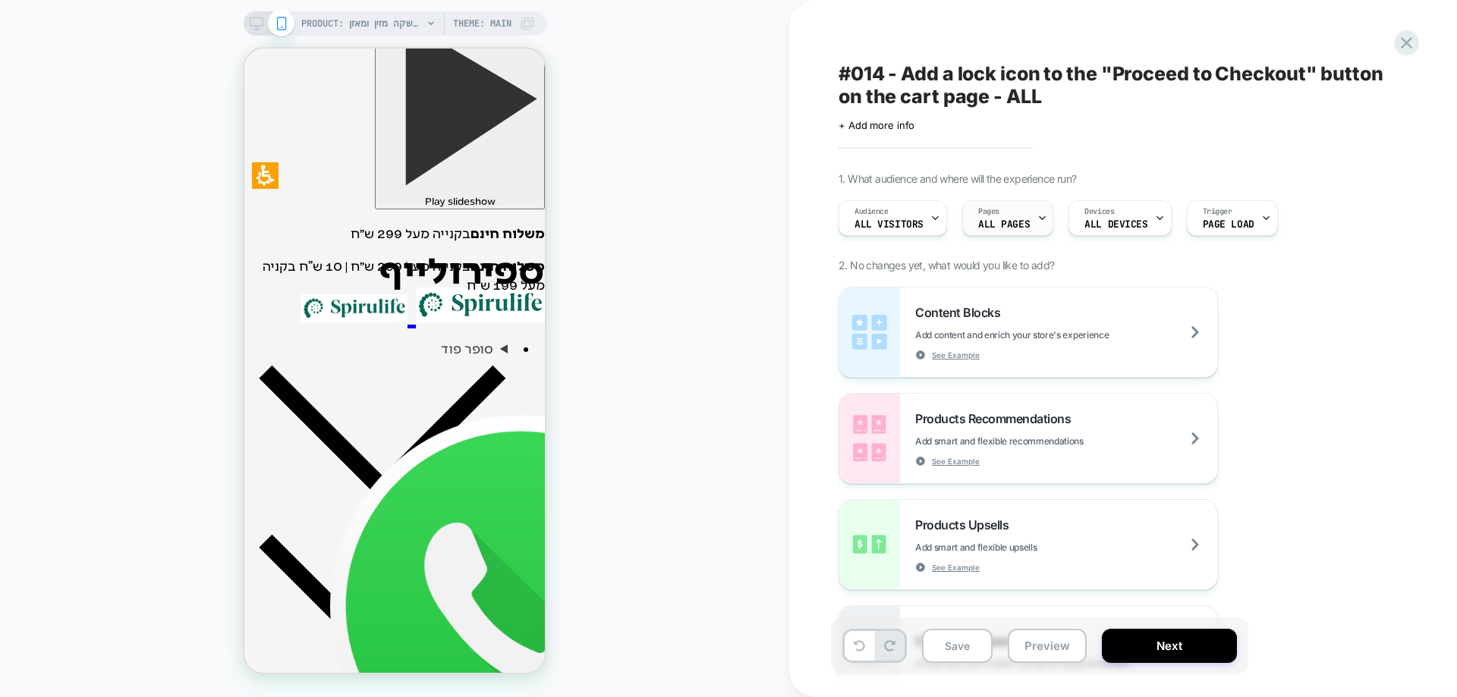
click at [1021, 222] on span "ALL PAGES" at bounding box center [1004, 224] width 52 height 11
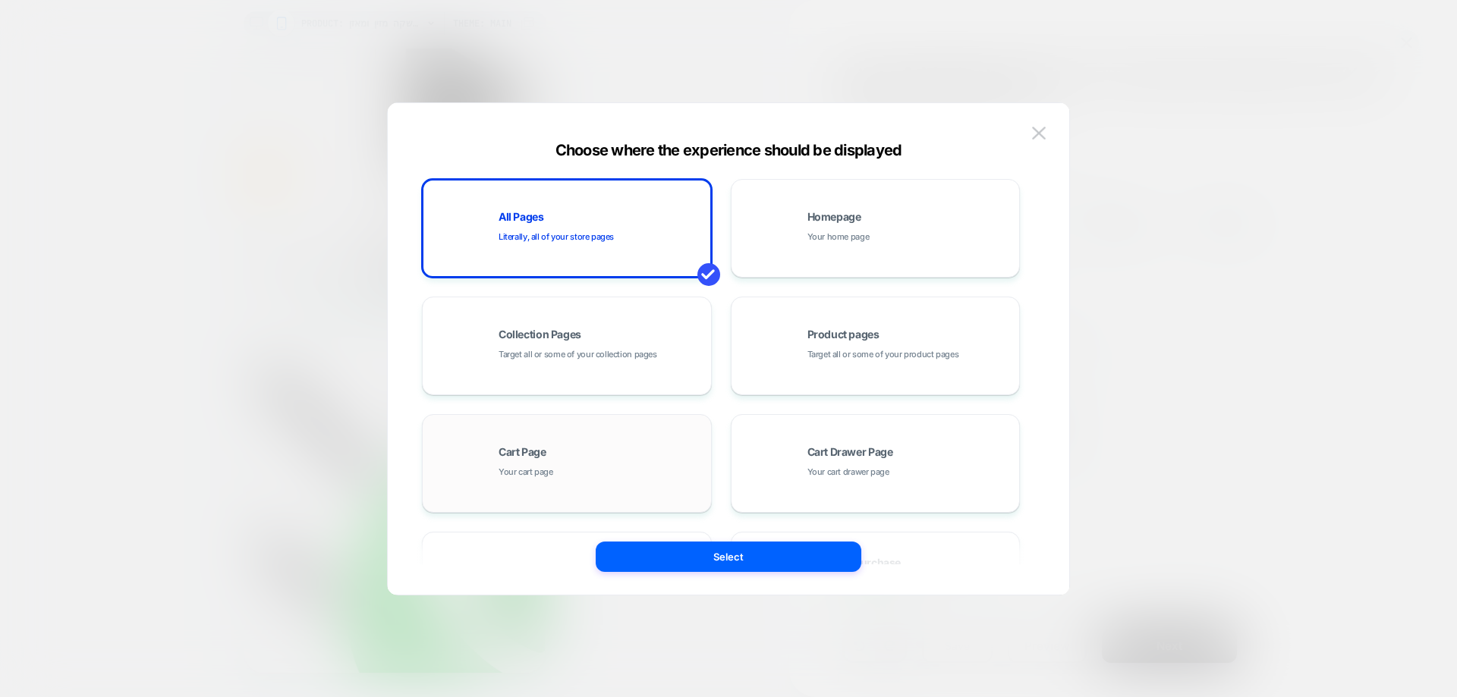
click at [620, 452] on div "Cart Page Your cart page" at bounding box center [601, 463] width 205 height 33
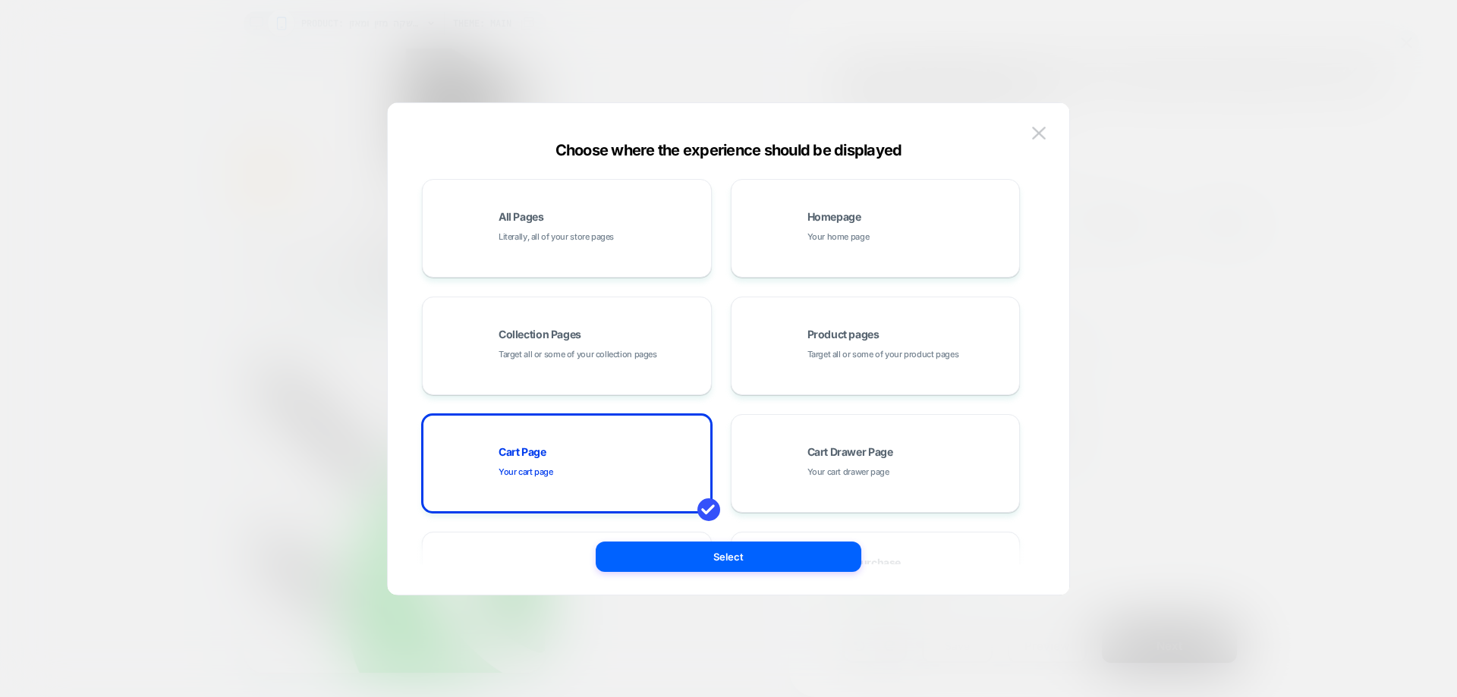
drag, startPoint x: 682, startPoint y: 556, endPoint x: 649, endPoint y: 562, distance: 33.8
click at [683, 559] on button "Select" at bounding box center [729, 557] width 266 height 30
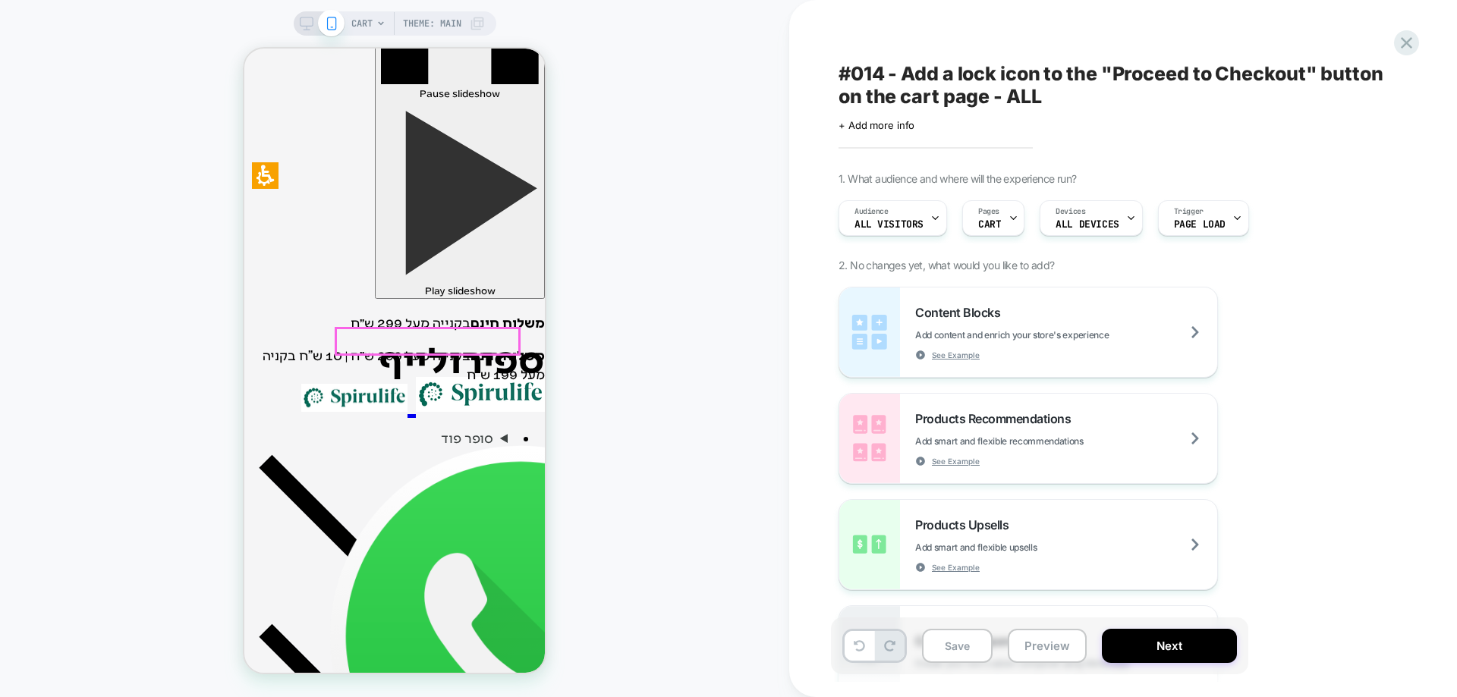
scroll to position [304, 0]
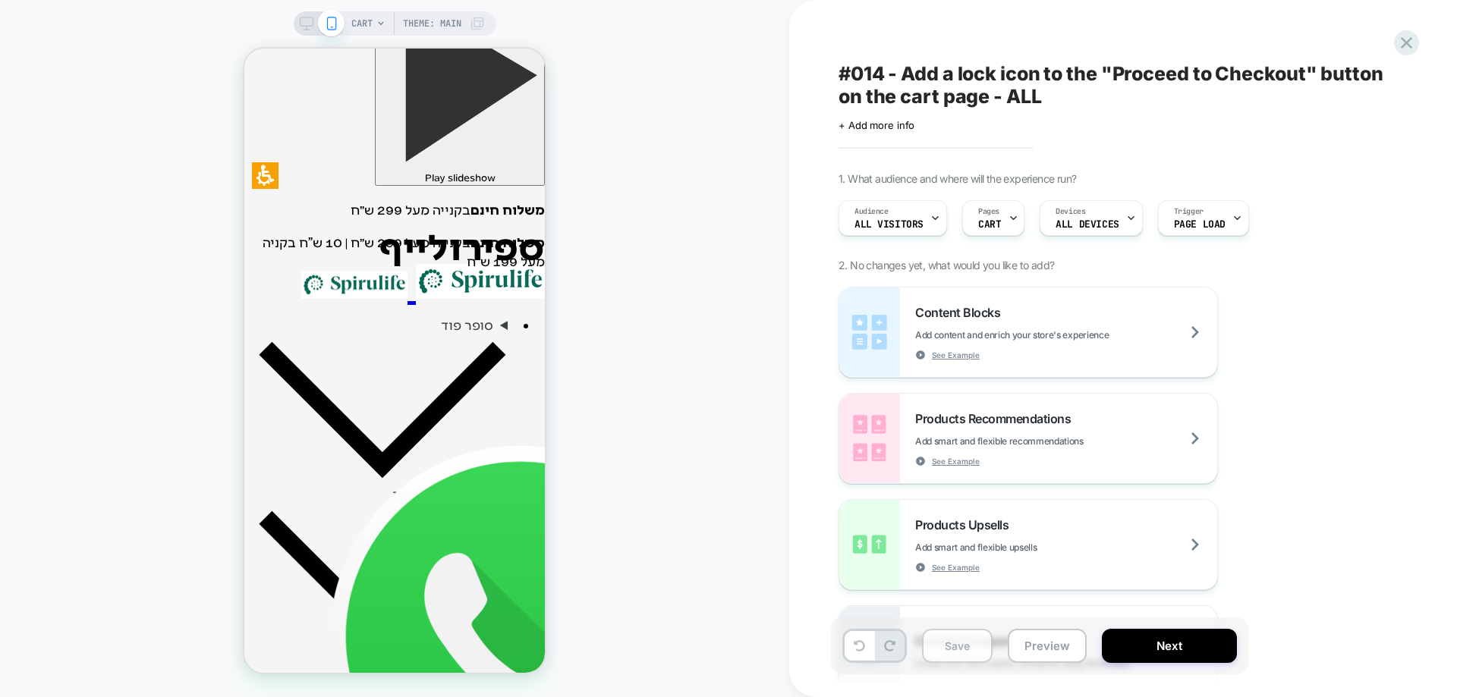
click at [978, 655] on button "Save" at bounding box center [957, 646] width 71 height 34
click at [987, 220] on span "CART" at bounding box center [989, 224] width 23 height 11
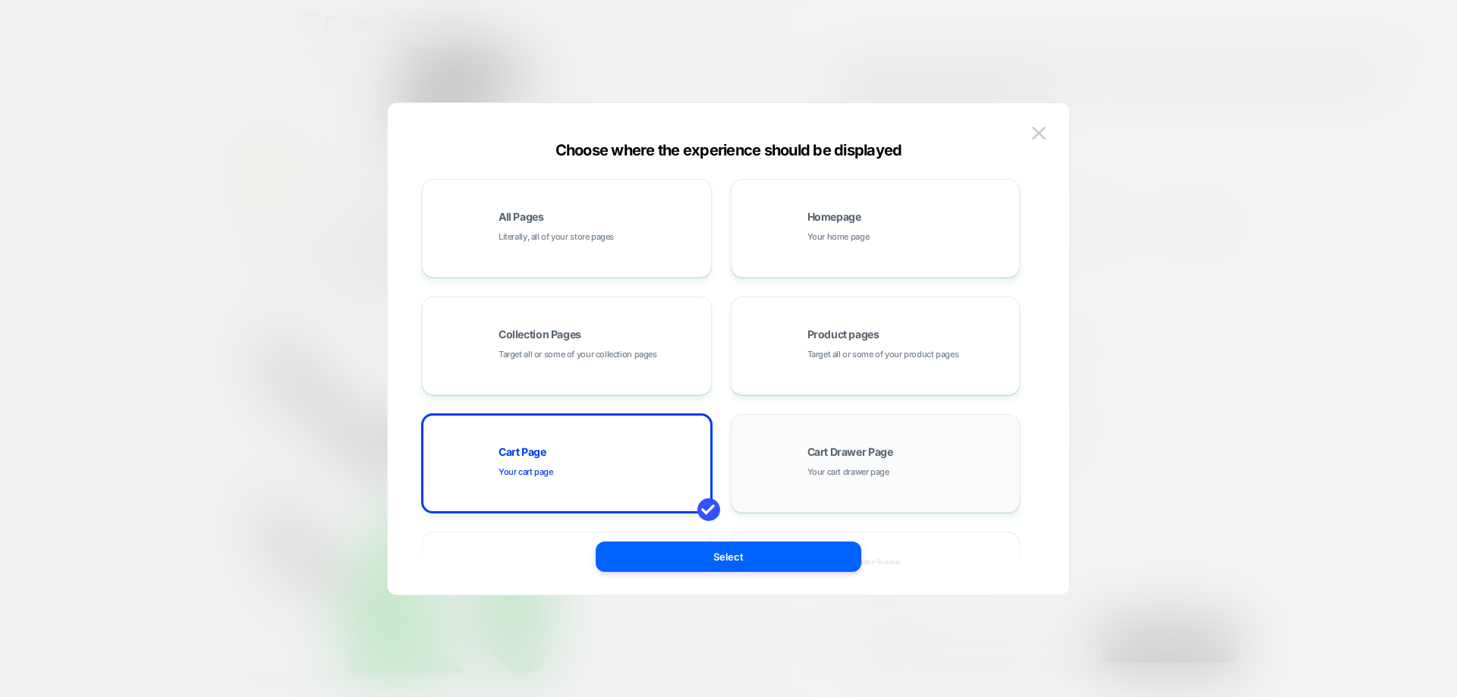
click at [820, 464] on div "Cart Drawer Page Your cart drawer page" at bounding box center [909, 463] width 205 height 33
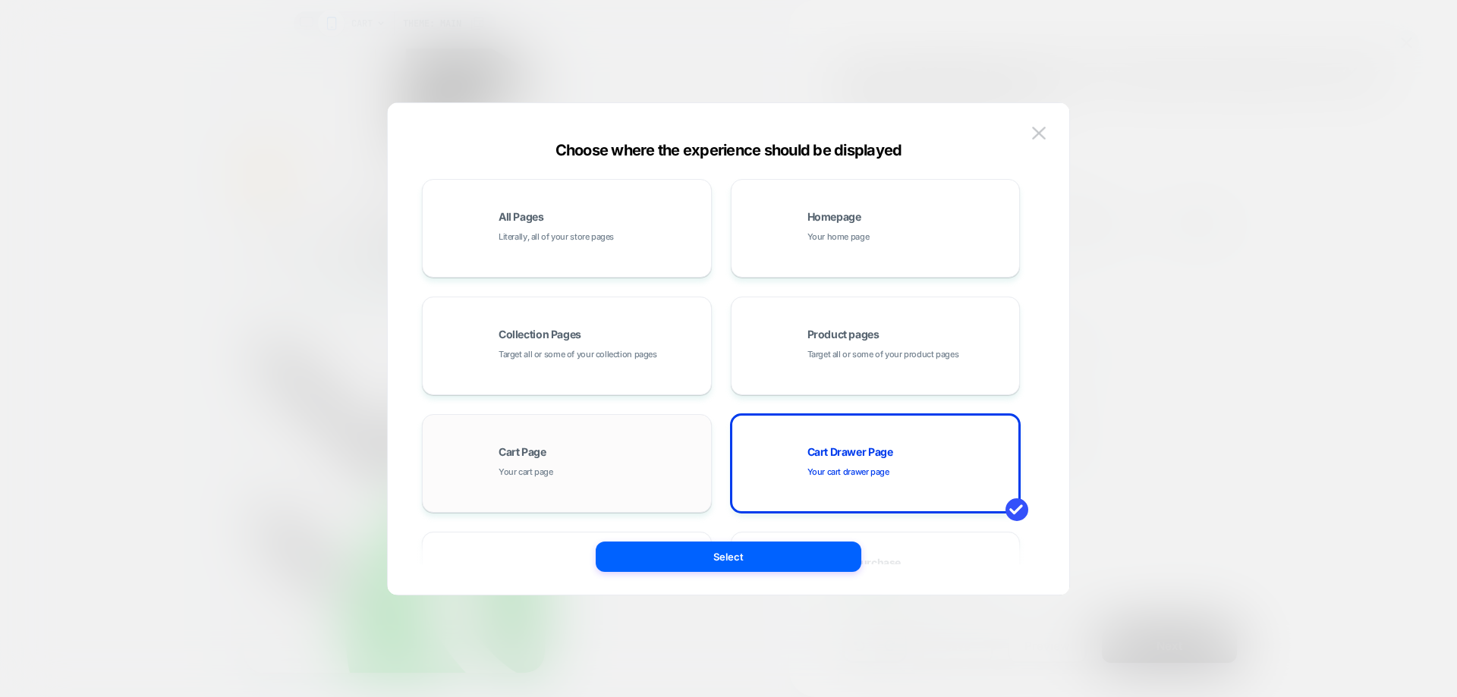
click at [684, 444] on div "Cart Page Your cart page" at bounding box center [566, 463] width 273 height 83
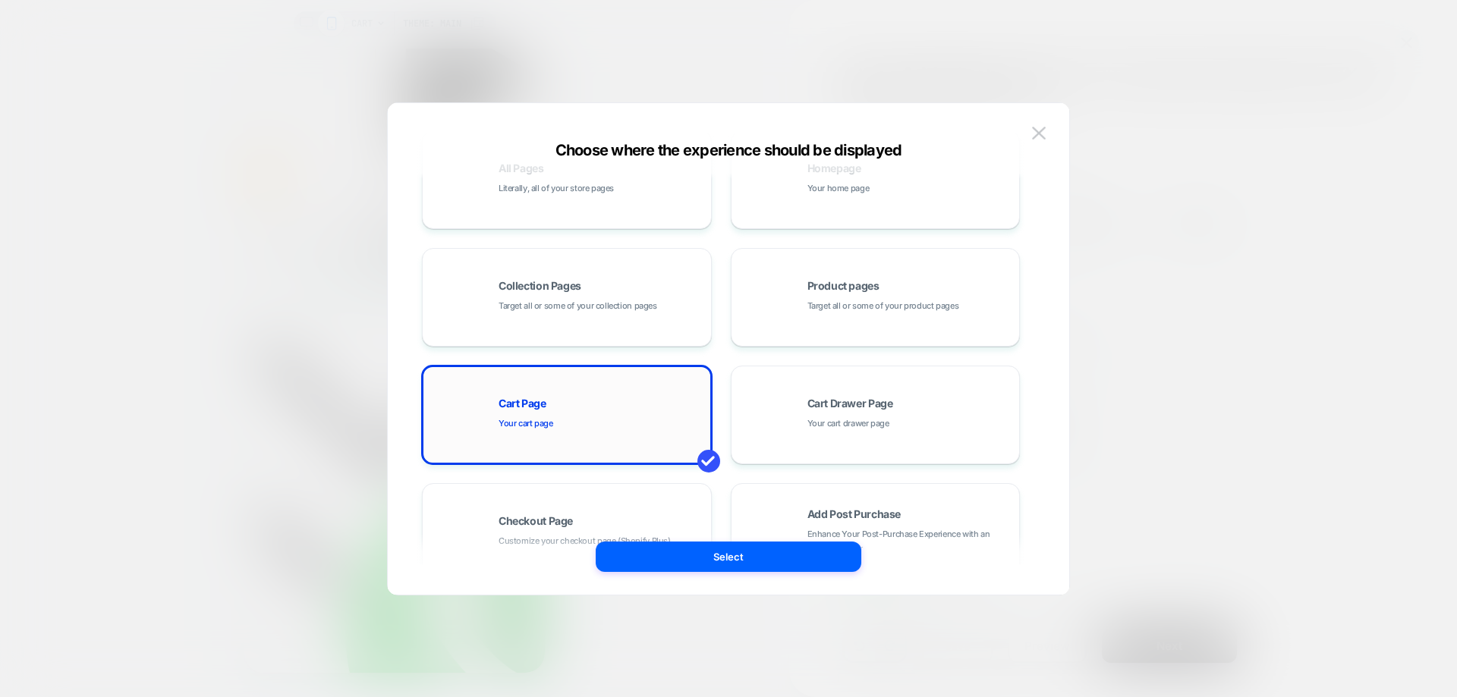
scroll to position [76, 0]
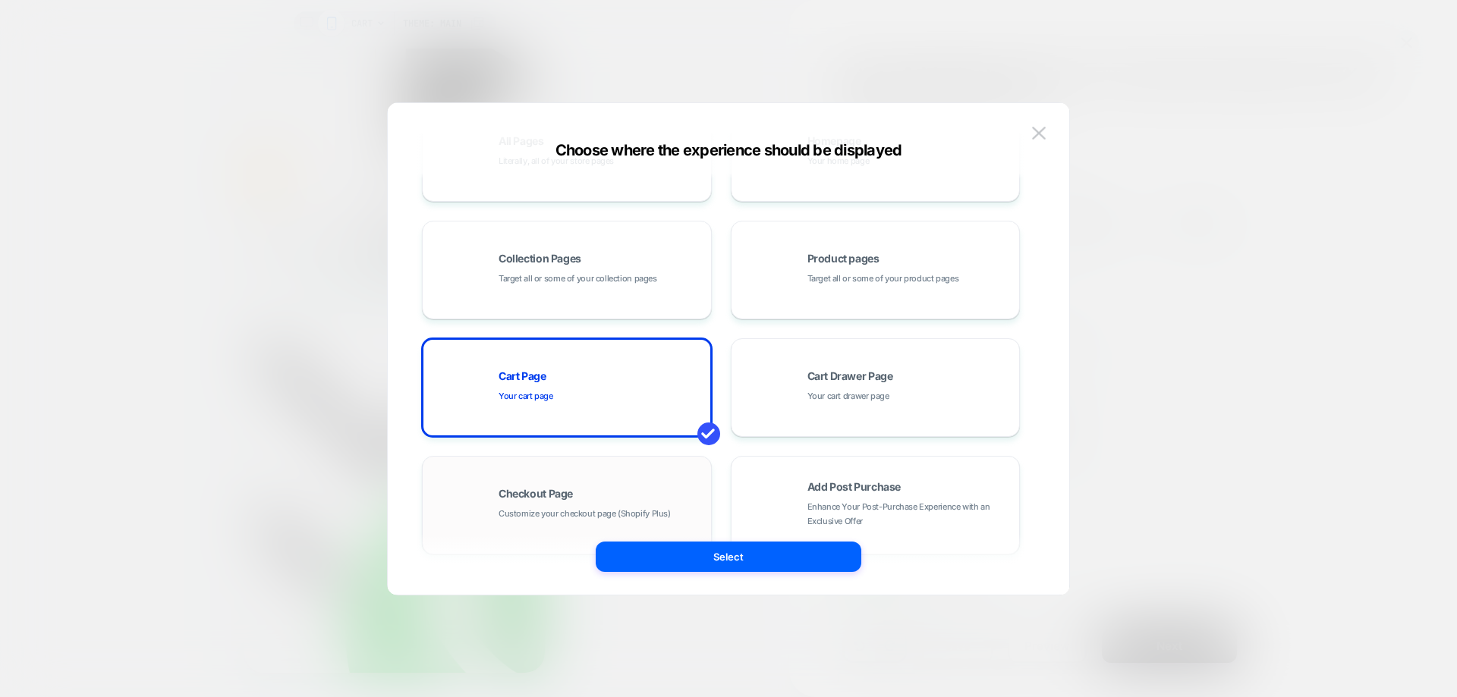
click at [571, 484] on div "Checkout Page Customize your checkout page (Shopify Plus)" at bounding box center [566, 505] width 273 height 83
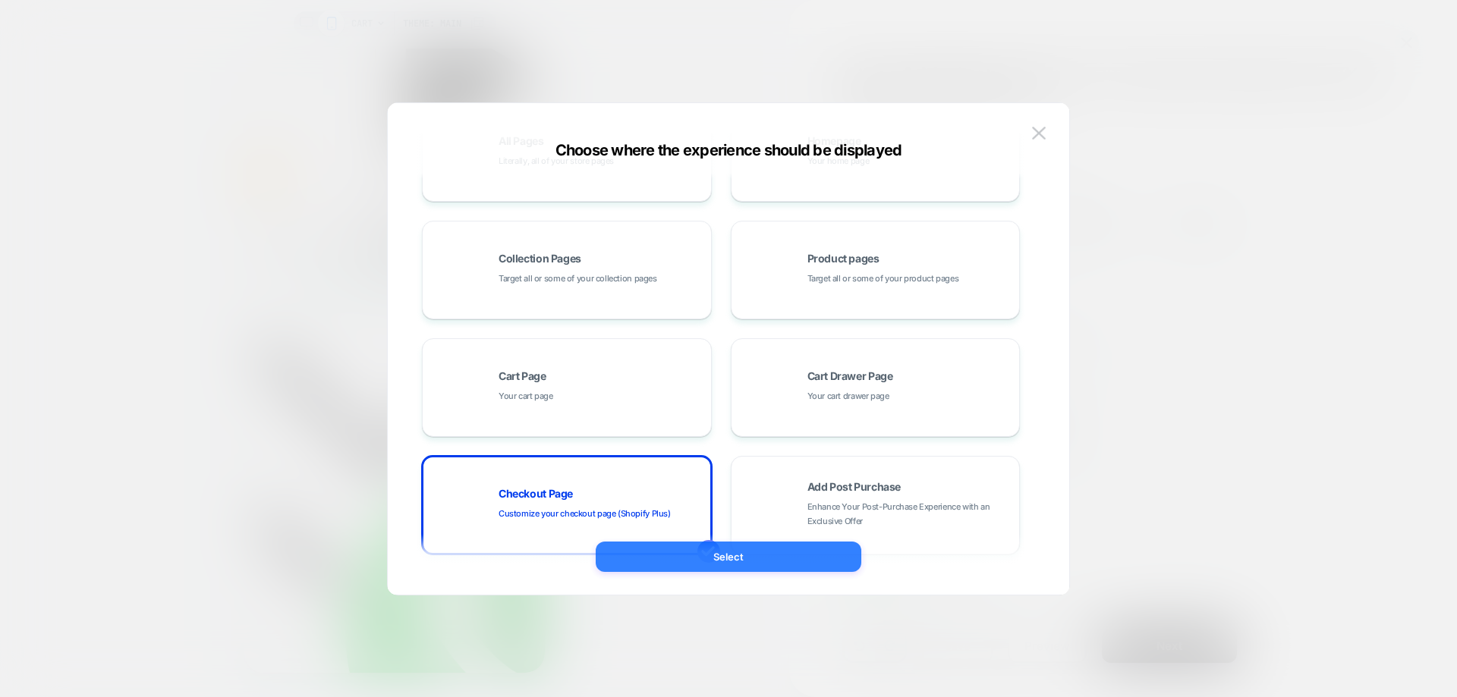
click at [724, 565] on button "Select" at bounding box center [729, 557] width 266 height 30
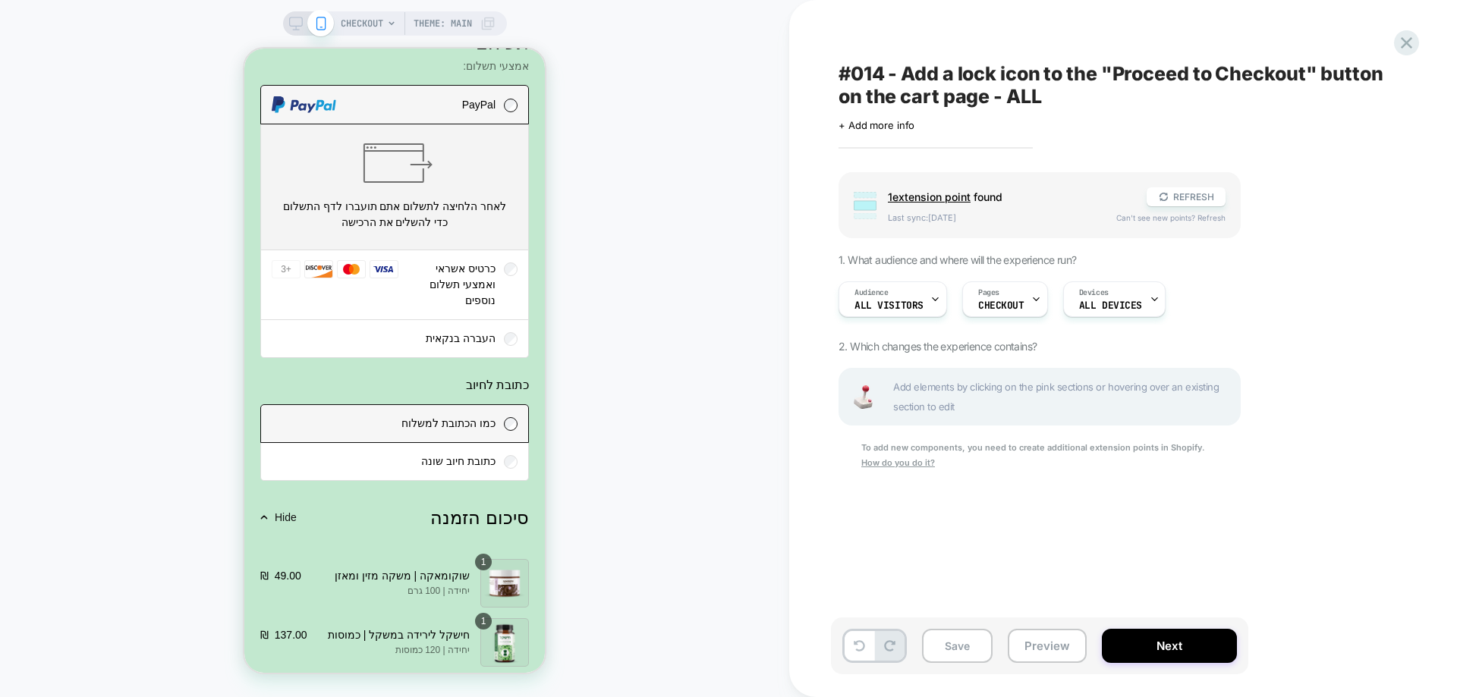
scroll to position [2033, 0]
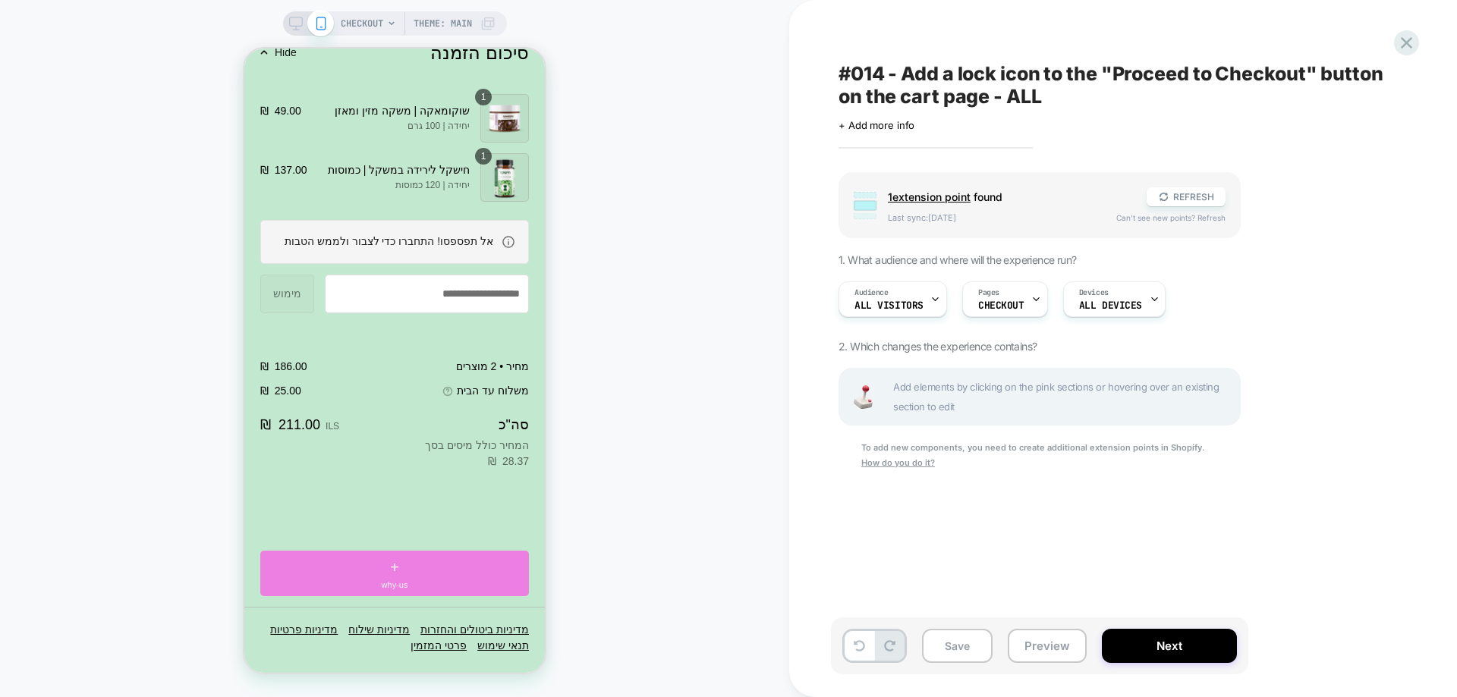
click at [427, 571] on div "+ why-us" at bounding box center [394, 574] width 269 height 46
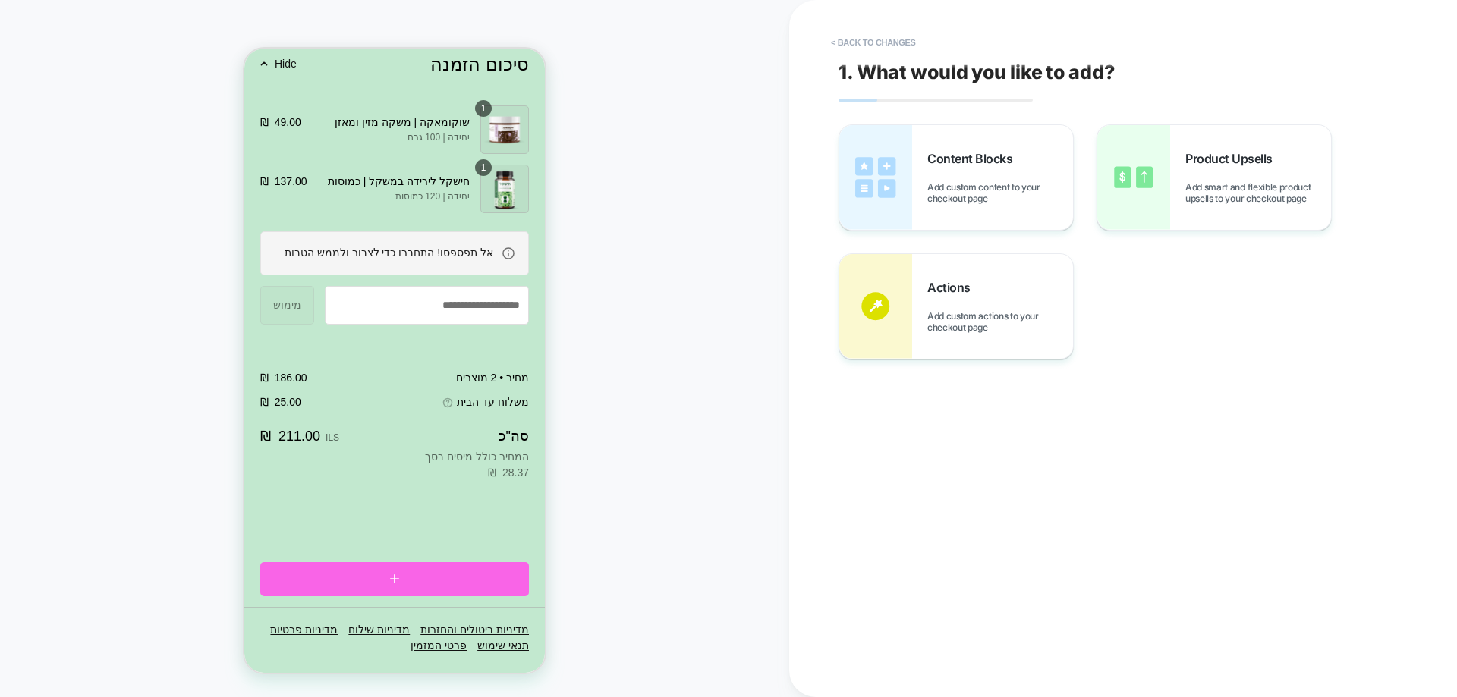
scroll to position [2022, 0]
click at [978, 175] on div "Content Blocks Add custom content to your checkout page" at bounding box center [1000, 177] width 146 height 53
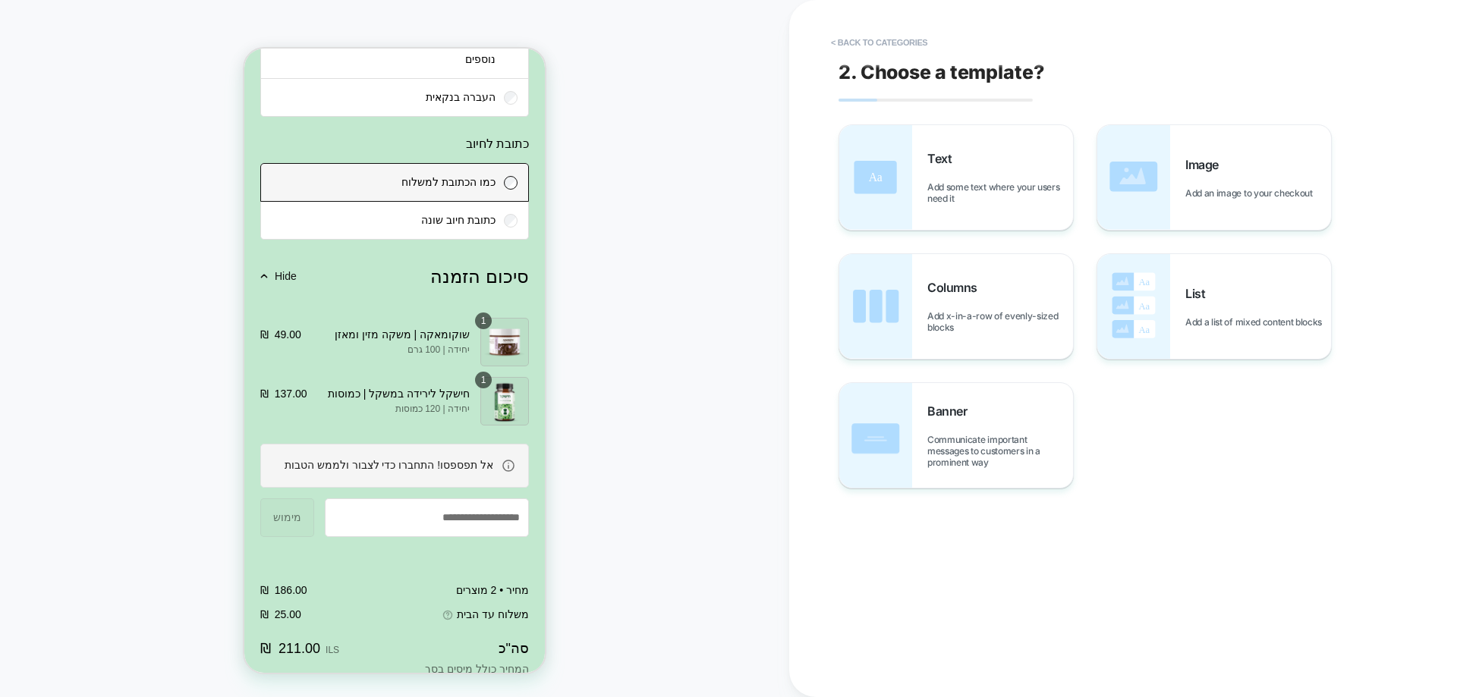
scroll to position [1566, 0]
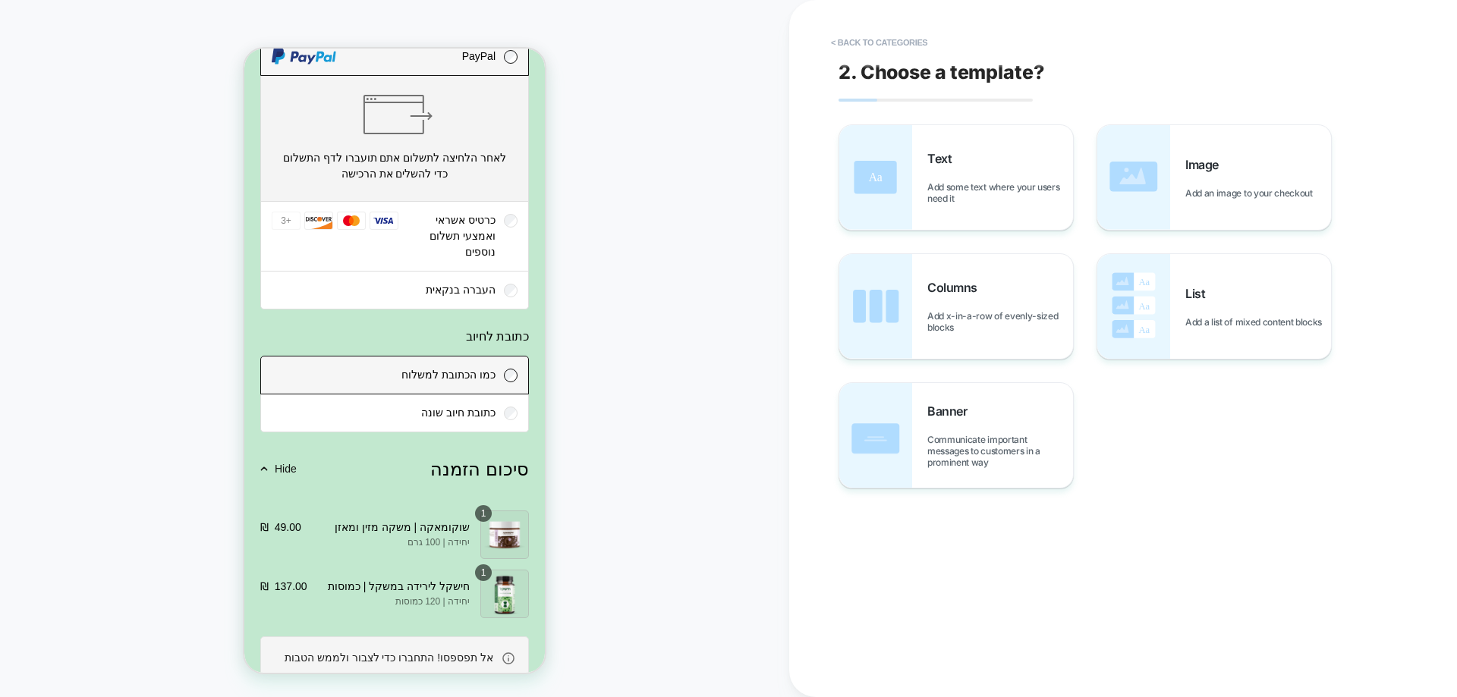
click at [483, 258] on span "כרטיס אשראי ואמצעי תשלום נוספים" at bounding box center [463, 236] width 66 height 44
click at [389, 260] on div "+2 +3 Additional payment methods" at bounding box center [335, 236] width 127 height 48
click at [904, 41] on button "< Back to categories" at bounding box center [879, 42] width 112 height 24
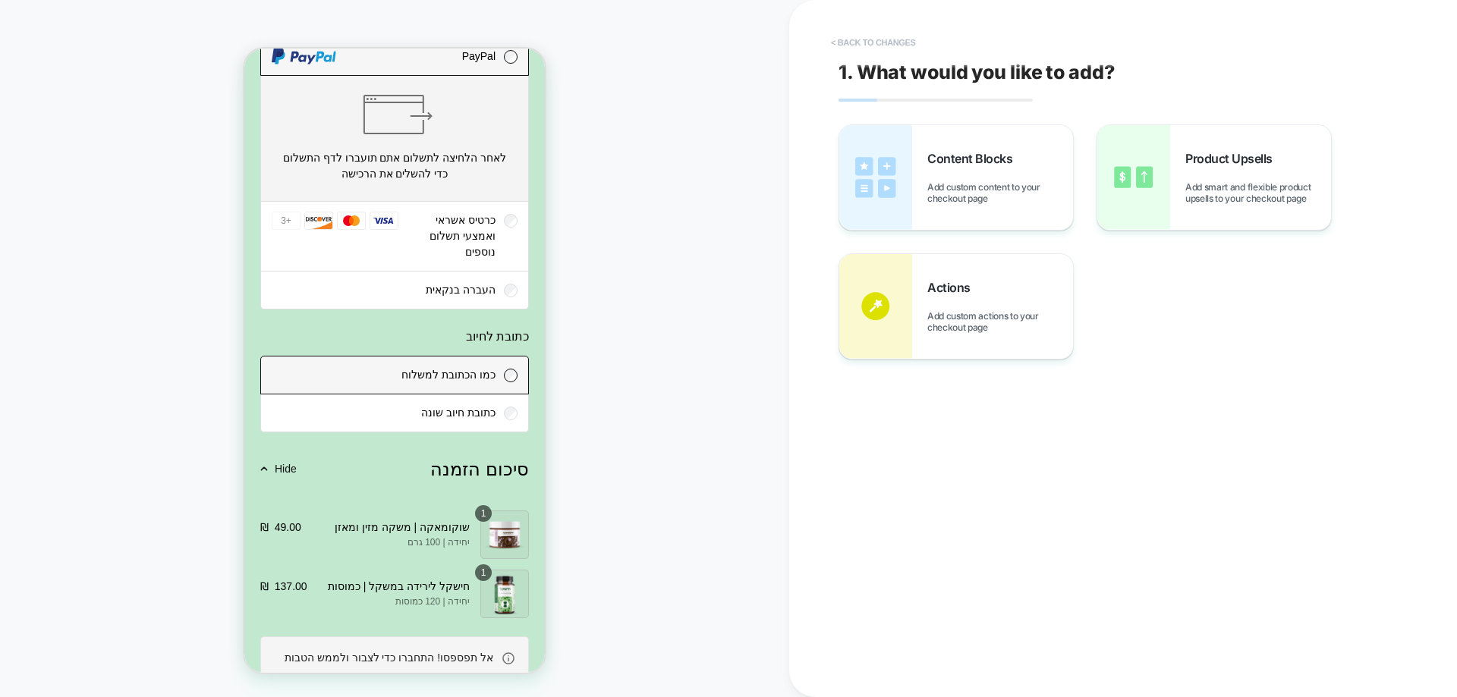
click at [904, 41] on button "< Back to changes" at bounding box center [873, 42] width 100 height 24
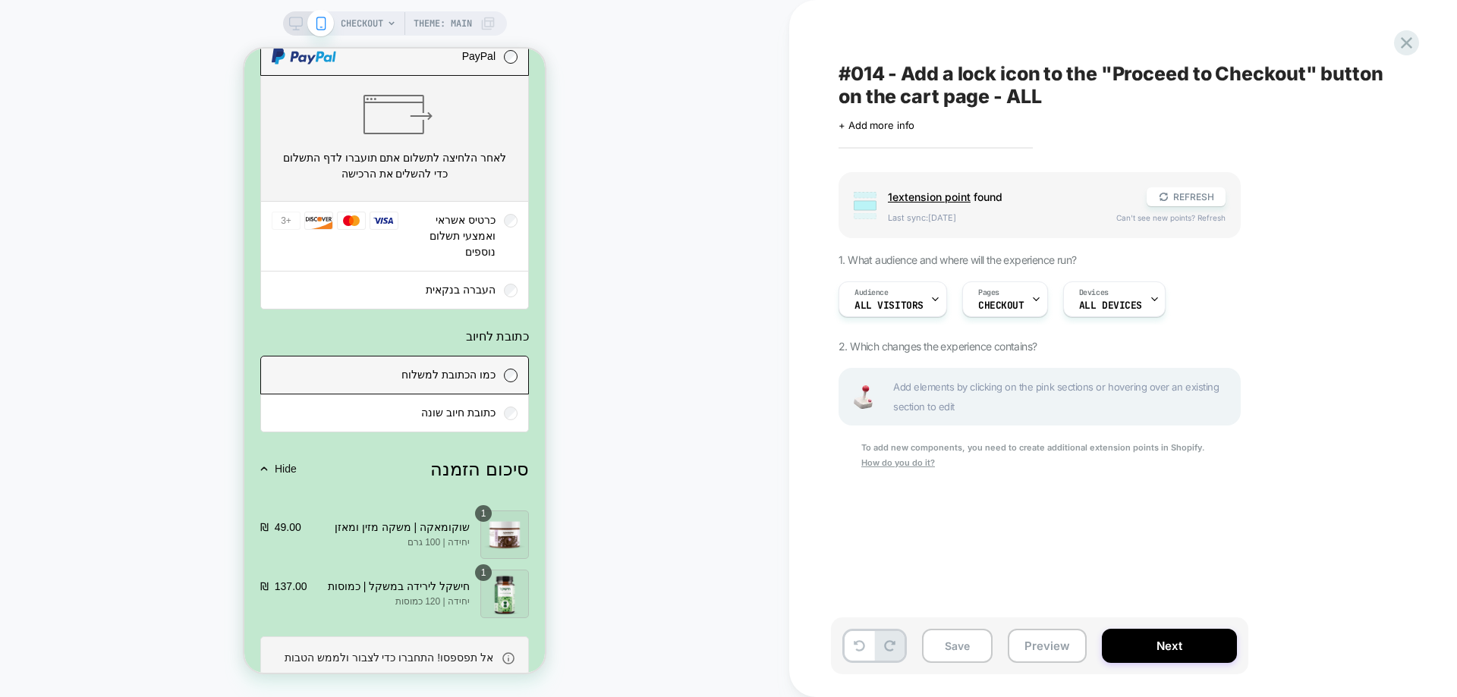
click at [455, 271] on div "כרטיס אשראי ואמצעי תשלום נוספים +2 +3 Additional payment methods" at bounding box center [394, 236] width 267 height 69
click at [341, 271] on div "כרטיס אשראי ואמצעי תשלום נוספים +2 +3 Additional payment methods" at bounding box center [394, 236] width 267 height 69
click at [897, 467] on u "How do you do it?" at bounding box center [898, 463] width 74 height 11
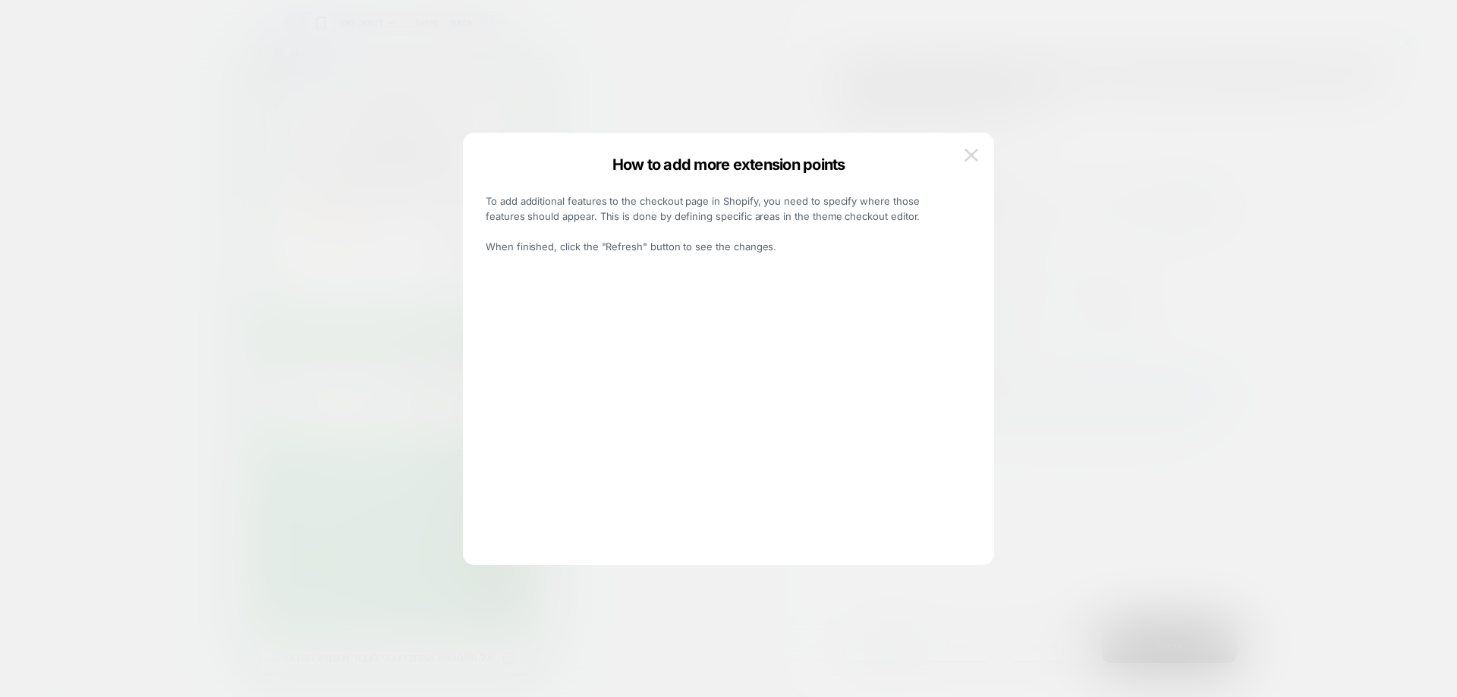
click at [972, 158] on img at bounding box center [972, 155] width 14 height 13
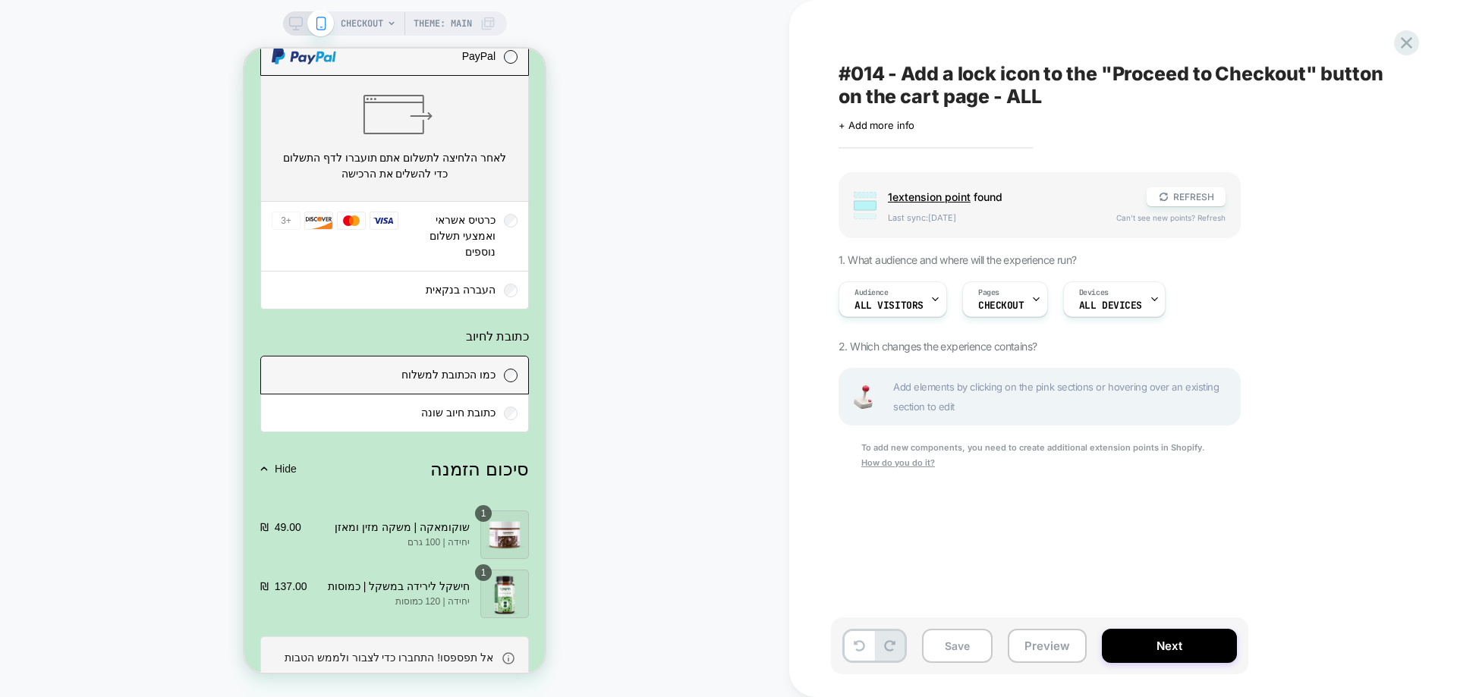
click at [1197, 397] on span "Add elements by clicking on the pink sections or hovering over an existing sect…" at bounding box center [1062, 396] width 338 height 39
drag, startPoint x: 1018, startPoint y: 392, endPoint x: 971, endPoint y: 398, distance: 47.3
click at [1016, 392] on span "Add elements by clicking on the pink sections or hovering over an existing sect…" at bounding box center [1062, 396] width 338 height 39
click at [430, 182] on p "לאחר הלחיצה לתשלום אתם תועברו לדף התשלום כדי להשלים את הרכישה" at bounding box center [394, 166] width 229 height 32
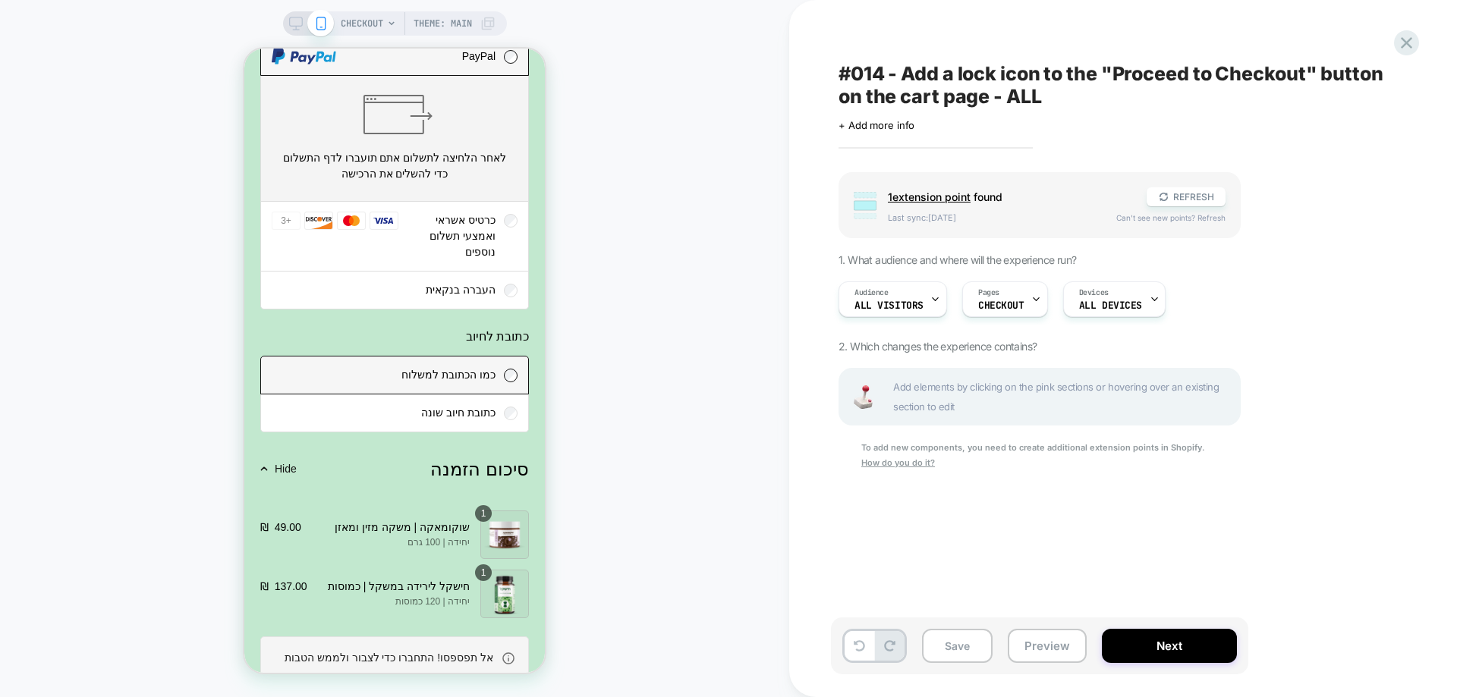
click at [489, 258] on span "כרטיס אשראי ואמצעי תשלום נוספים" at bounding box center [463, 236] width 66 height 44
click at [481, 258] on span "כרטיס אשראי ואמצעי תשלום נוספים" at bounding box center [463, 236] width 66 height 44
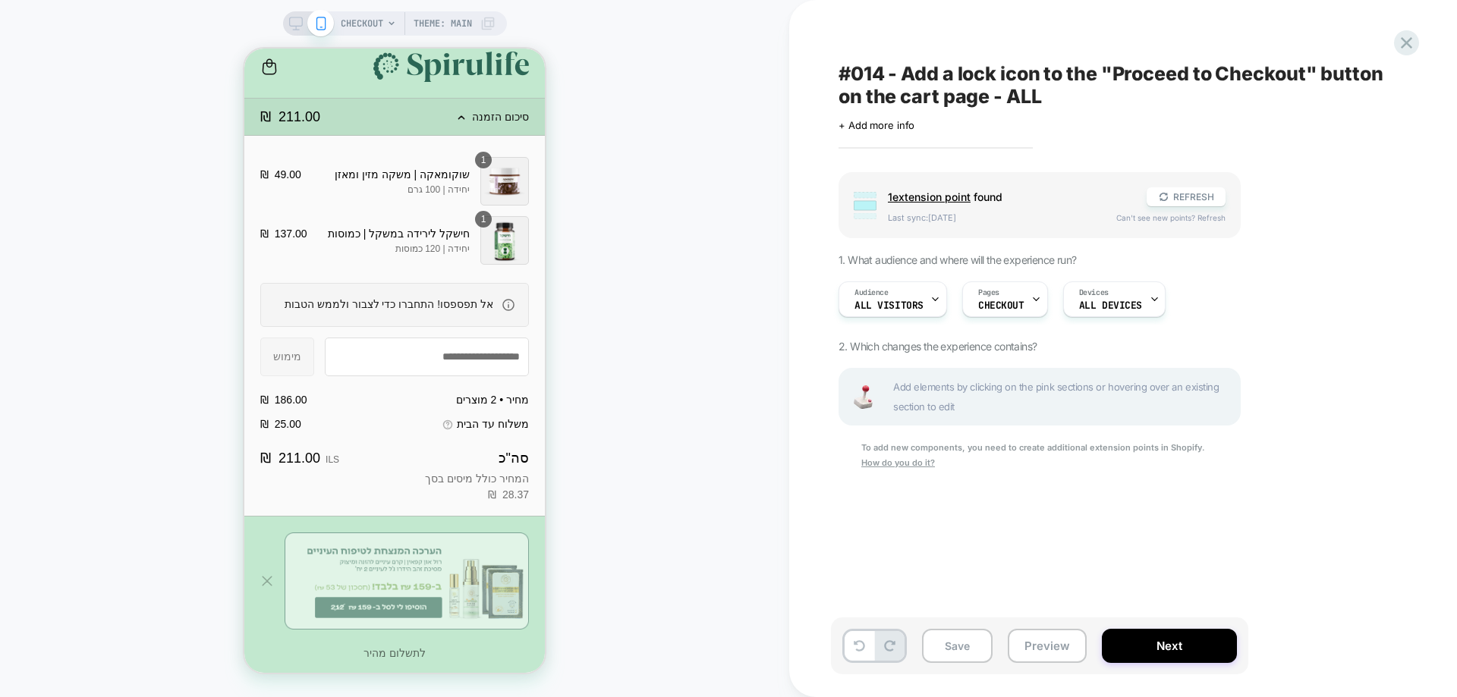
scroll to position [0, 0]
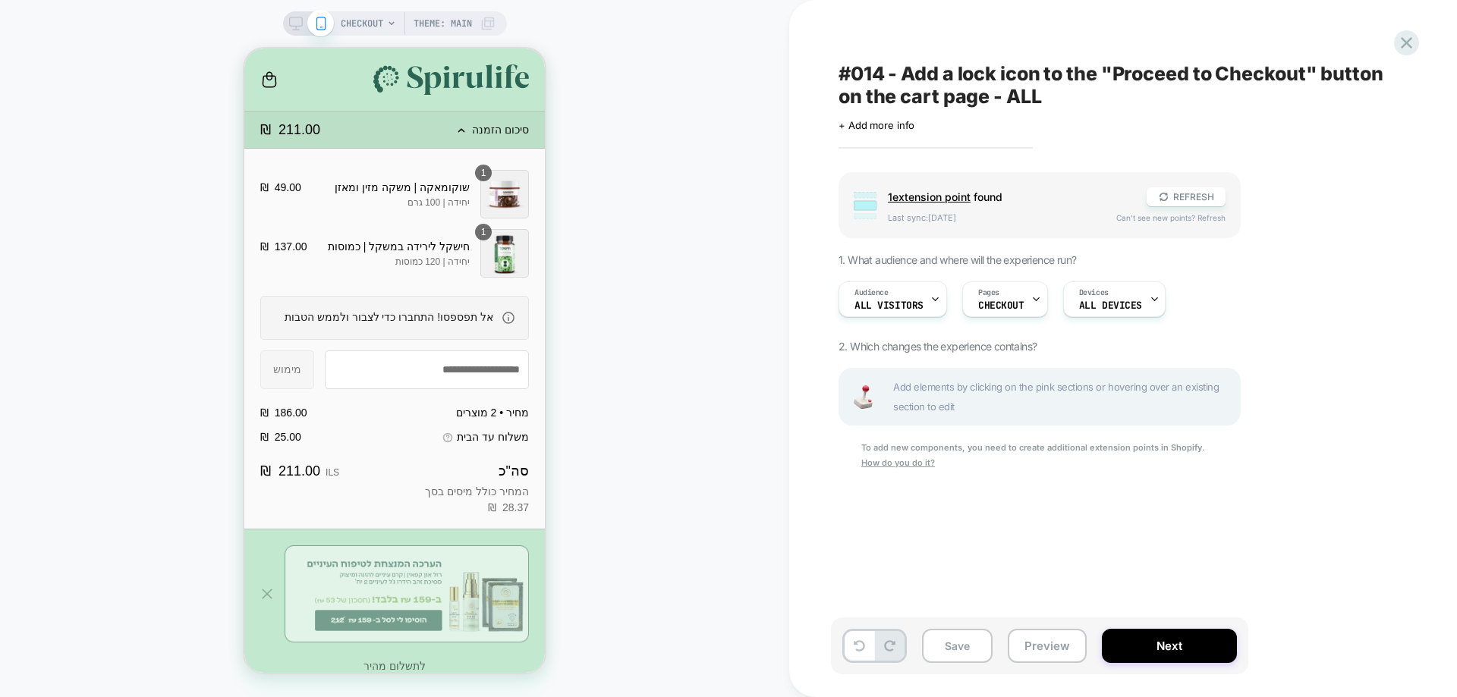
click at [275, 76] on icon "עגלה" at bounding box center [269, 81] width 13 height 11
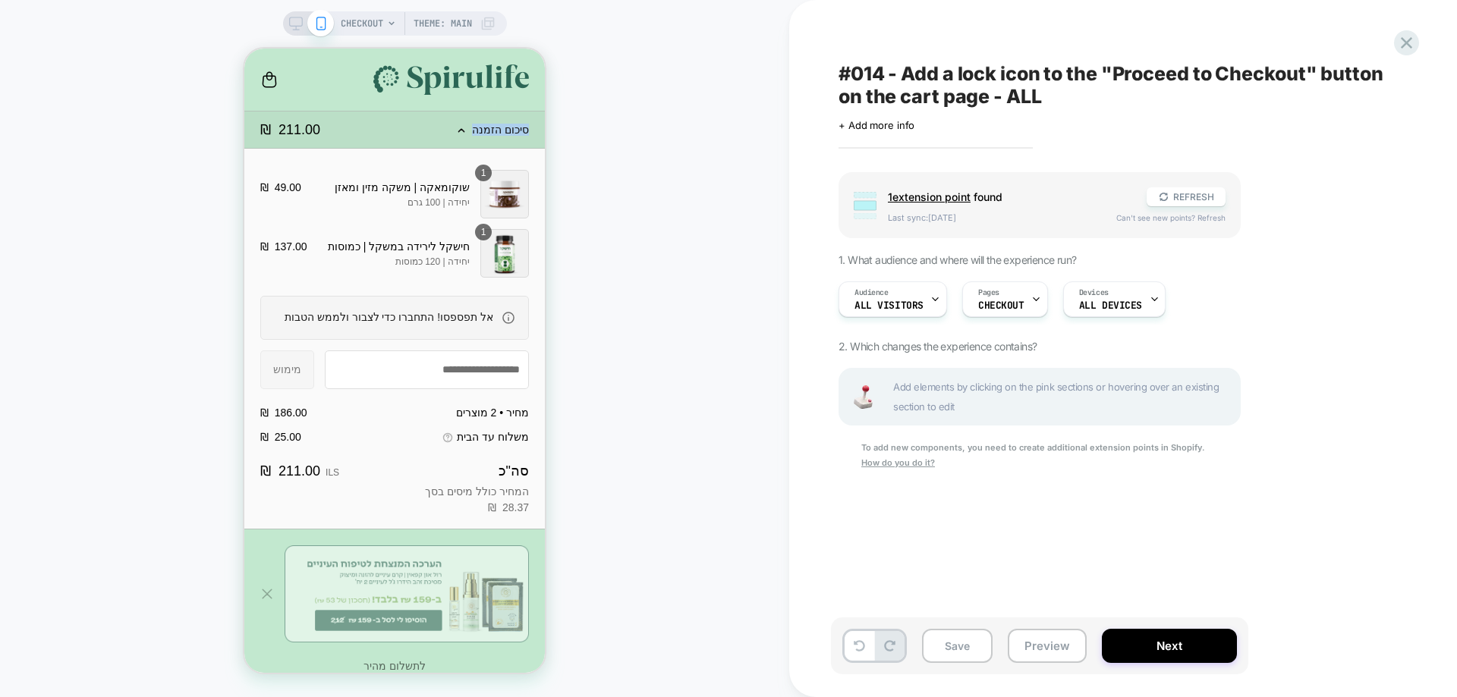
click at [275, 76] on icon "עגלה" at bounding box center [269, 81] width 13 height 11
click at [781, 202] on div "CHECKOUT Theme: MAIN" at bounding box center [394, 348] width 789 height 667
click at [930, 194] on span "1 extension point" at bounding box center [929, 196] width 83 height 13
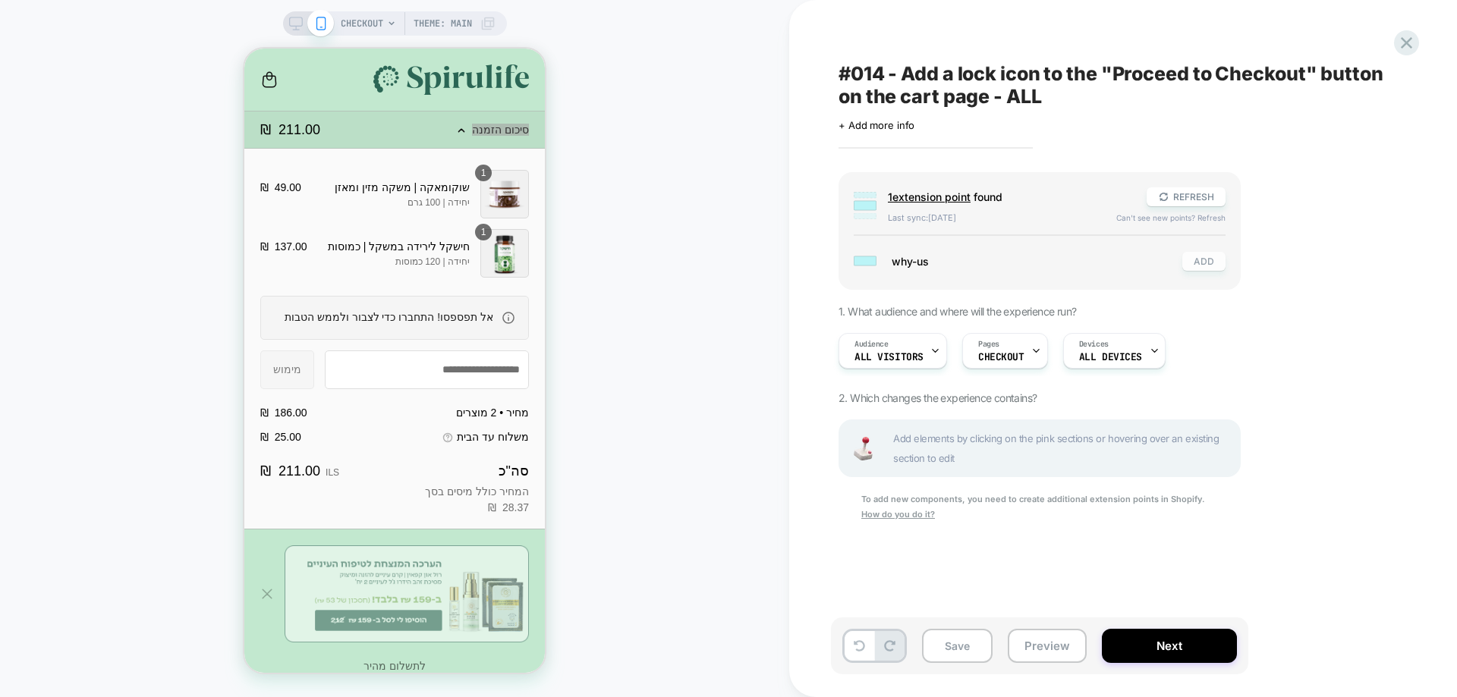
click at [1216, 257] on button "ADD" at bounding box center [1203, 261] width 43 height 19
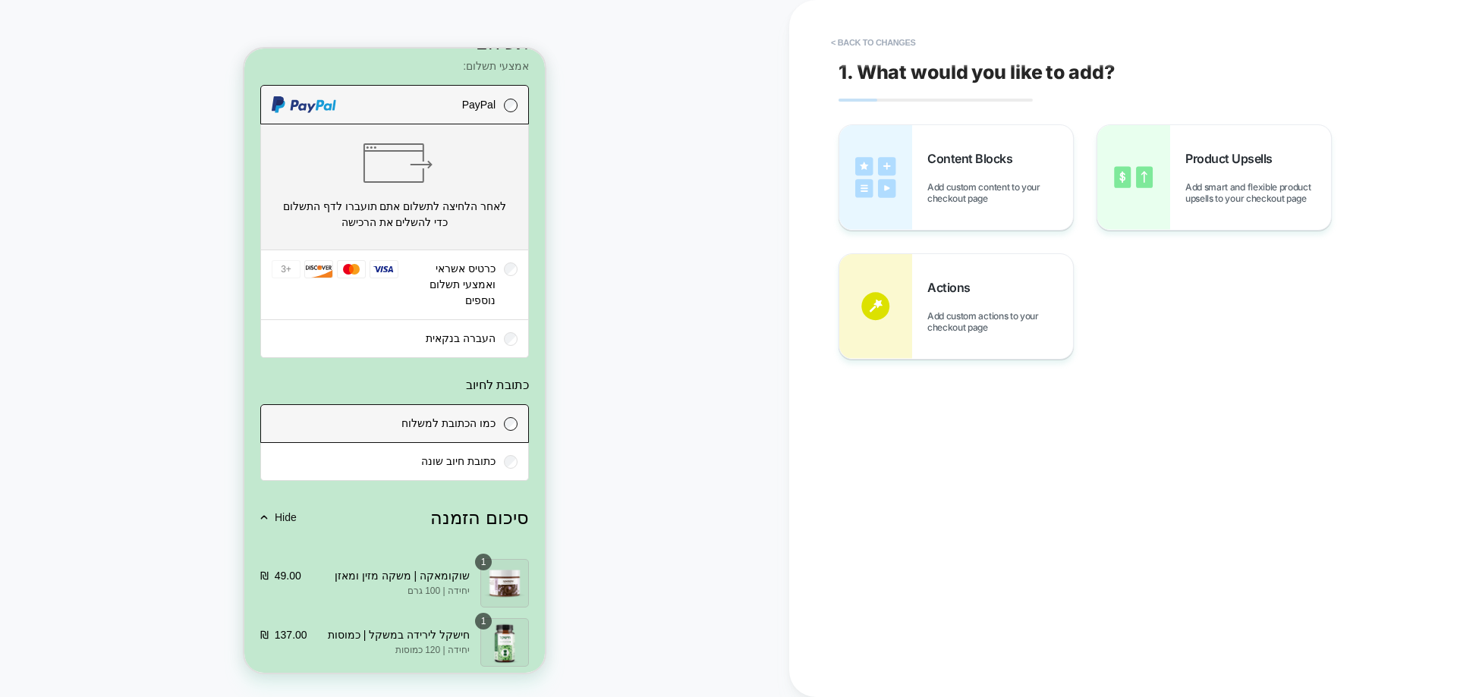
scroll to position [2022, 0]
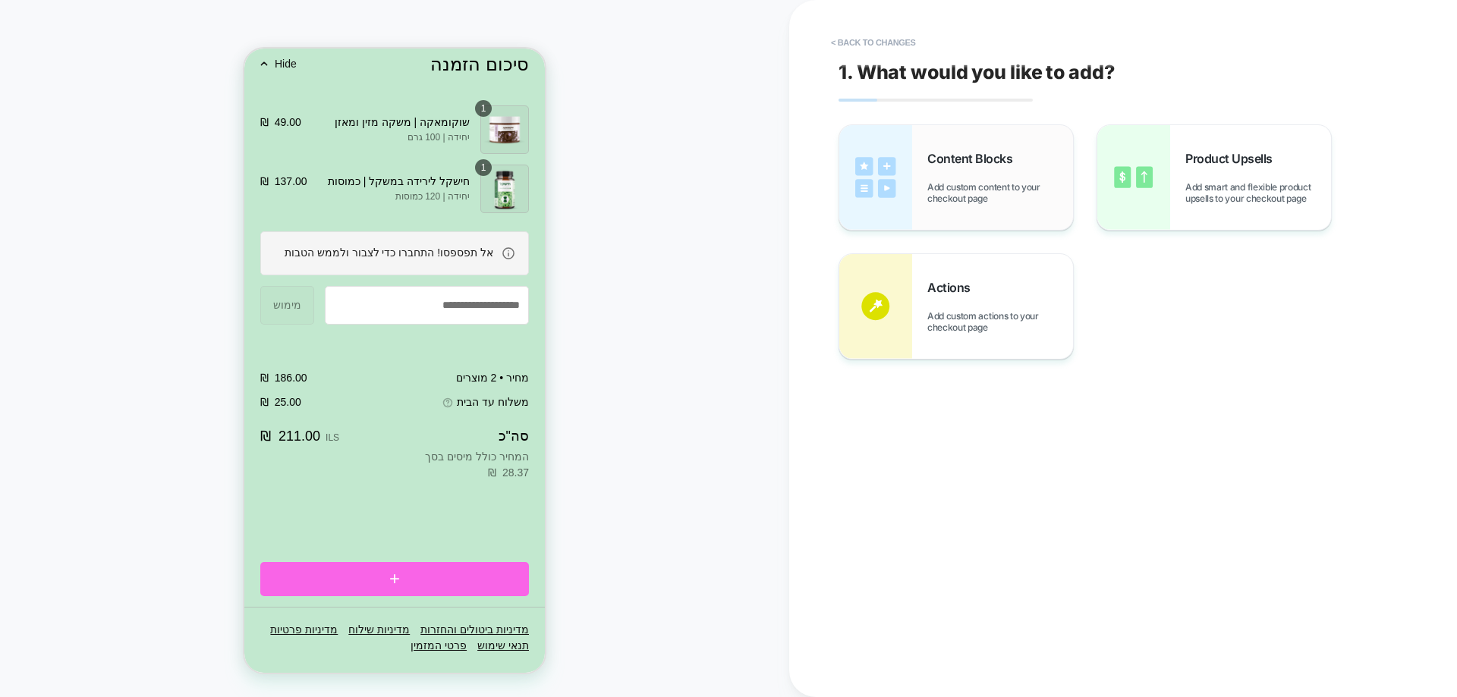
click at [969, 163] on span "Content Blocks" at bounding box center [973, 158] width 93 height 15
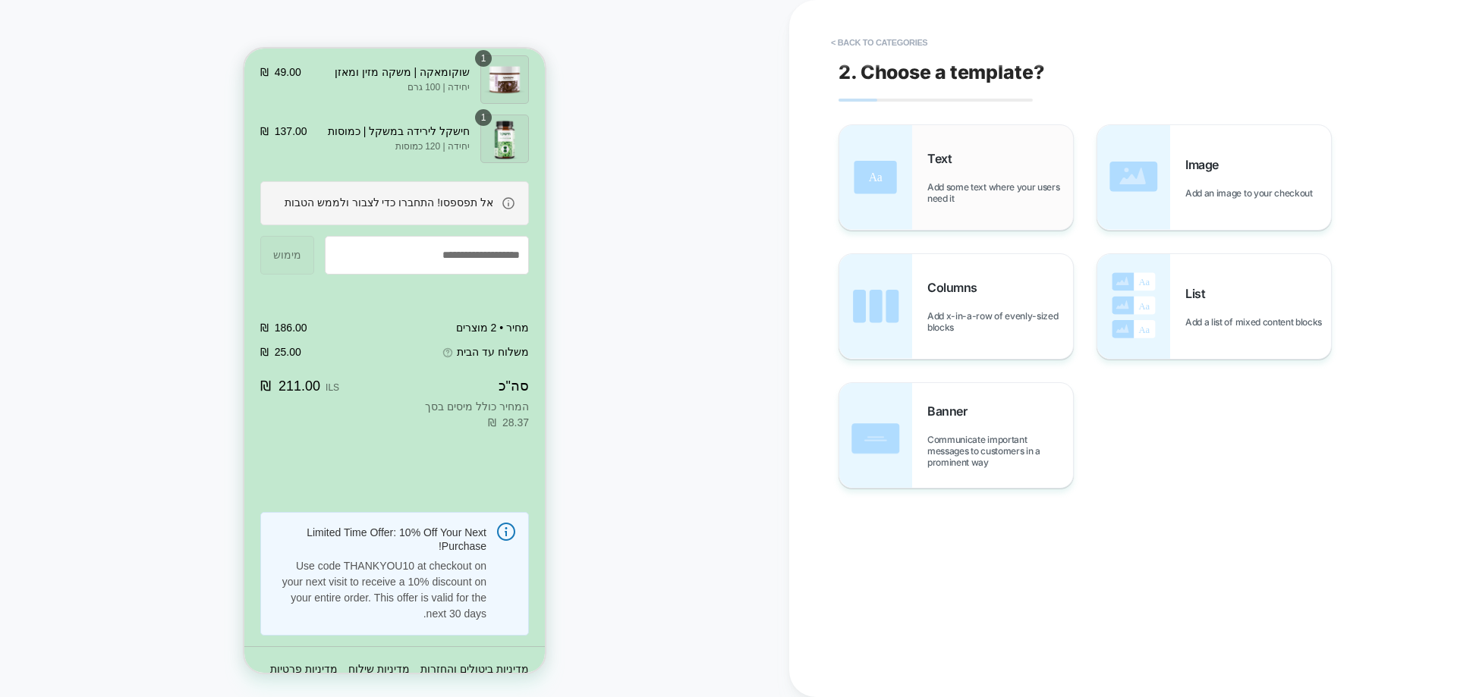
scroll to position [2006, 0]
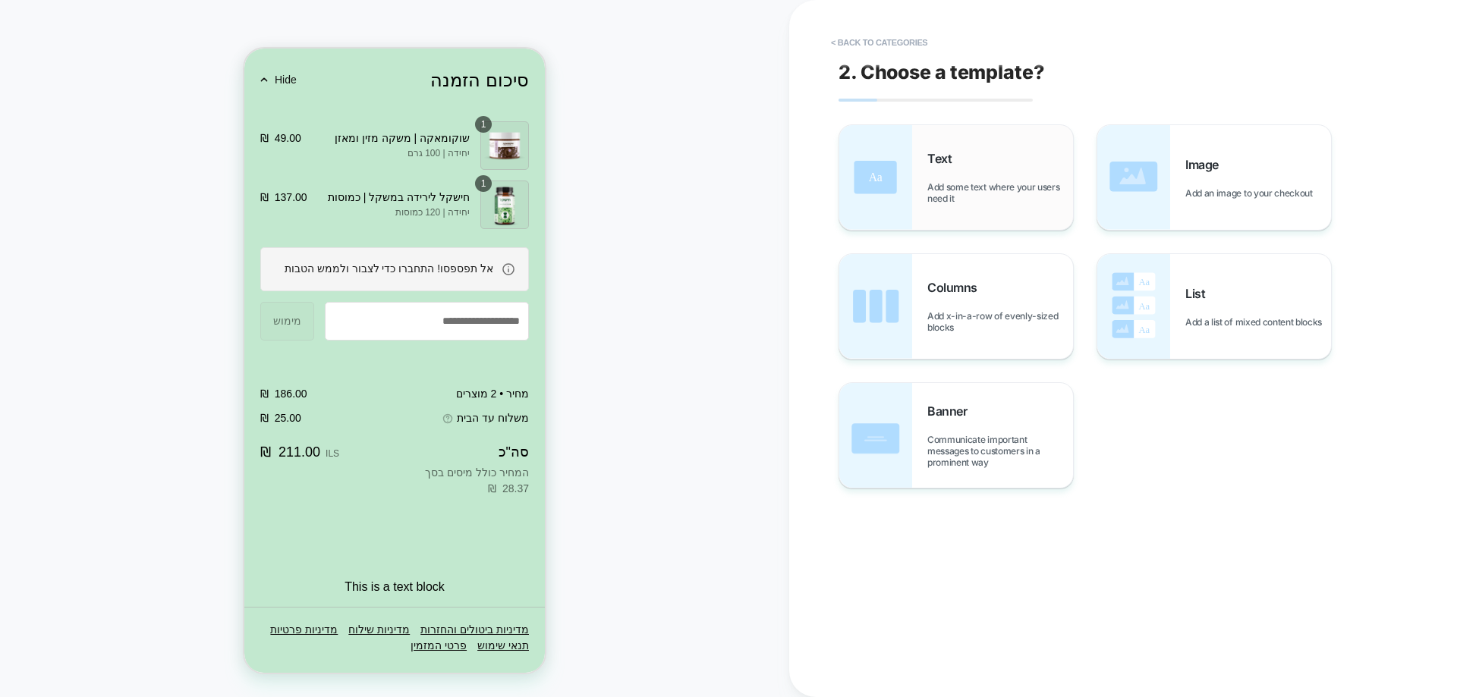
click at [1000, 168] on div "Text Add some text where your users need it" at bounding box center [1000, 177] width 146 height 53
type textarea "*"
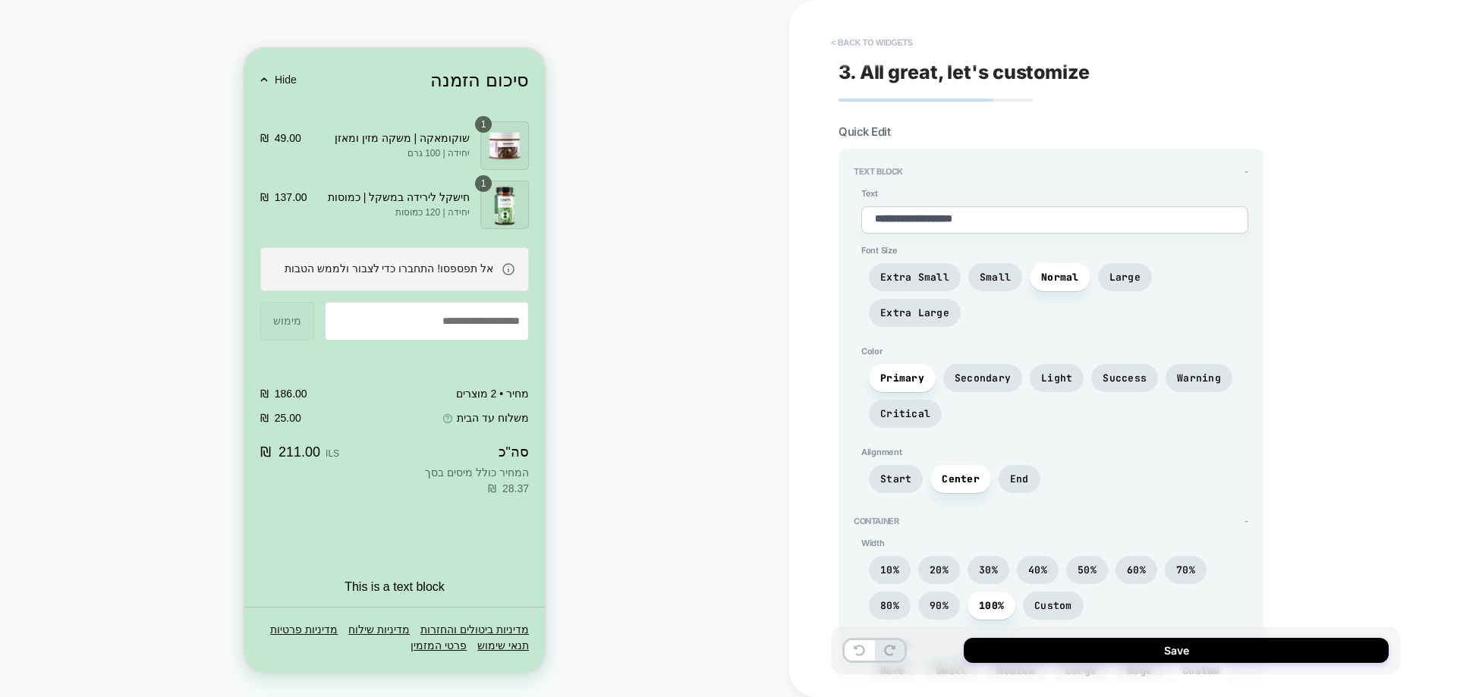
click at [856, 36] on button "< Back to widgets" at bounding box center [871, 42] width 97 height 24
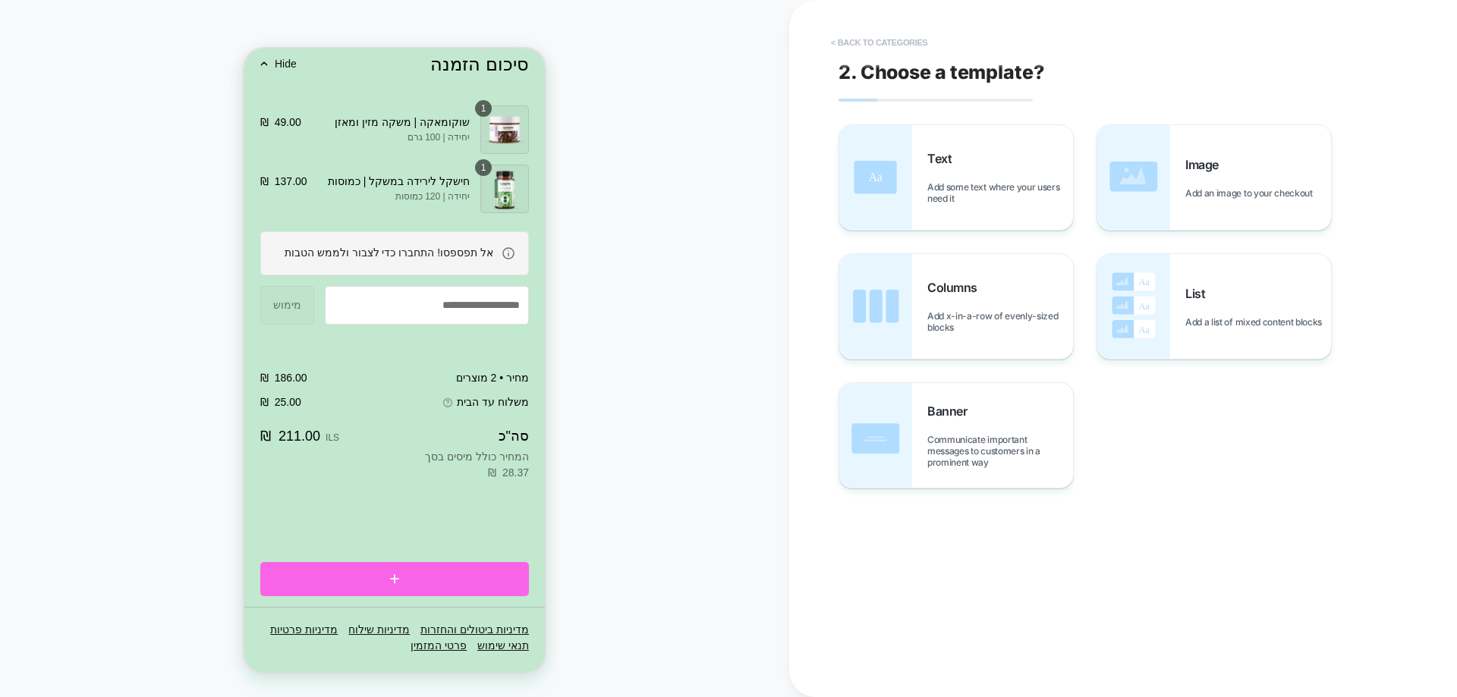
scroll to position [2022, 0]
click at [856, 36] on button "< Back to categories" at bounding box center [879, 42] width 112 height 24
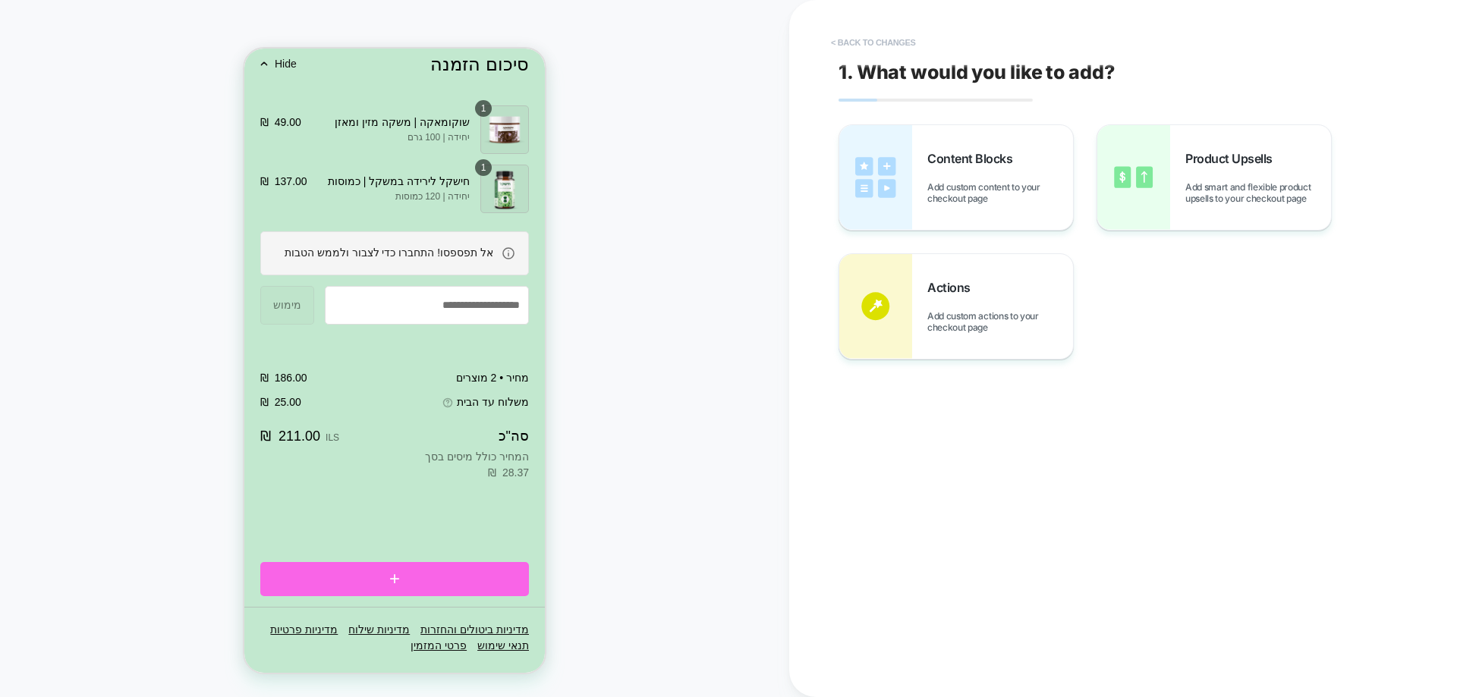
click at [856, 36] on button "< Back to changes" at bounding box center [873, 42] width 100 height 24
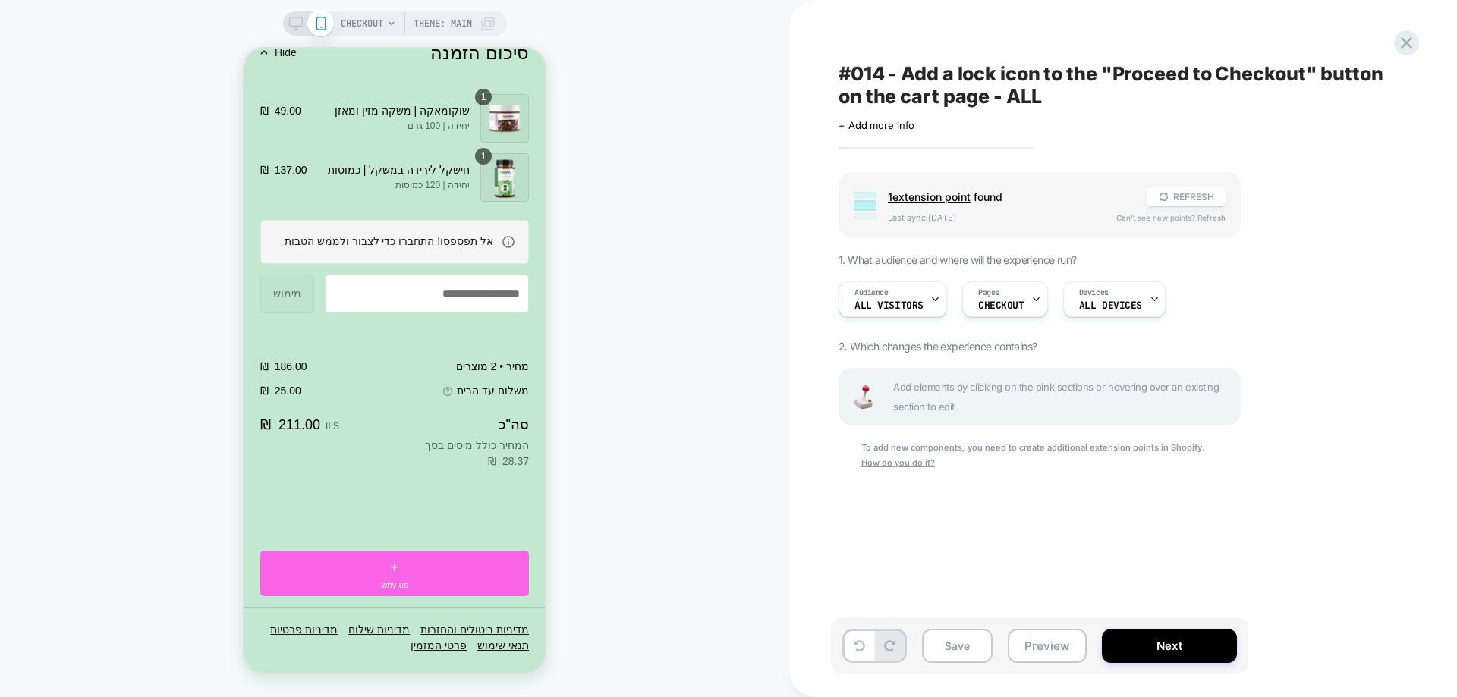
click at [1186, 203] on button "REFRESH" at bounding box center [1186, 196] width 79 height 19
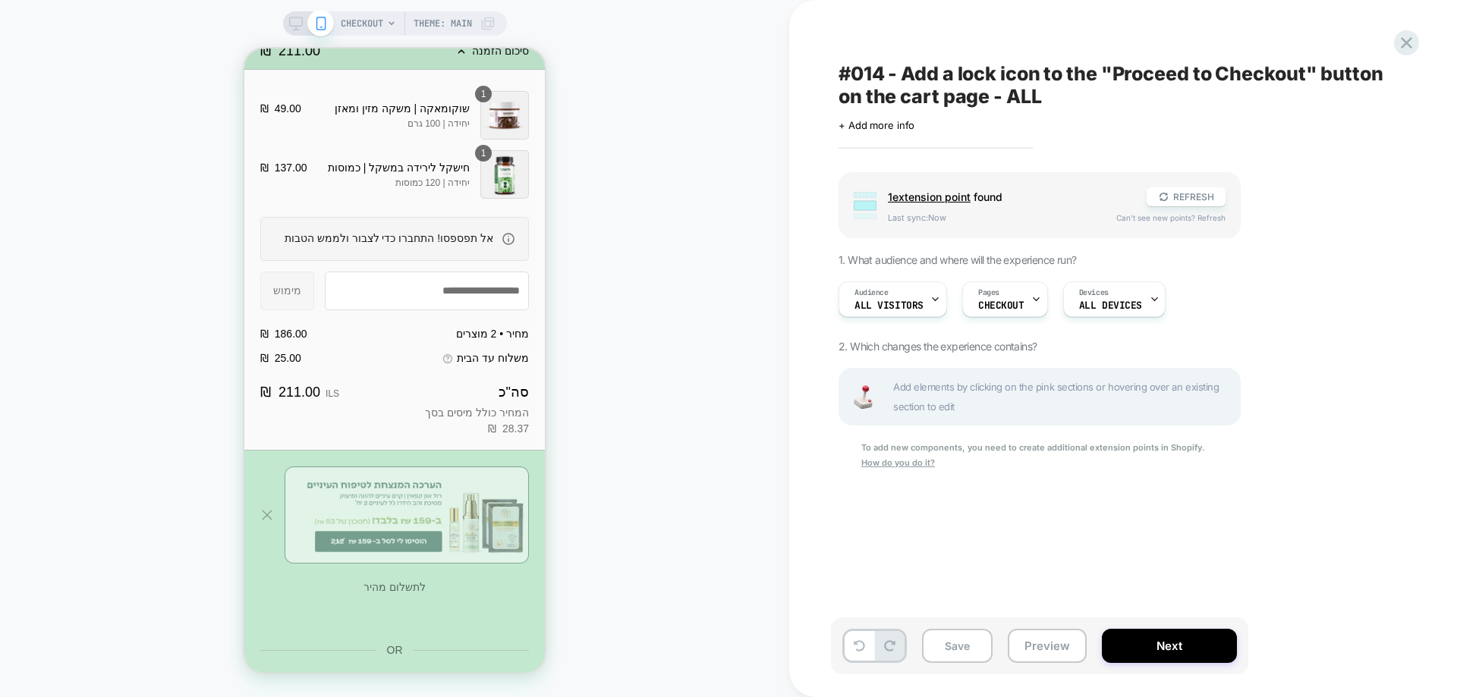
scroll to position [152, 0]
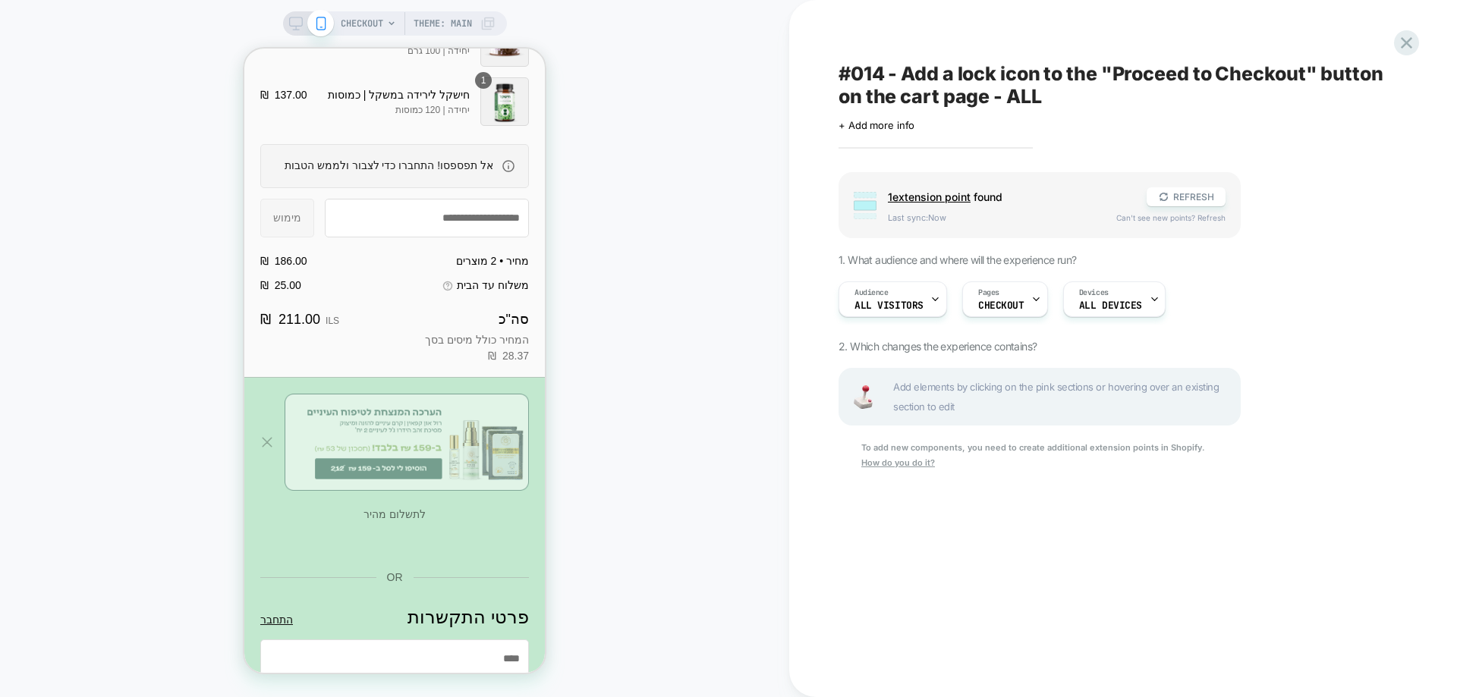
click at [719, 426] on div "CHECKOUT Theme: MAIN" at bounding box center [394, 348] width 789 height 667
click at [1407, 43] on icon at bounding box center [1406, 42] width 11 height 11
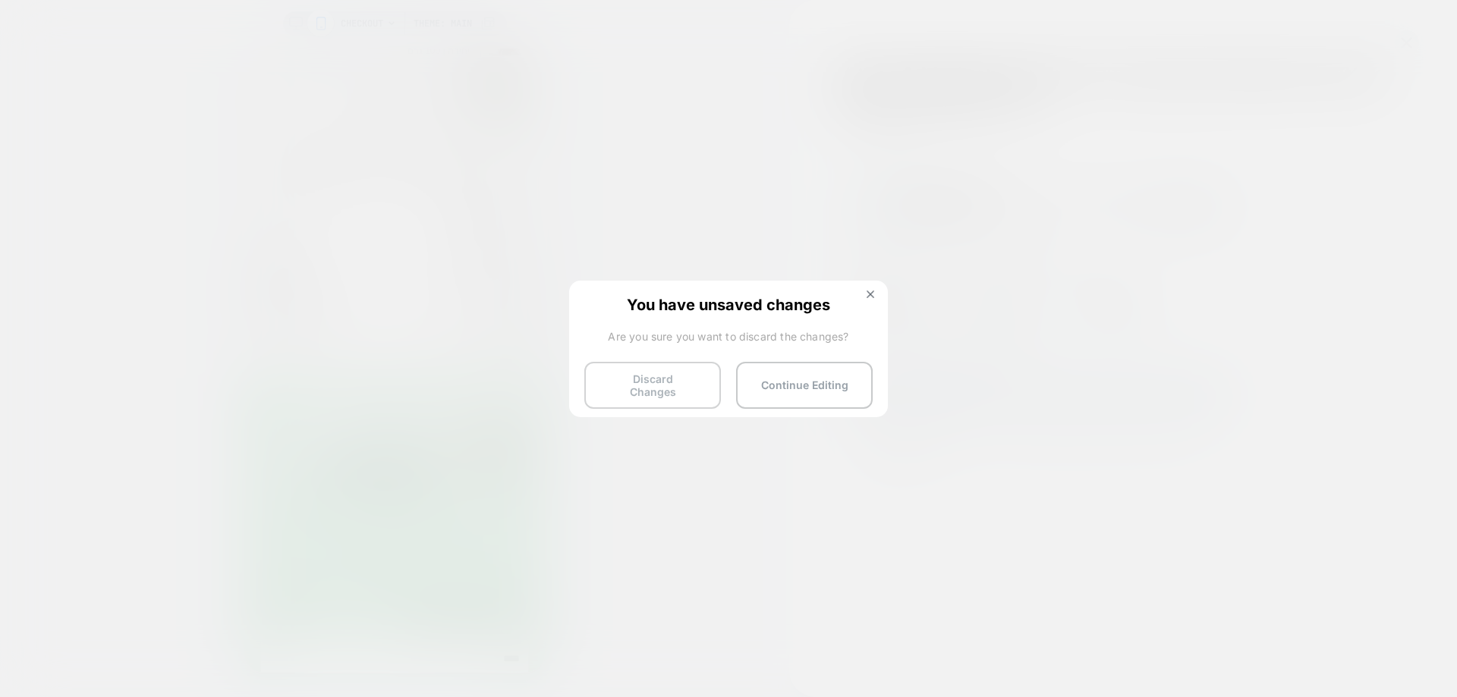
click at [695, 395] on button "Discard Changes" at bounding box center [652, 385] width 137 height 47
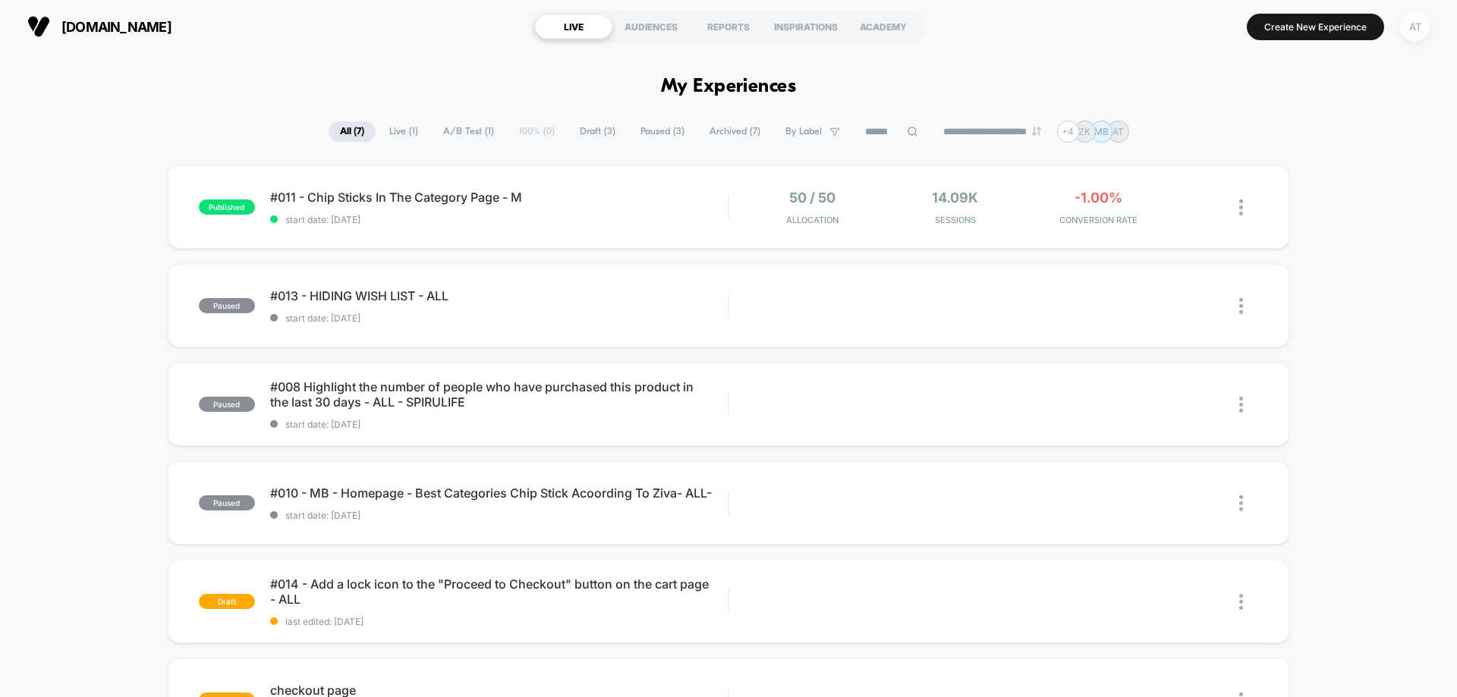
click at [1405, 31] on div "AT" at bounding box center [1415, 27] width 30 height 30
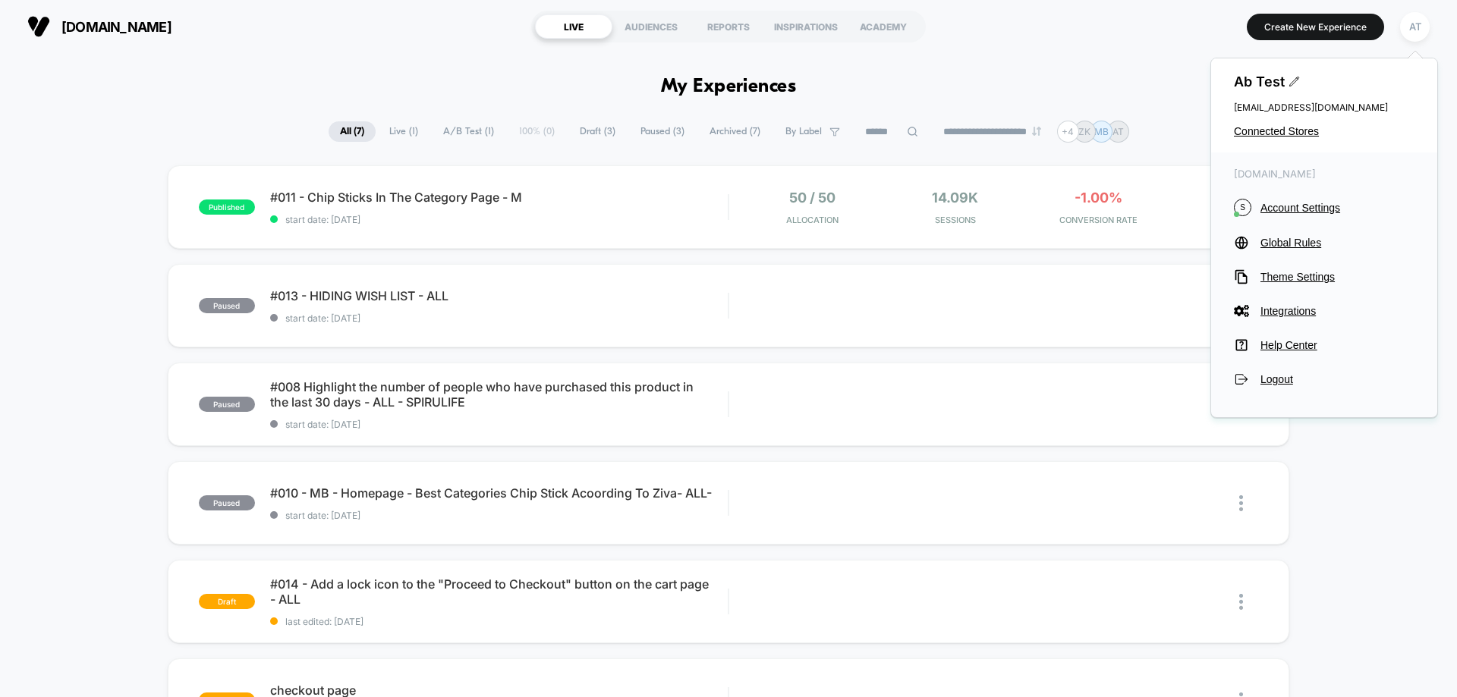
click at [1285, 118] on div "Ab Test [EMAIL_ADDRESS][DOMAIN_NAME] Connected Stores" at bounding box center [1324, 105] width 226 height 94
click at [1281, 128] on span "Connected Stores" at bounding box center [1324, 131] width 181 height 12
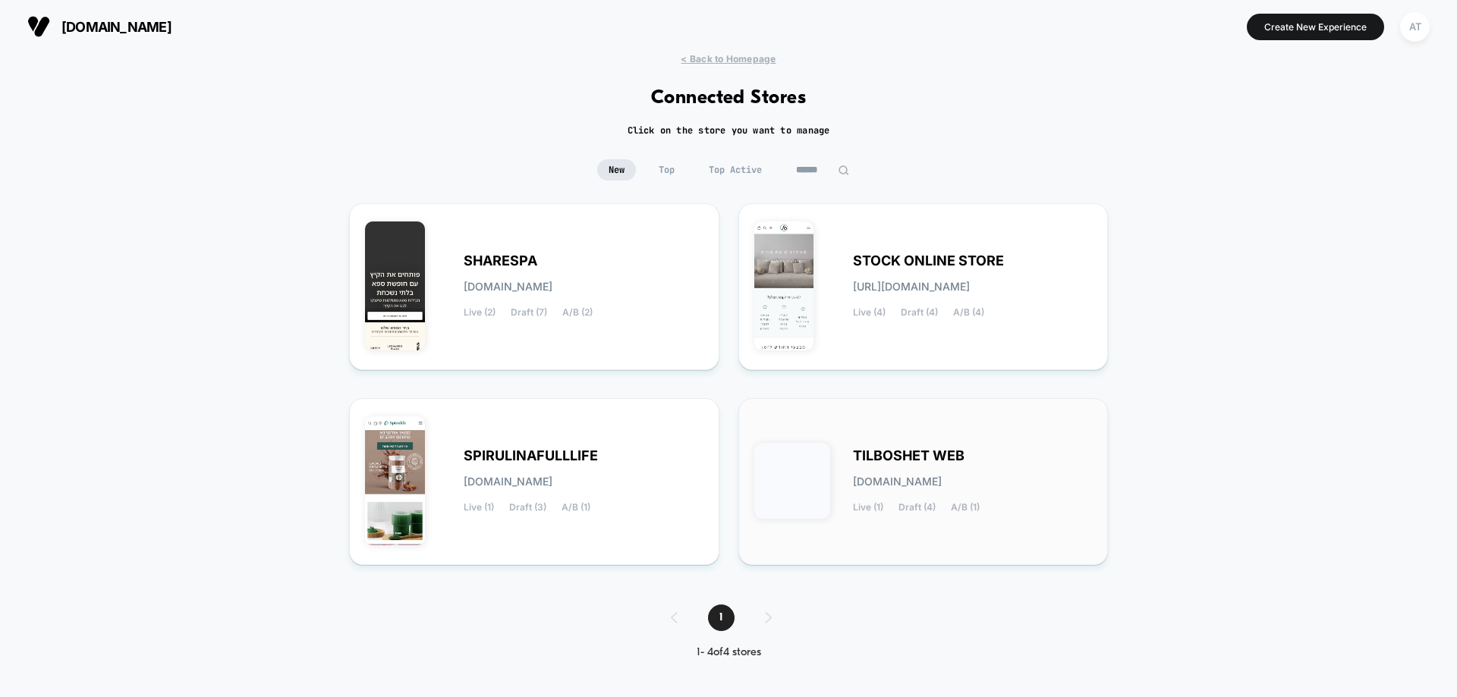
click at [914, 477] on span "[DOMAIN_NAME]" at bounding box center [897, 482] width 89 height 11
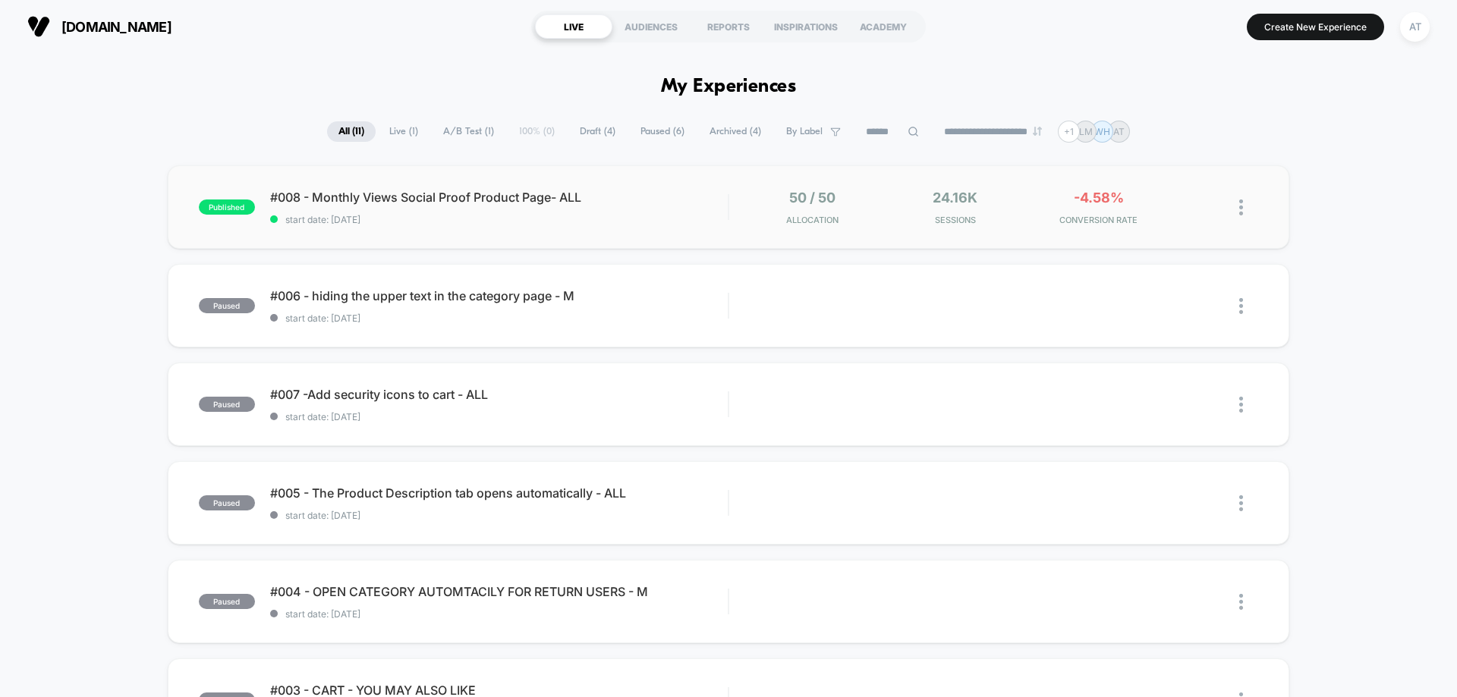
click at [481, 223] on span "start date: [DATE]" at bounding box center [499, 219] width 458 height 11
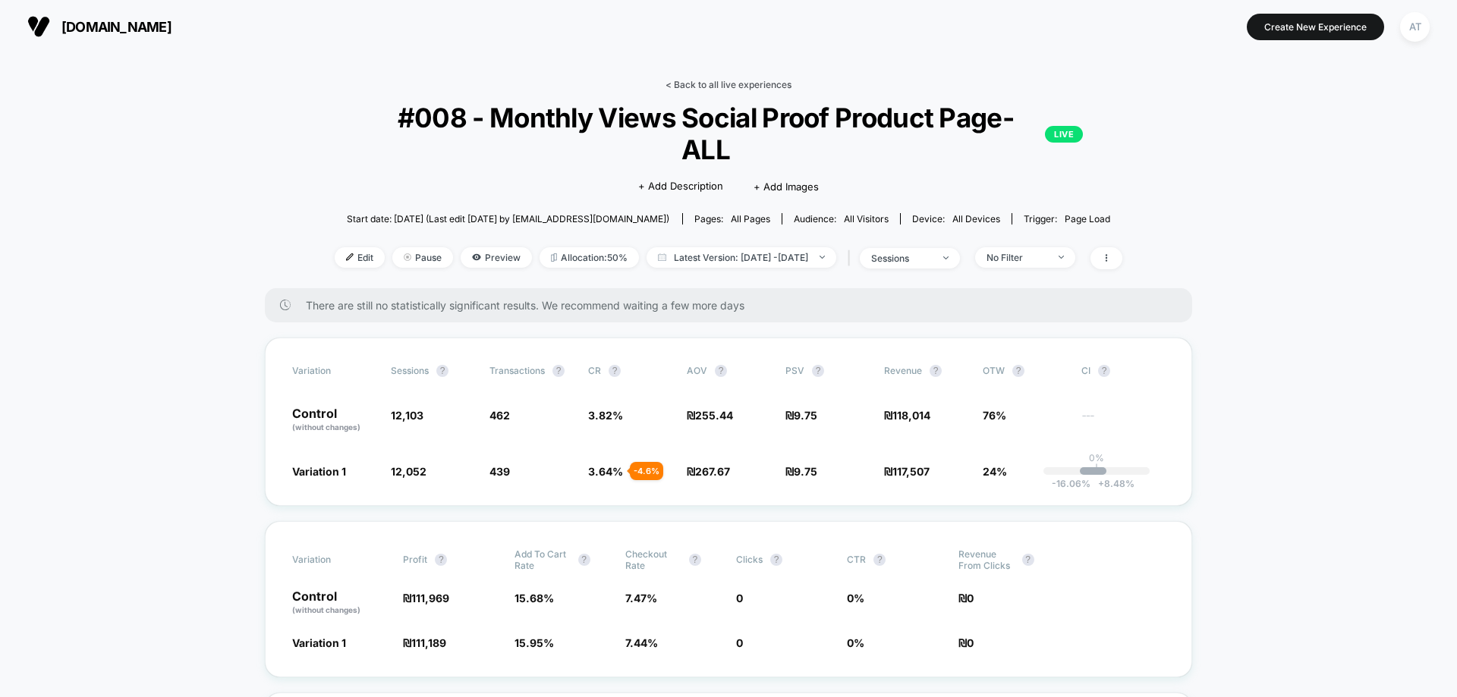
click at [760, 87] on link "< Back to all live experiences" at bounding box center [729, 84] width 126 height 11
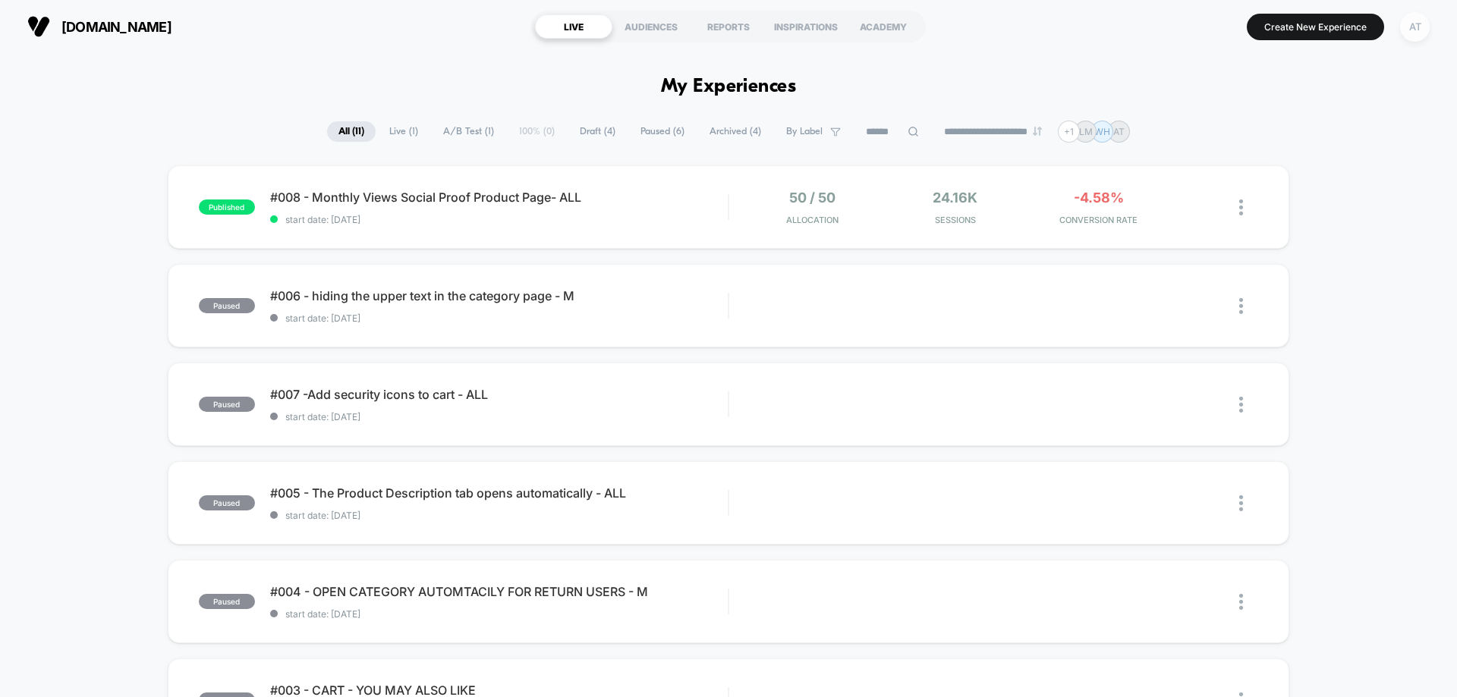
click at [1421, 17] on div "AT" at bounding box center [1415, 27] width 30 height 30
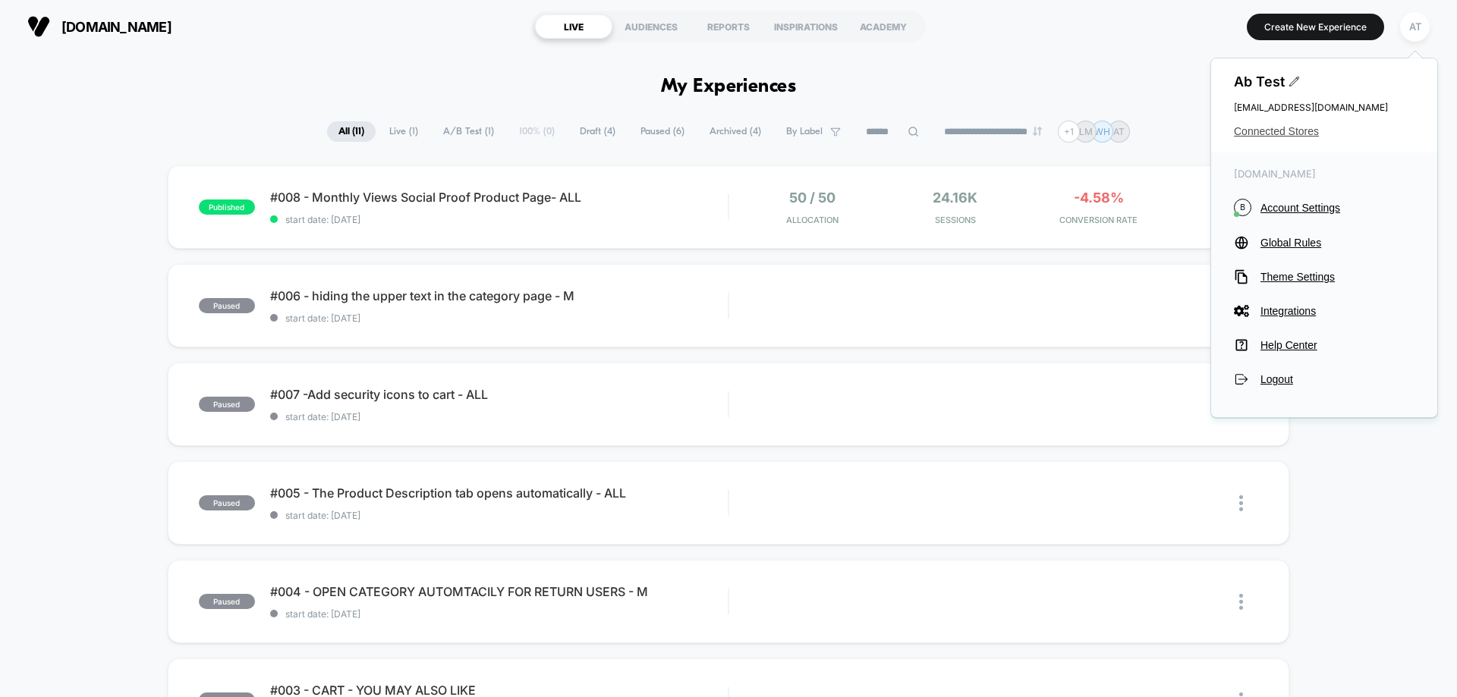
click at [1278, 130] on span "Connected Stores" at bounding box center [1324, 131] width 181 height 12
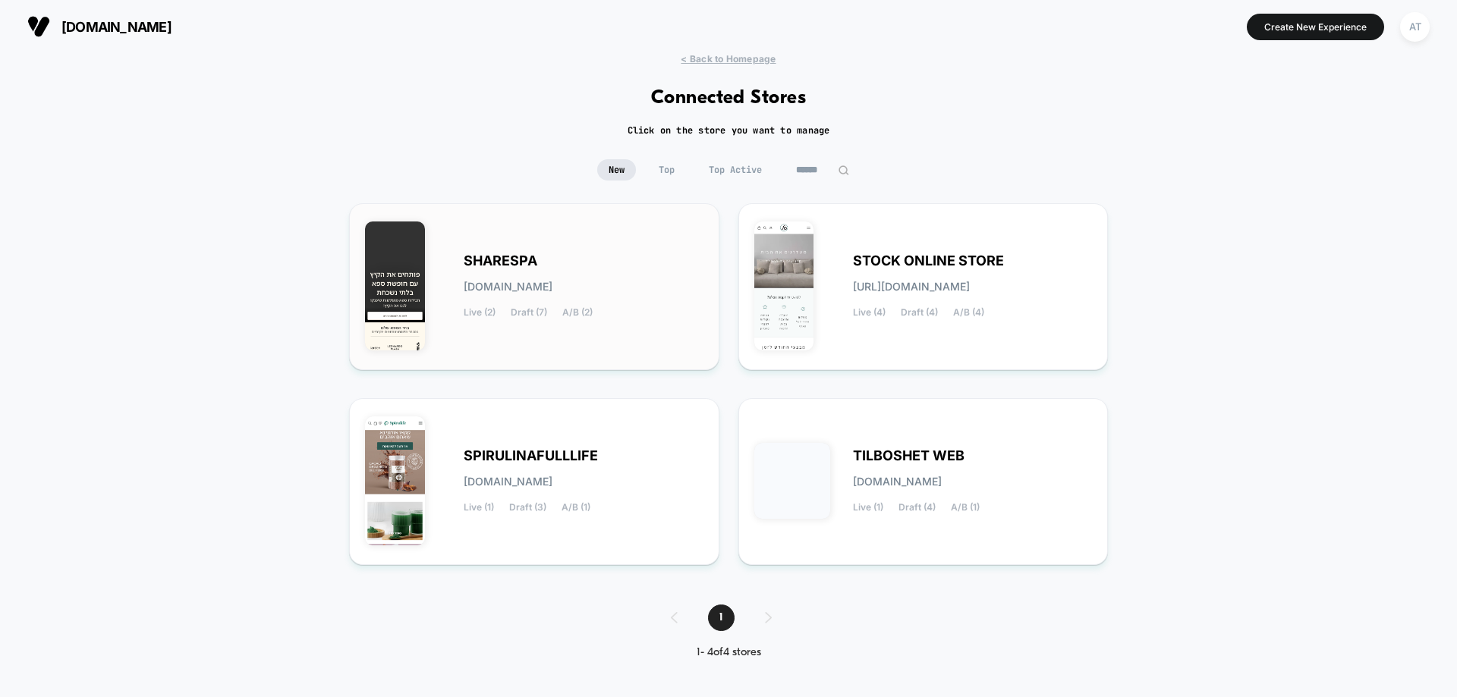
click at [602, 317] on div "SHARESPA [DOMAIN_NAME] Live (2) Draft (7) A/B (2)" at bounding box center [584, 287] width 240 height 62
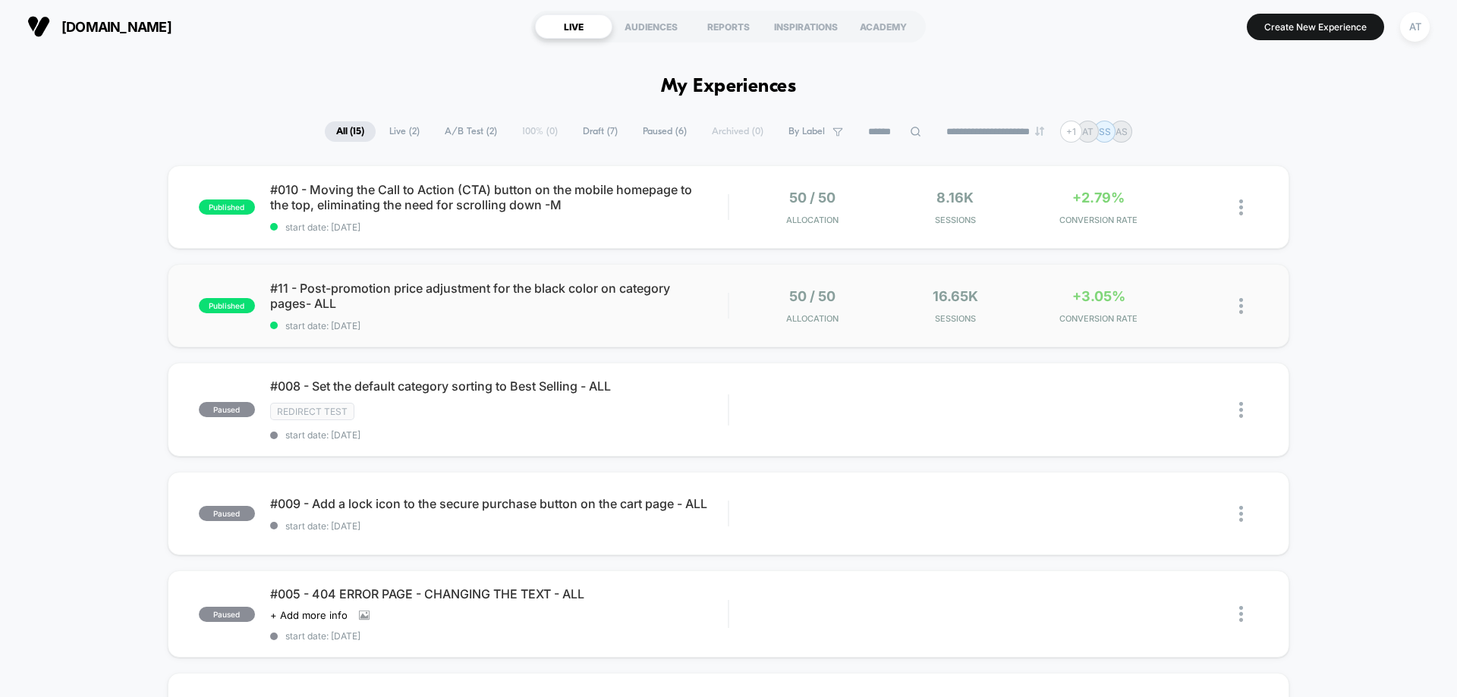
click at [485, 292] on span "#11 - Post-promotion price adjustment for the black color on category pages- ALL" at bounding box center [499, 296] width 458 height 30
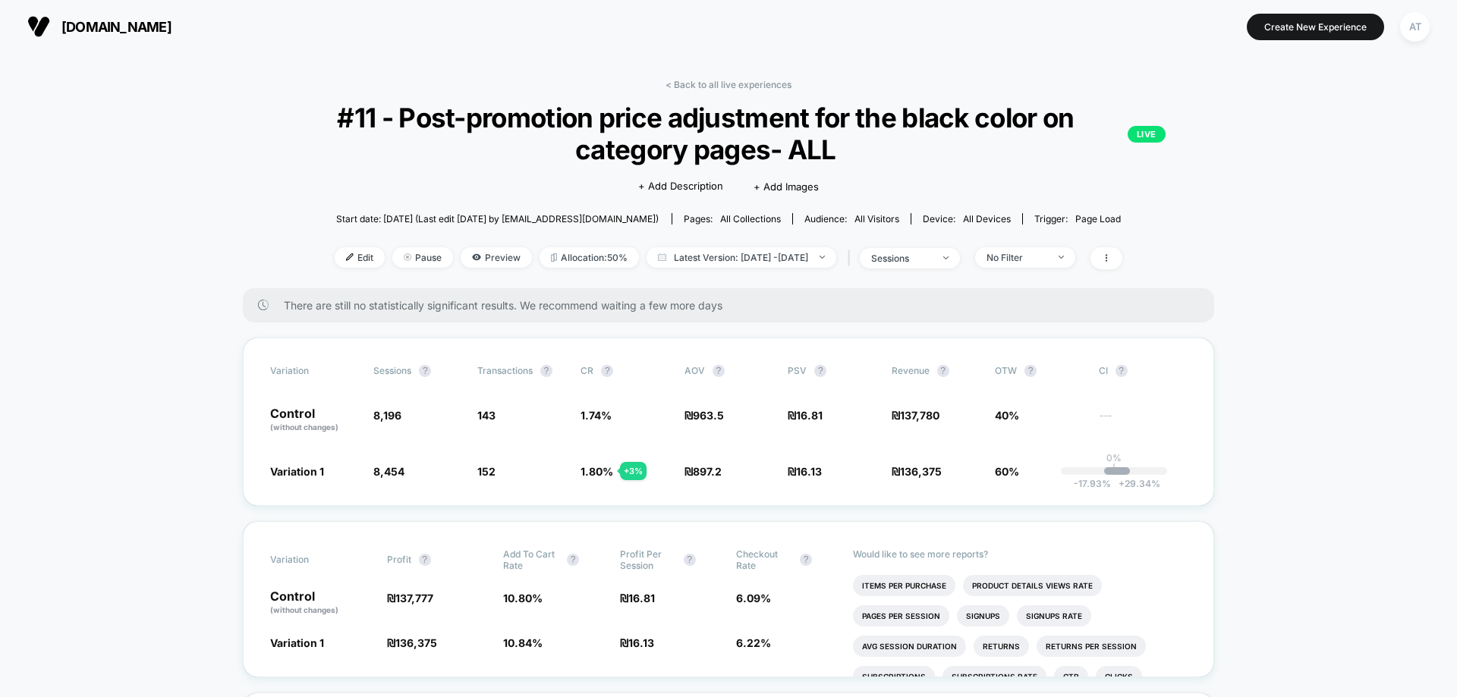
click at [766, 93] on div "< Back to all live experiences #11 - Post-promotion price adjustment for the bl…" at bounding box center [728, 183] width 971 height 209
click at [767, 91] on div "< Back to all live experiences #11 - Post-promotion price adjustment for the bl…" at bounding box center [728, 183] width 971 height 209
click at [748, 89] on link "< Back to all live experiences" at bounding box center [729, 84] width 126 height 11
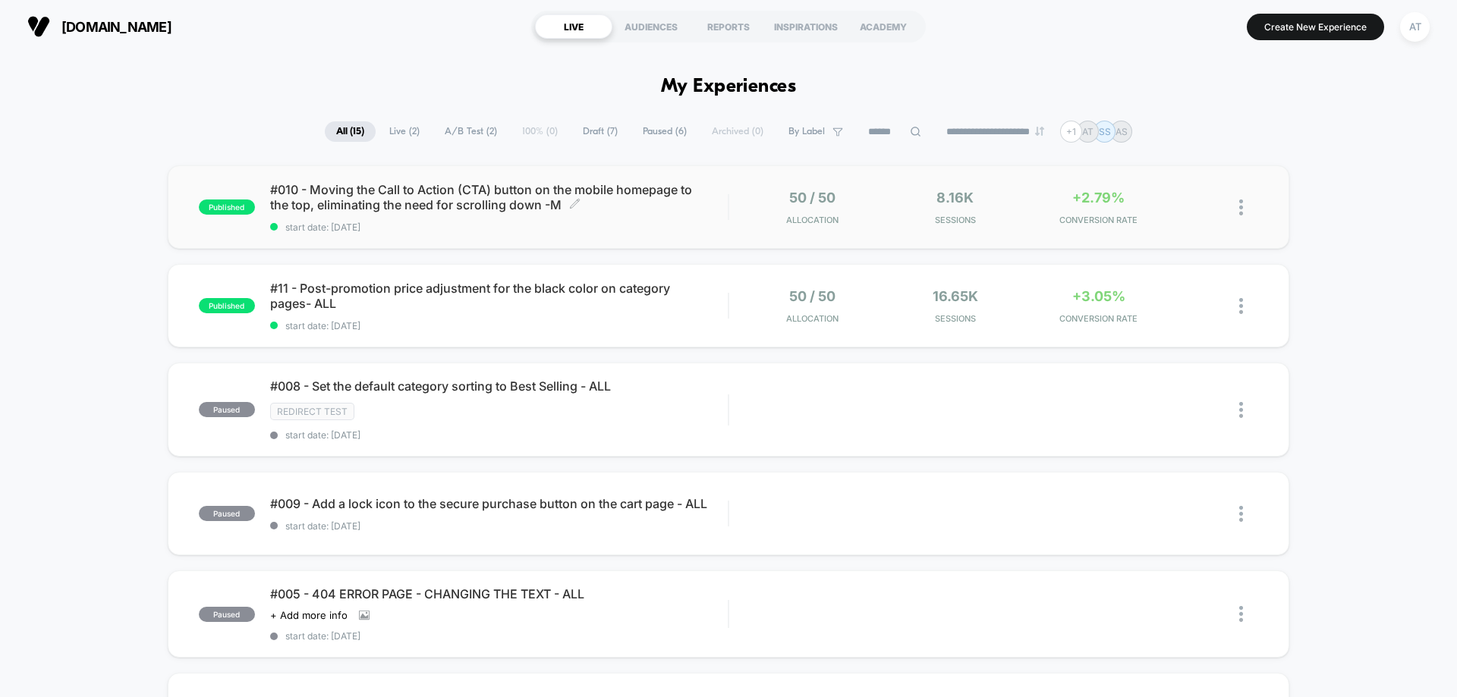
click at [582, 208] on span "#010 - Moving the Call to Action (CTA) button on the mobile homepage to the top…" at bounding box center [499, 197] width 458 height 30
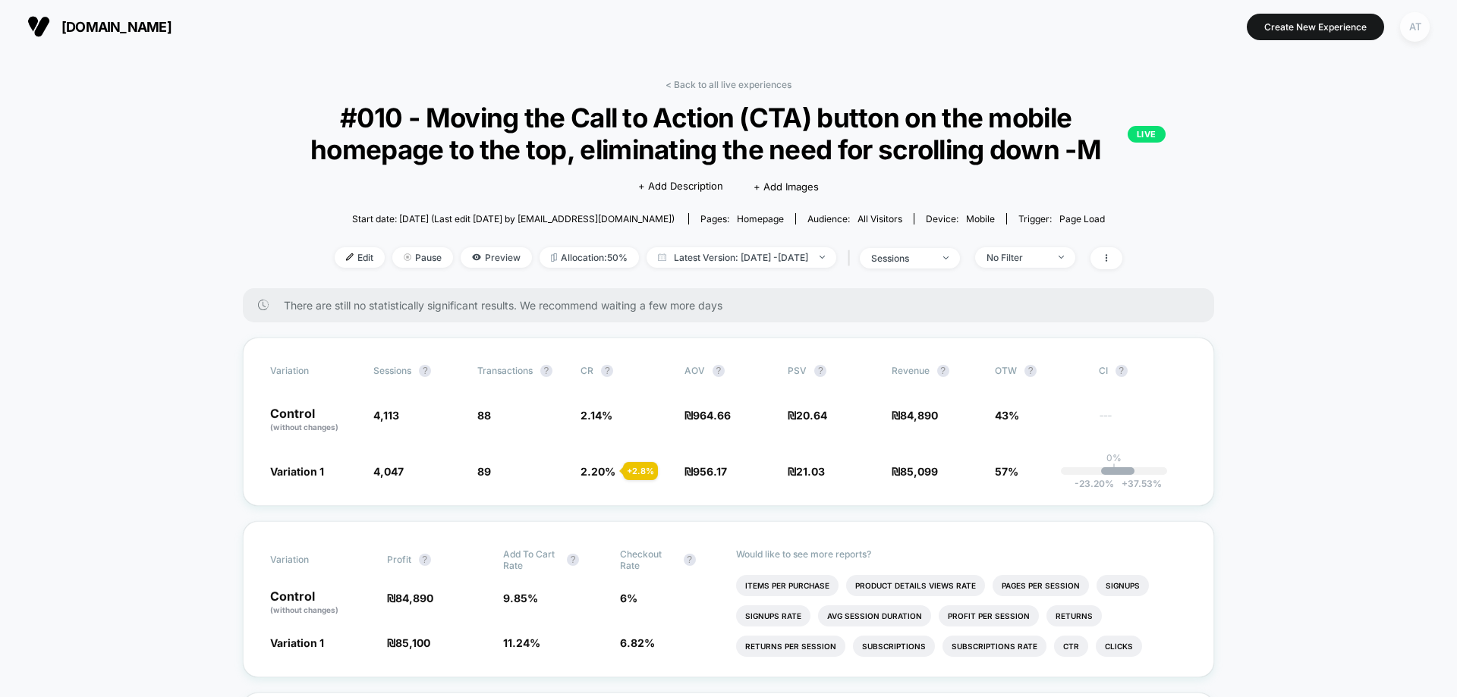
click at [1421, 29] on div "AT" at bounding box center [1415, 27] width 30 height 30
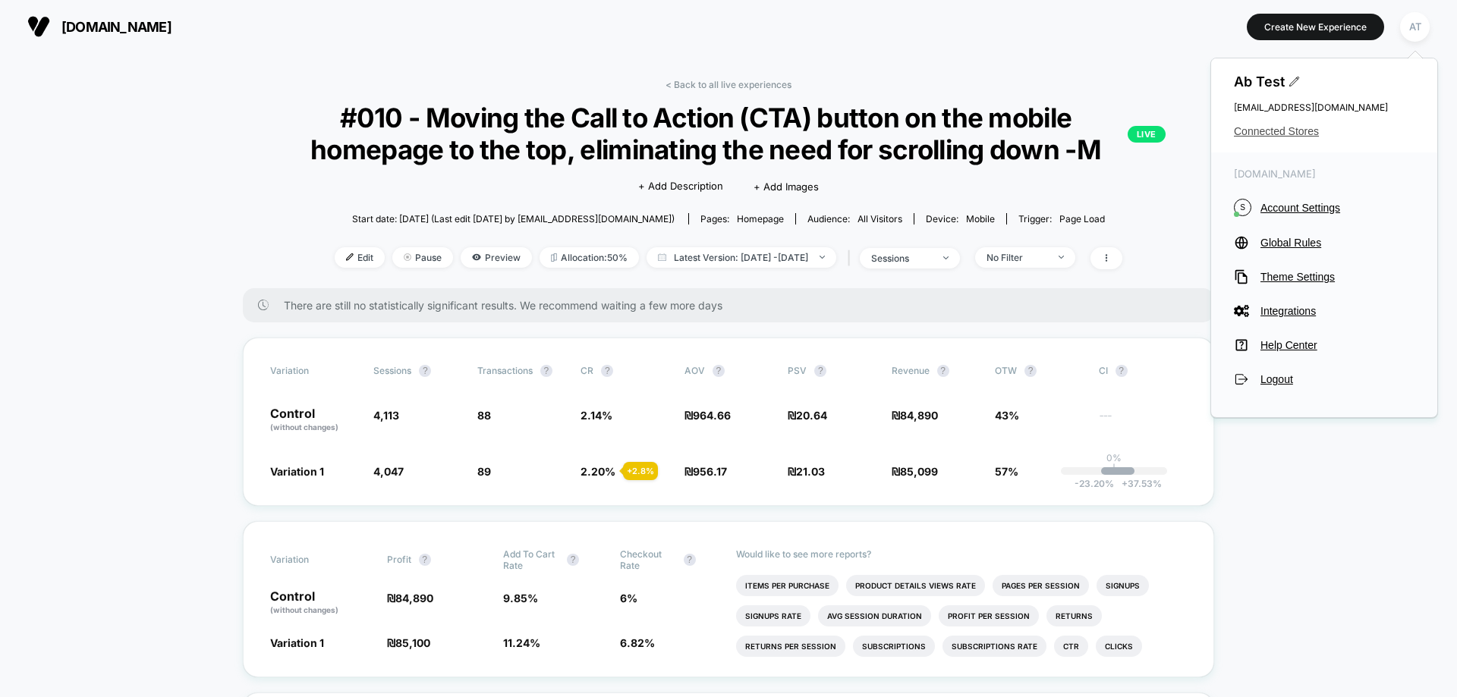
click at [1282, 134] on span "Connected Stores" at bounding box center [1324, 131] width 181 height 12
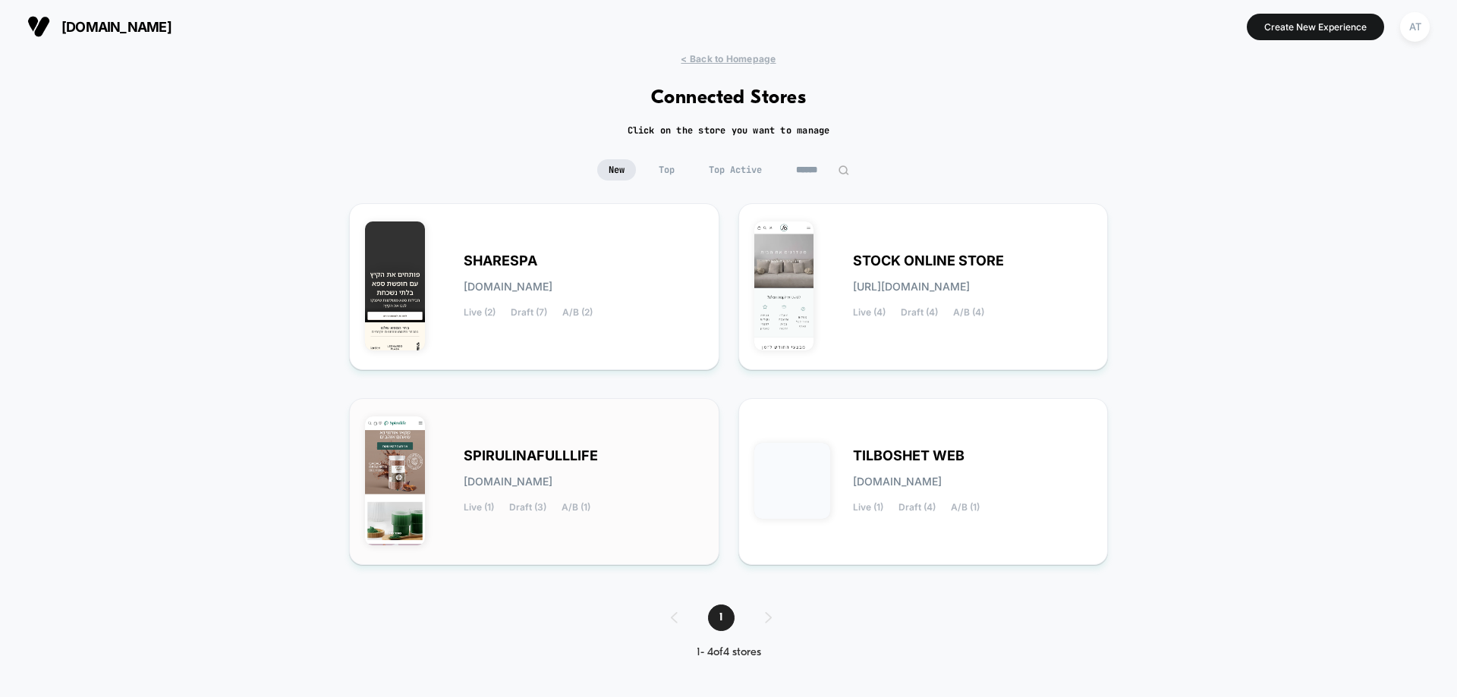
click at [536, 491] on div "SPIRULINAFULLLIFE [DOMAIN_NAME] Live (1) Draft (3) A/B (1)" at bounding box center [584, 482] width 240 height 62
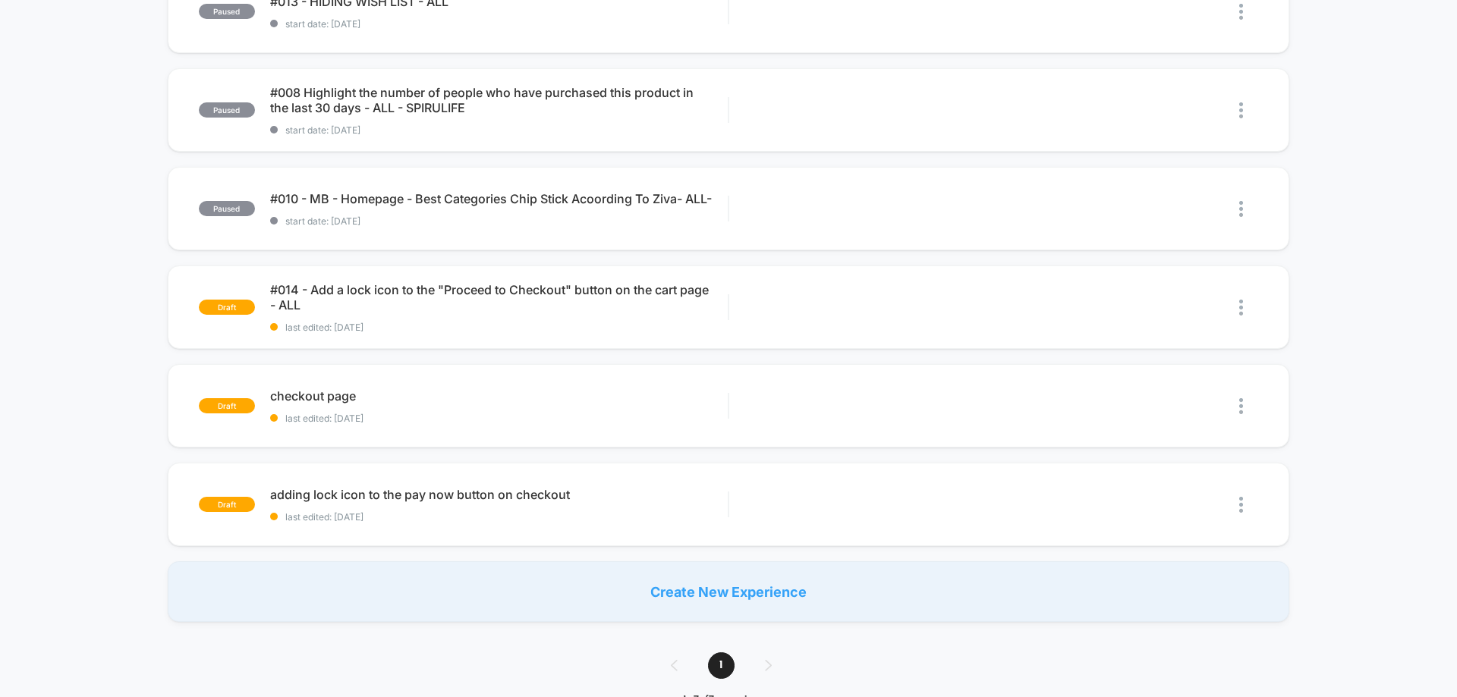
scroll to position [304, 0]
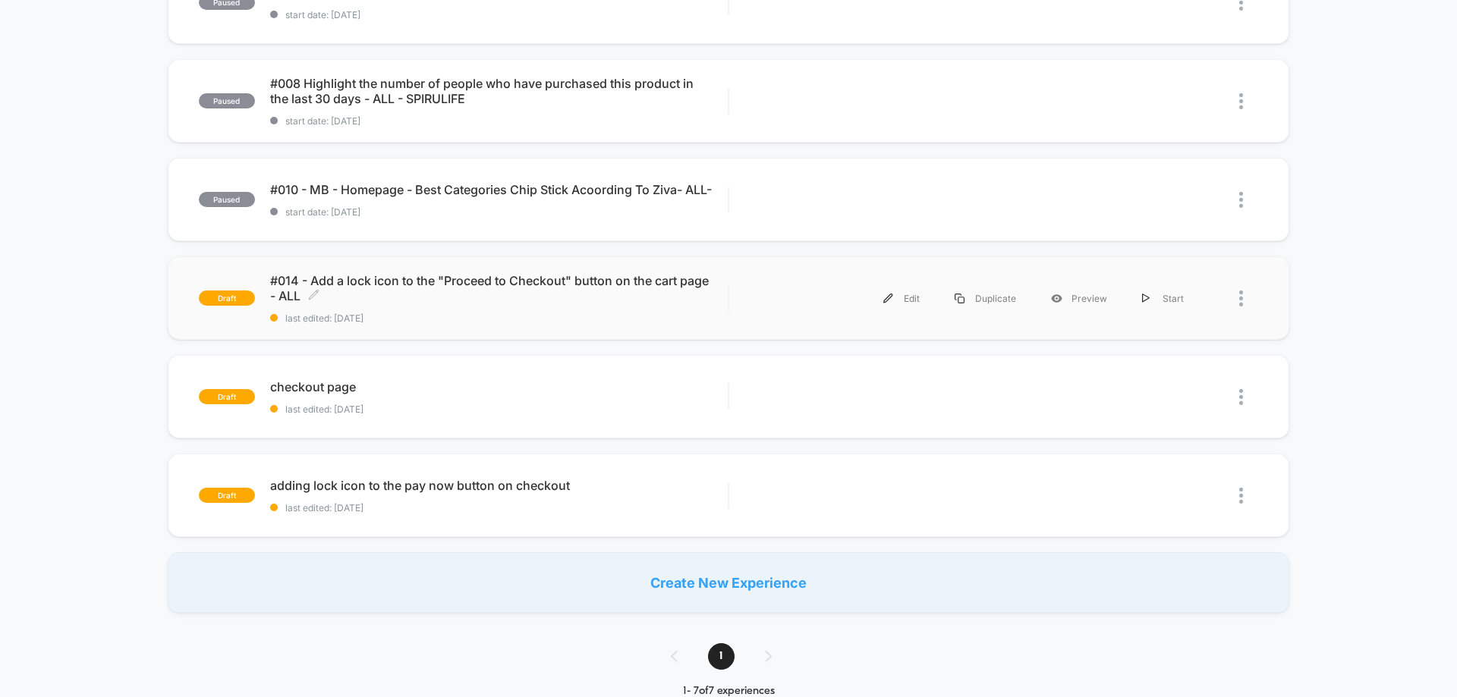
click at [534, 294] on span "#014 - Add a lock icon to the "Proceed to Checkout" button on the cart page - A…" at bounding box center [499, 288] width 458 height 30
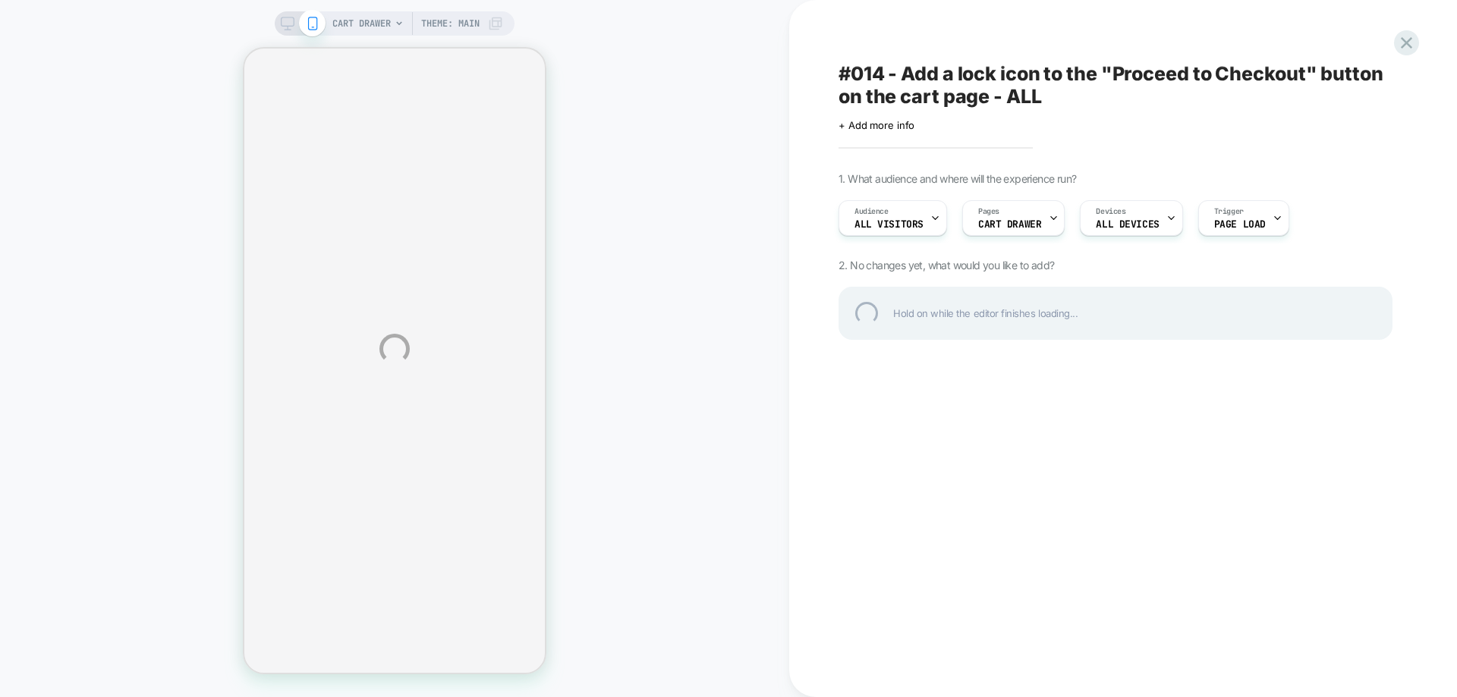
select select "**********"
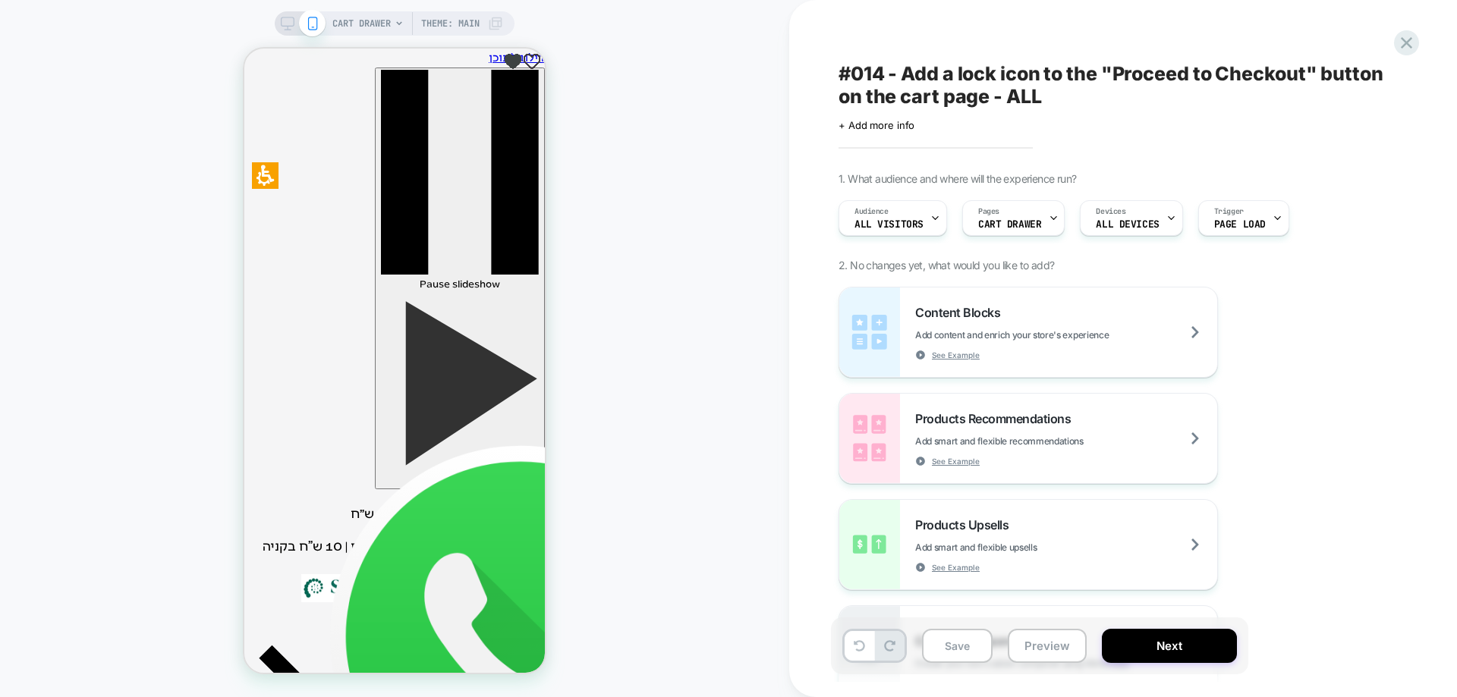
click at [376, 20] on span "CART DRAWER" at bounding box center [361, 23] width 58 height 24
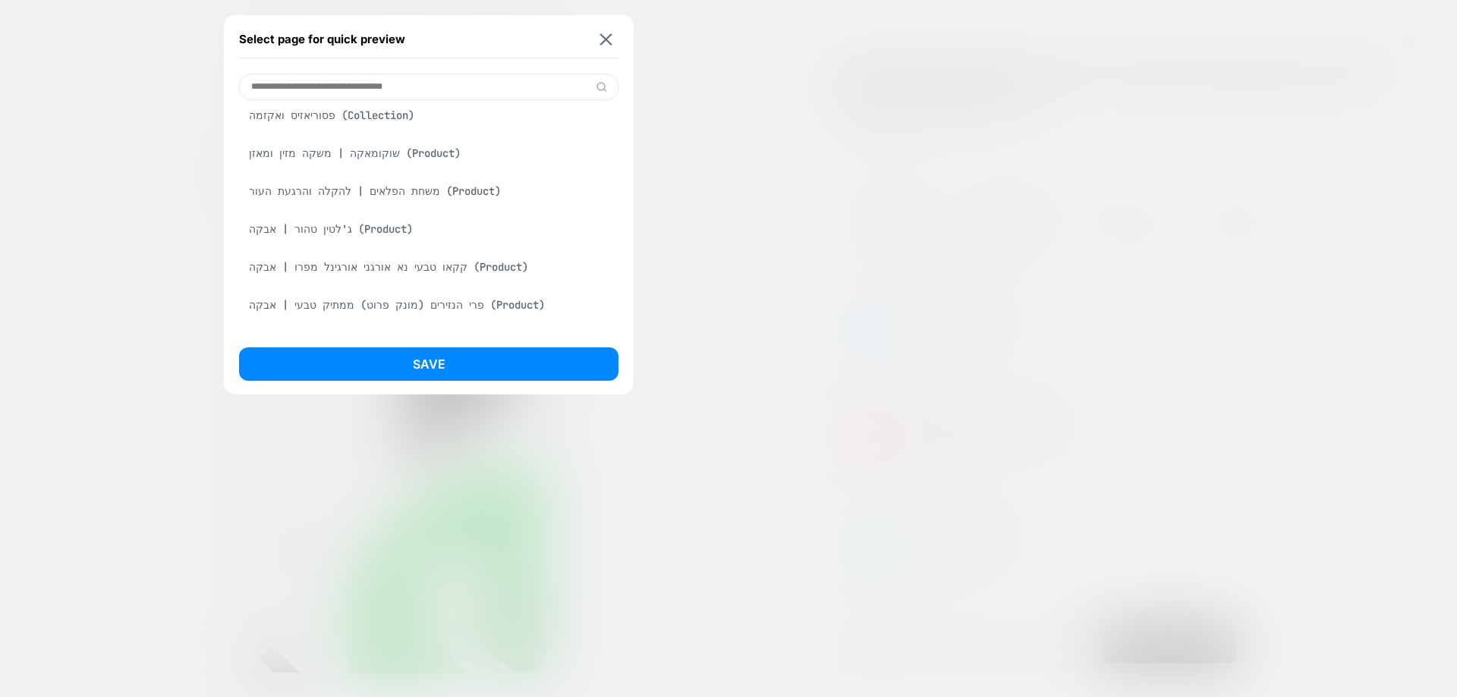
scroll to position [835, 0]
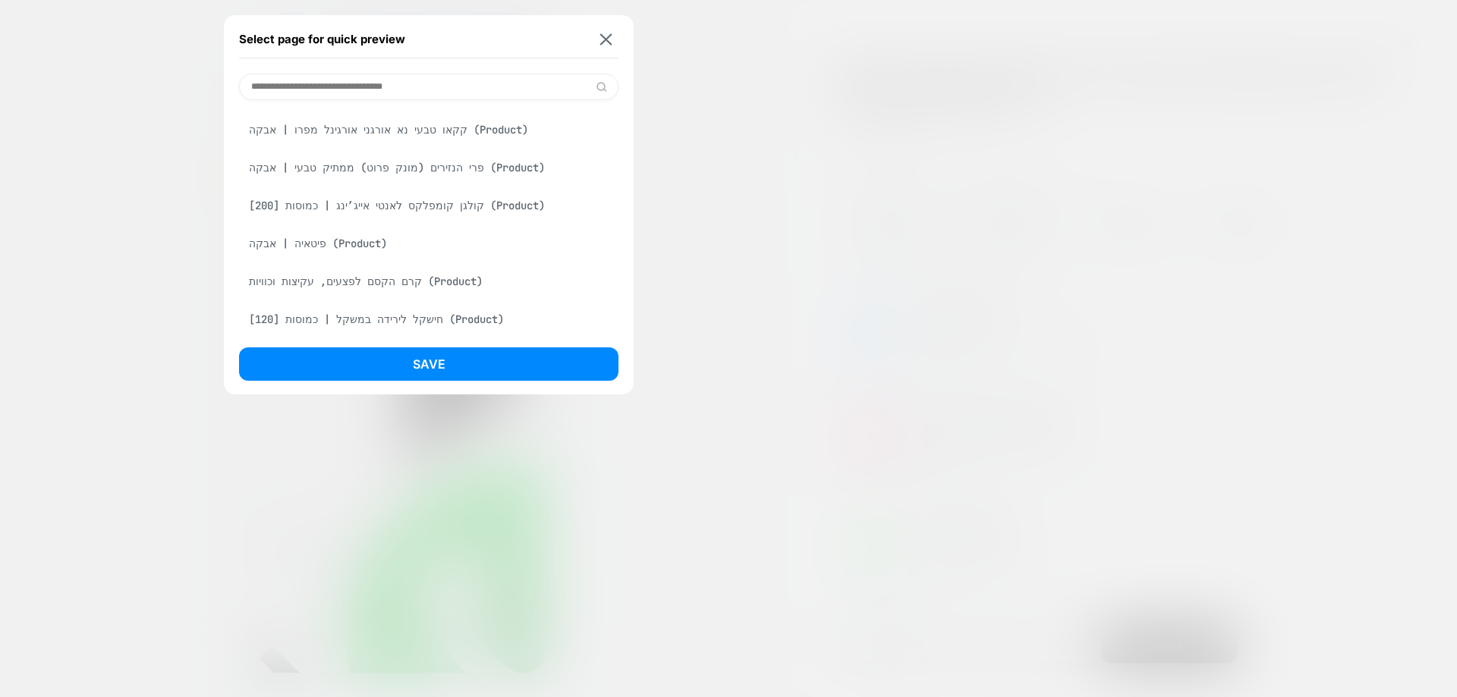
click at [404, 30] on div "שוקומאקה | משקה מזין ומאזן (Product)" at bounding box center [428, 16] width 379 height 29
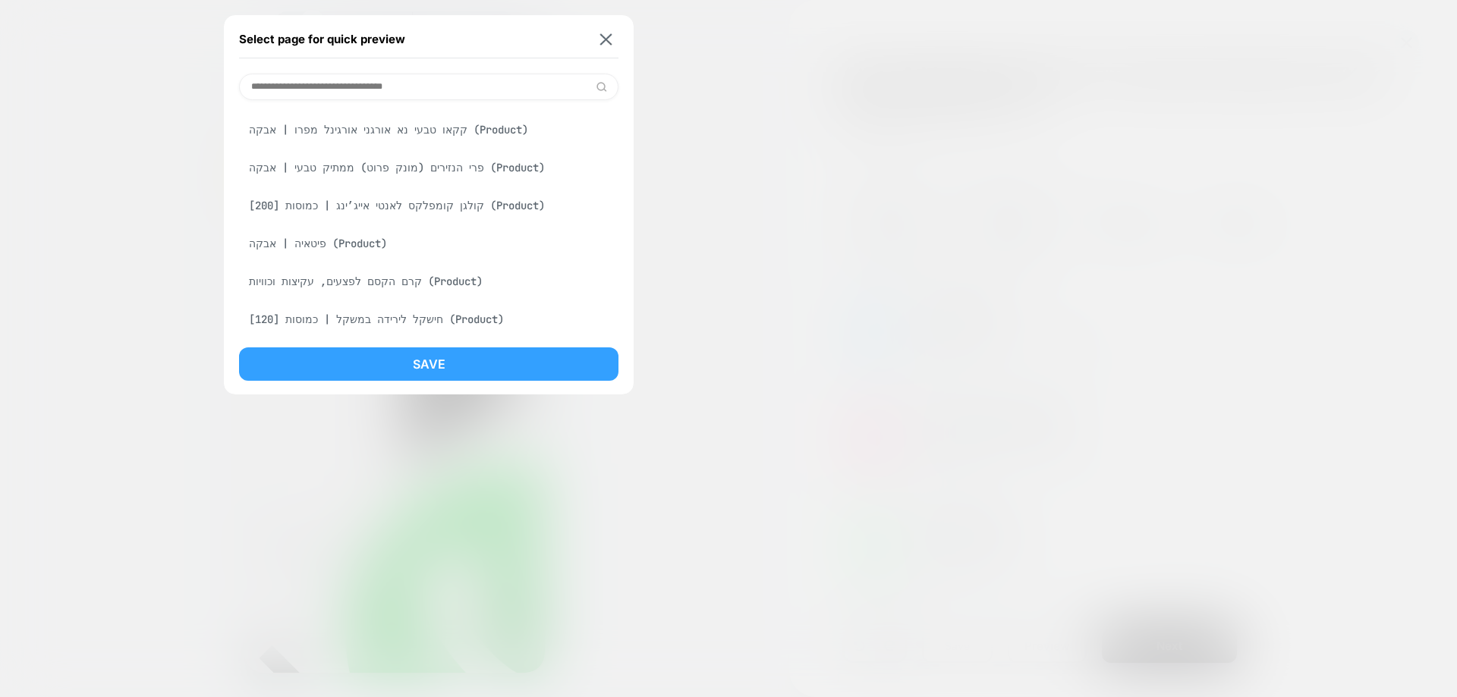
click at [525, 361] on button "Save" at bounding box center [428, 364] width 379 height 33
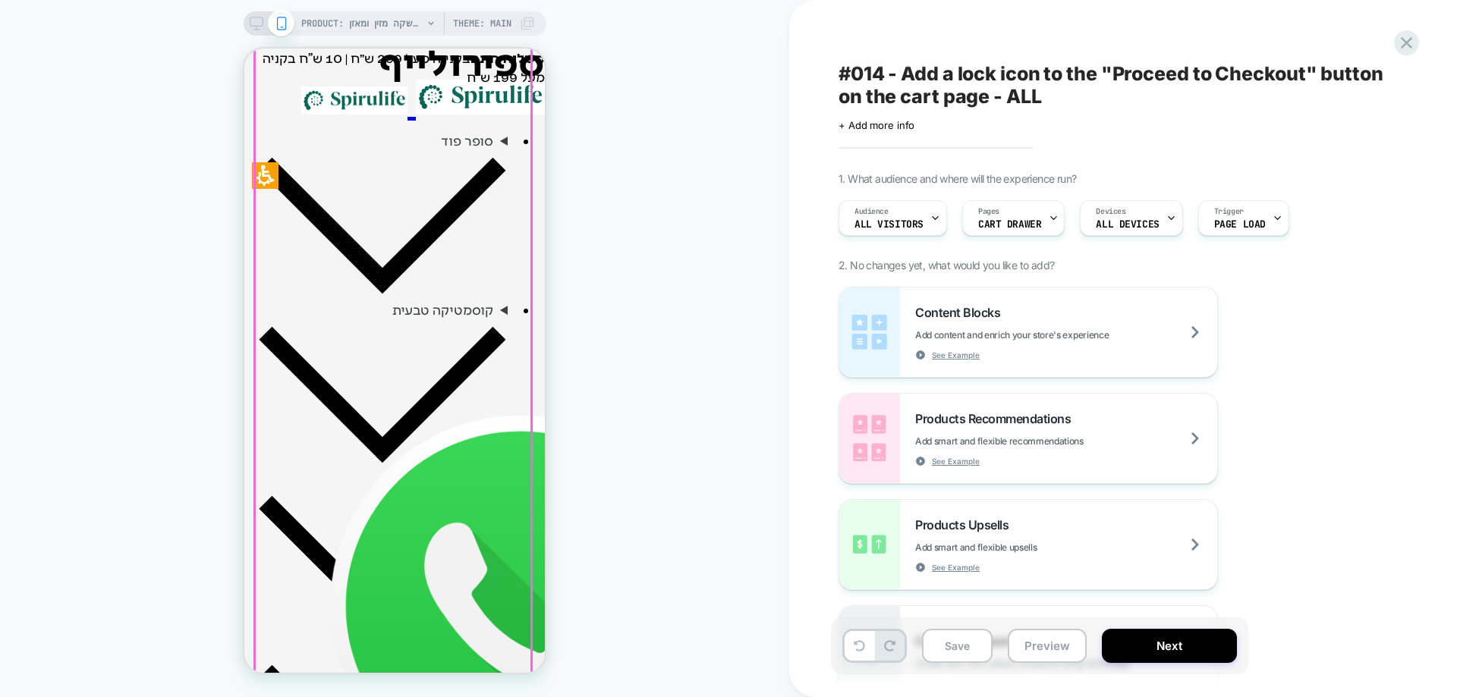
scroll to position [531, 0]
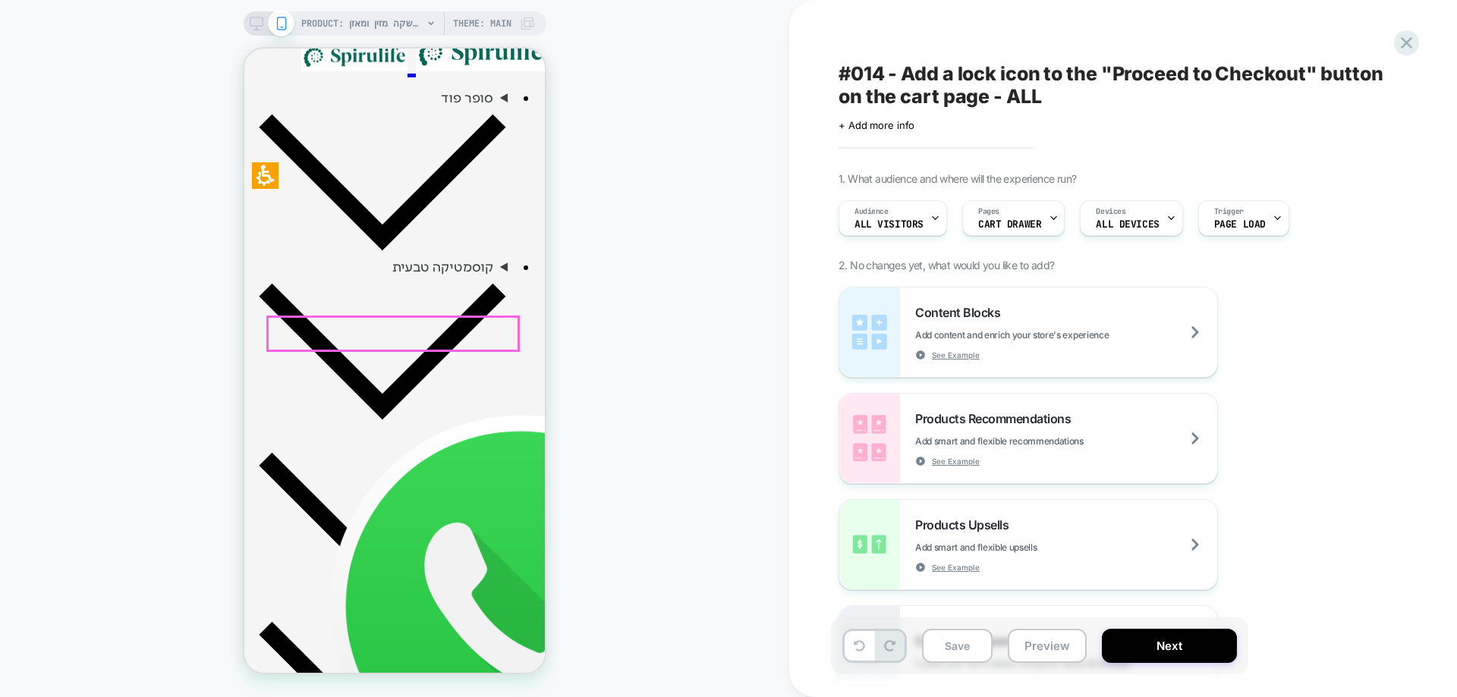
click at [991, 225] on span "CART DRAWER" at bounding box center [1009, 224] width 63 height 11
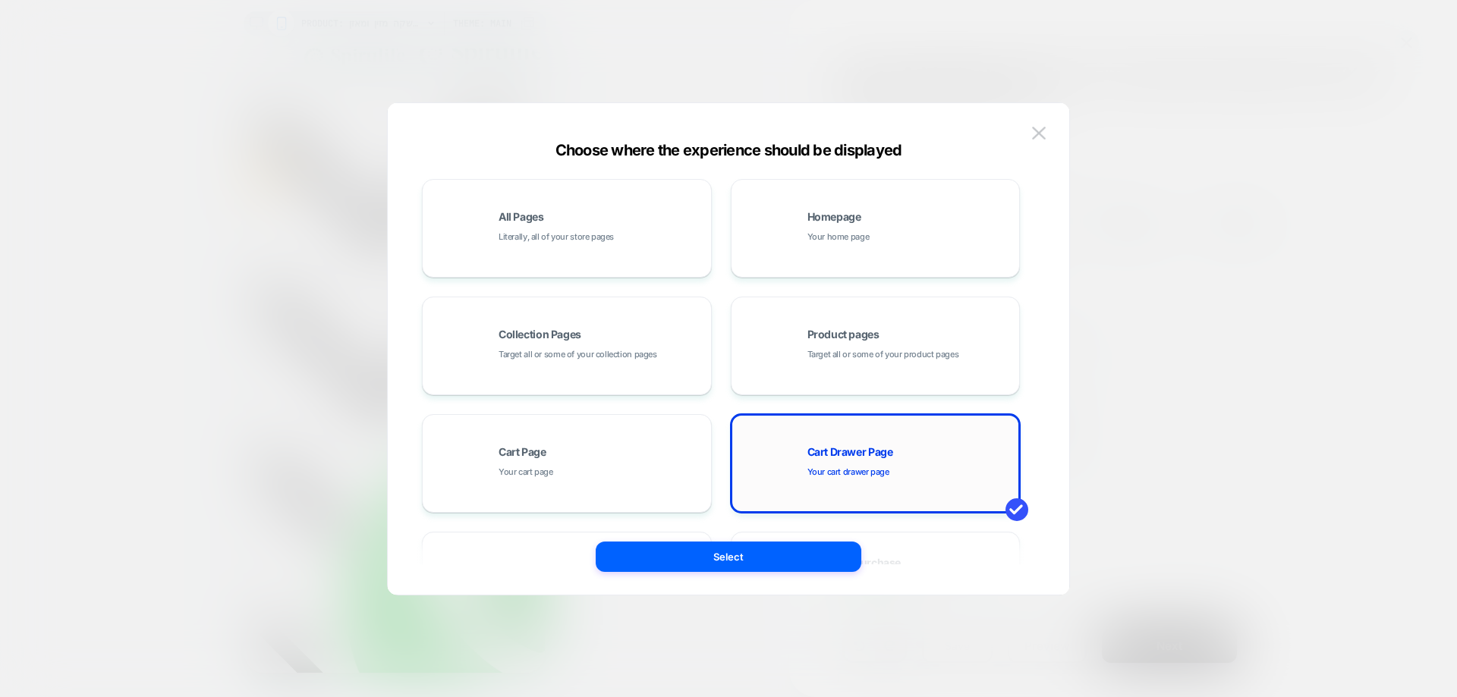
click at [837, 451] on span "Cart Drawer Page" at bounding box center [850, 452] width 86 height 11
click at [760, 554] on button "Select" at bounding box center [729, 557] width 266 height 30
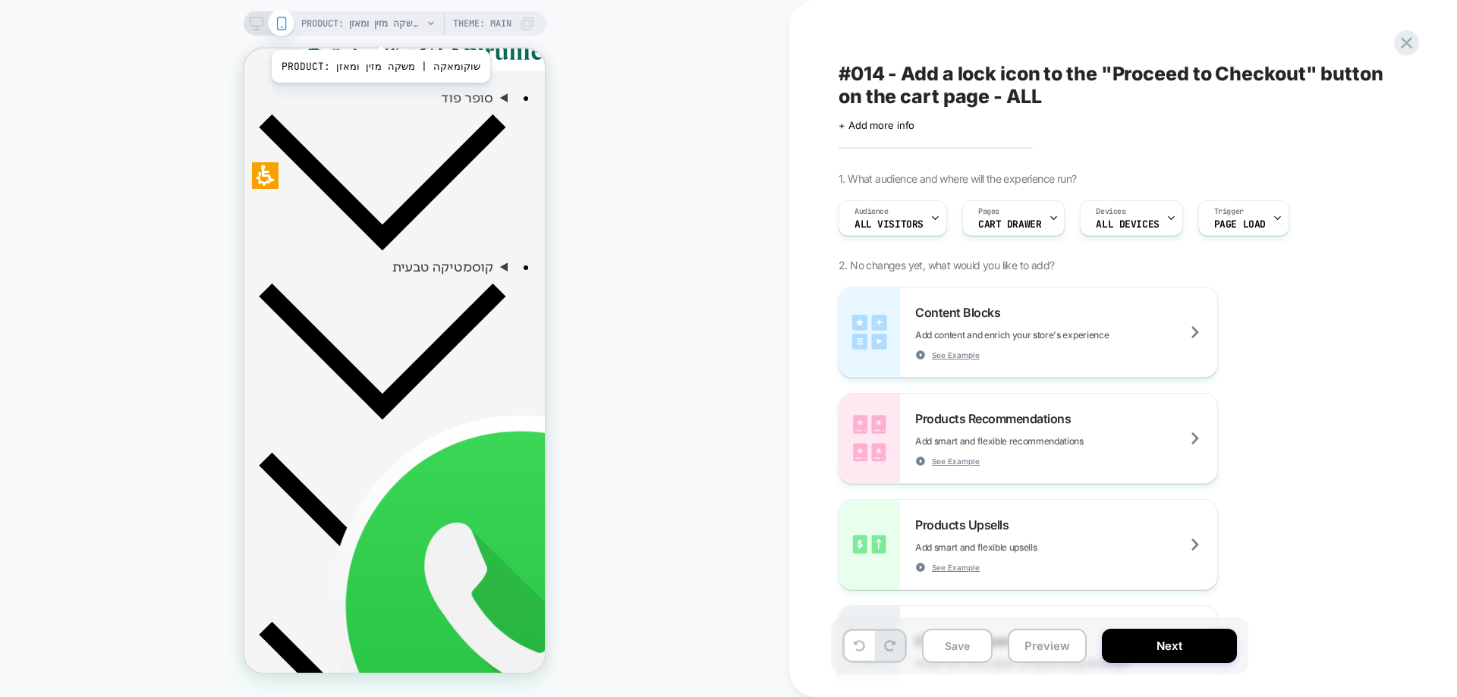
click at [366, 31] on span "PRODUCT: שוקומאקה | משקה מזין ומאזן" at bounding box center [361, 23] width 121 height 24
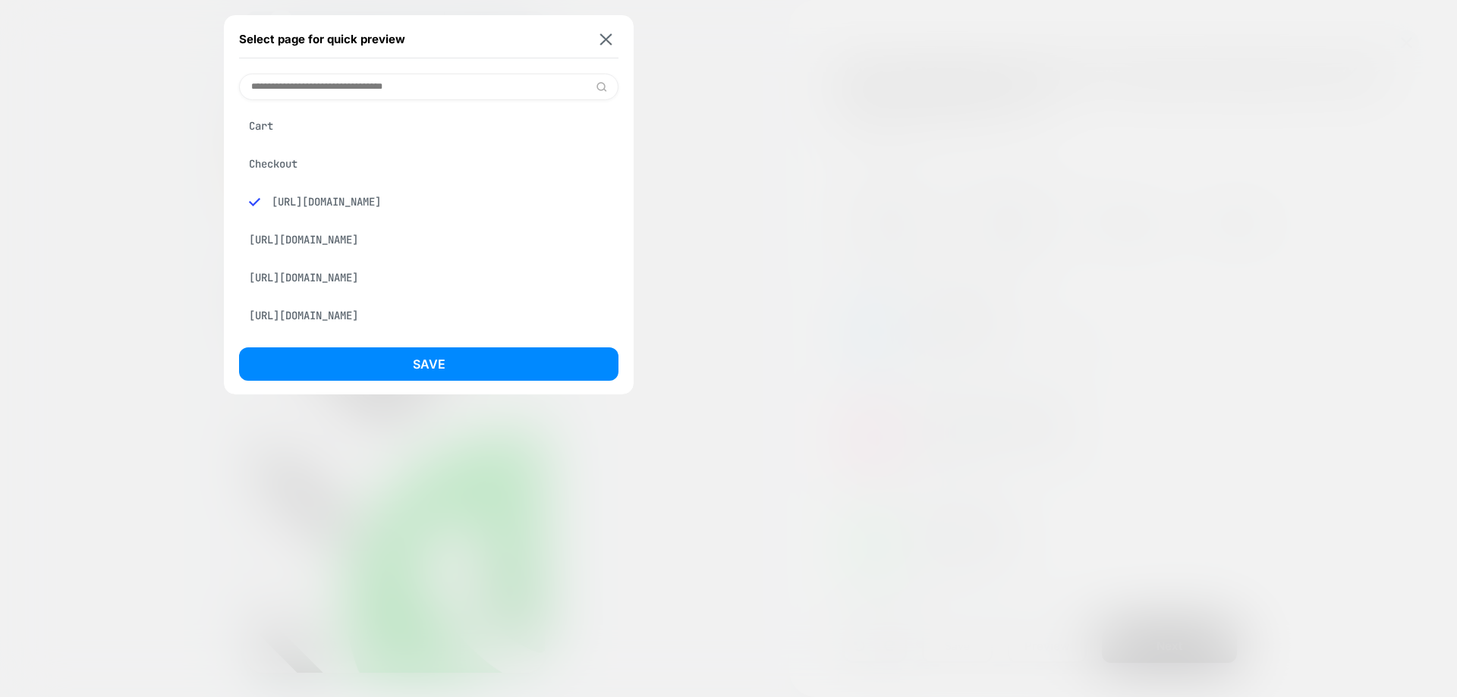
click at [395, 95] on input at bounding box center [428, 87] width 379 height 27
type input "**"
click at [292, 127] on div "Cart" at bounding box center [428, 126] width 379 height 29
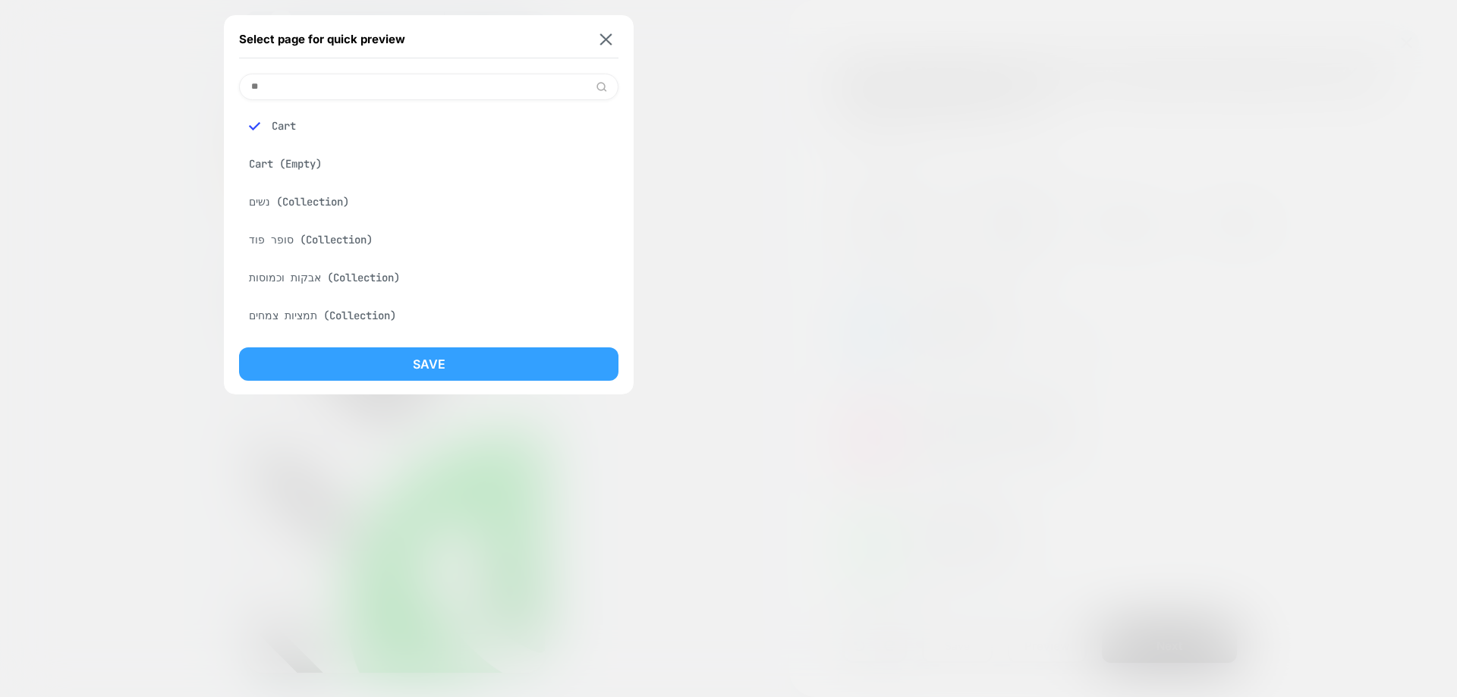
click at [418, 364] on button "Save" at bounding box center [428, 364] width 379 height 33
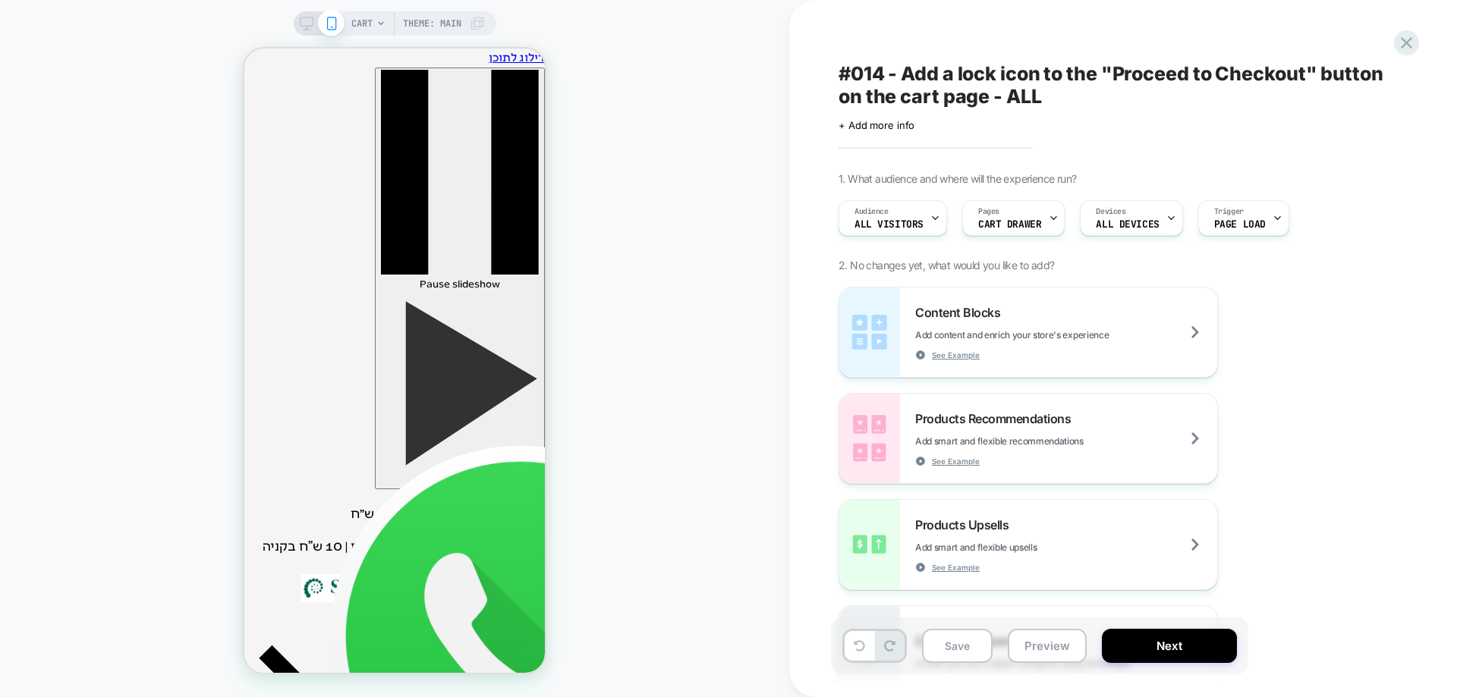
scroll to position [0, 0]
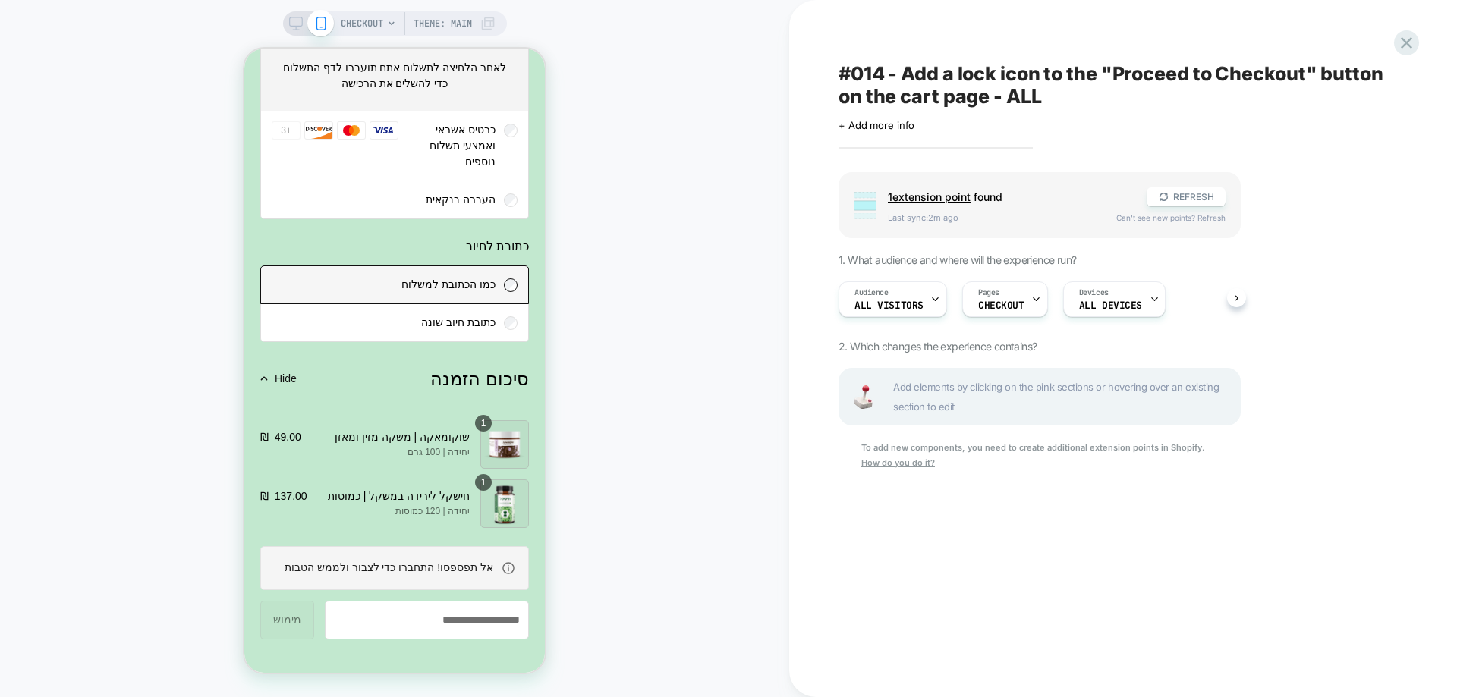
scroll to position [2033, 0]
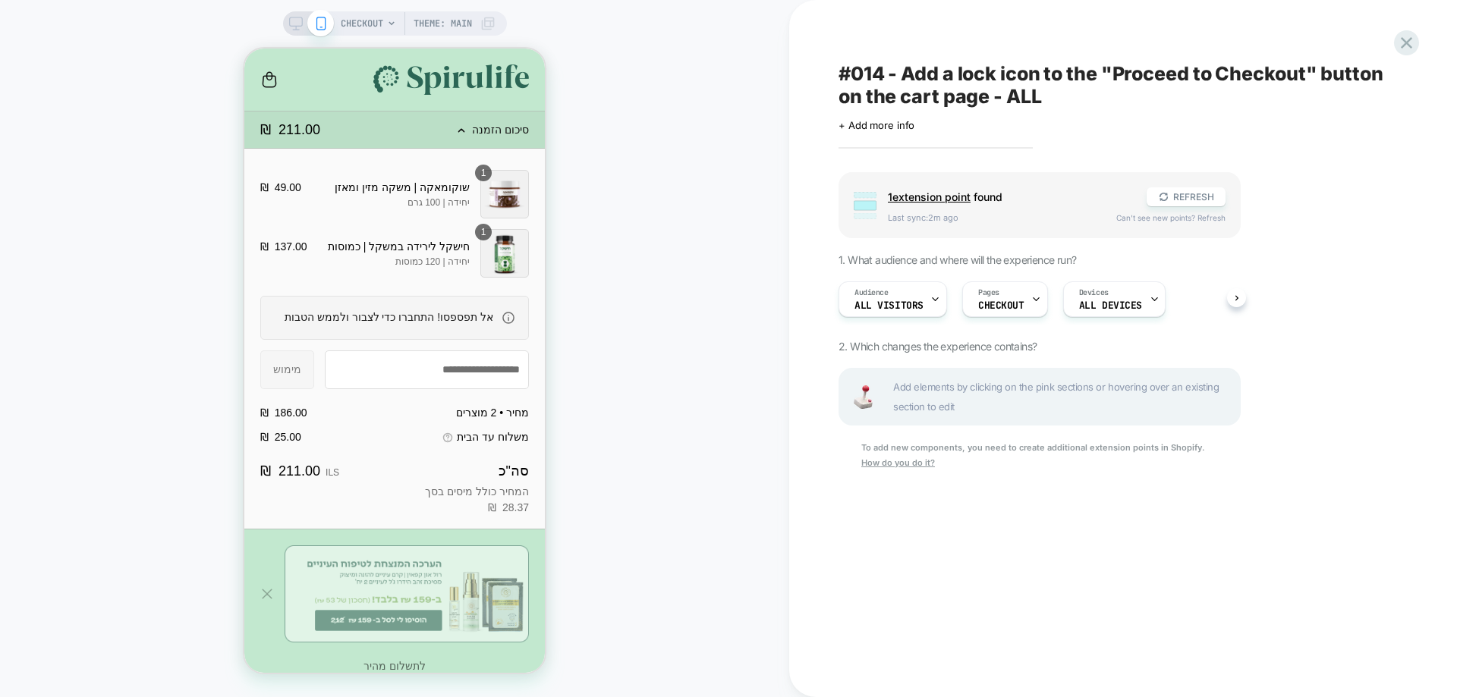
scroll to position [2033, 0]
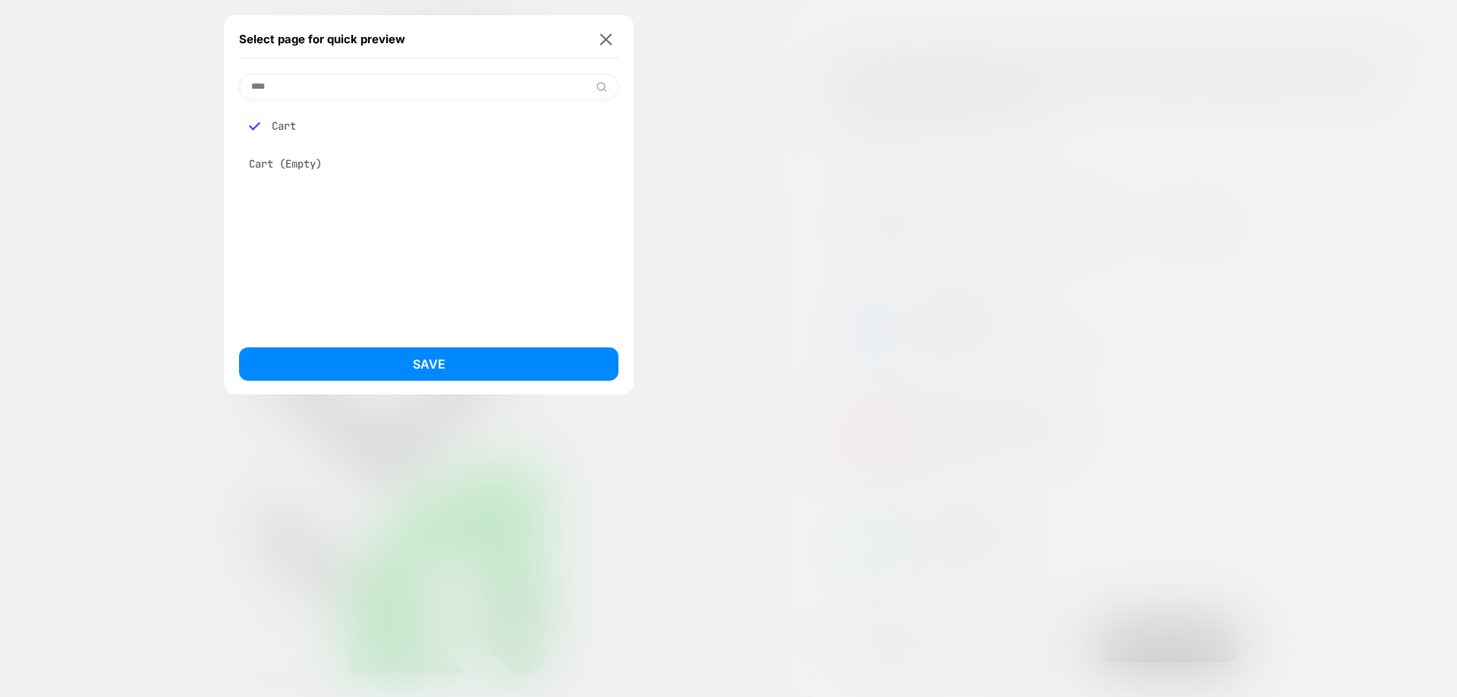
click at [356, 87] on input "****" at bounding box center [428, 87] width 379 height 27
type input "****"
click at [390, 209] on div "Cart (Empty)" at bounding box center [428, 216] width 379 height 232
click at [599, 39] on button at bounding box center [605, 39] width 19 height 13
